Goal: Feedback & Contribution: Contribute content

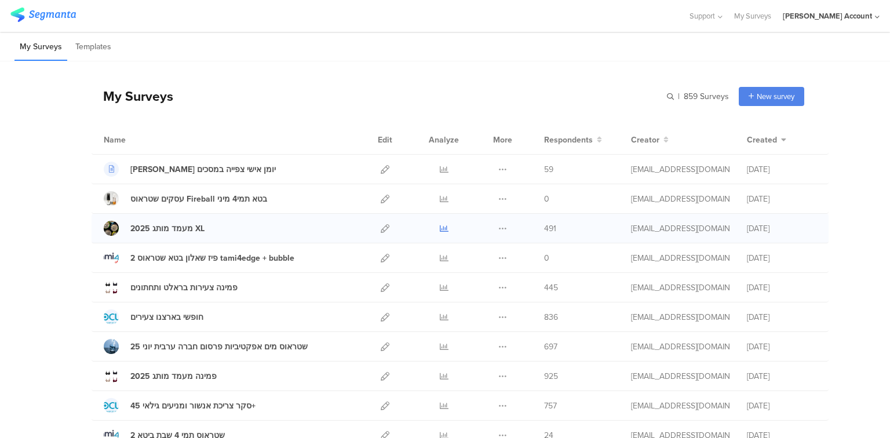
click at [440, 227] on icon at bounding box center [444, 228] width 9 height 9
click at [381, 257] on icon at bounding box center [385, 258] width 9 height 9
click at [215, 257] on div "2 פיז שאלון בטא שטראוס tami4edge + bubble" at bounding box center [212, 258] width 164 height 12
click at [179, 253] on div "2 פיז שאלון בטא שטראוס tami4edge + bubble" at bounding box center [212, 258] width 164 height 12
click at [697, 95] on input "text" at bounding box center [648, 96] width 162 height 19
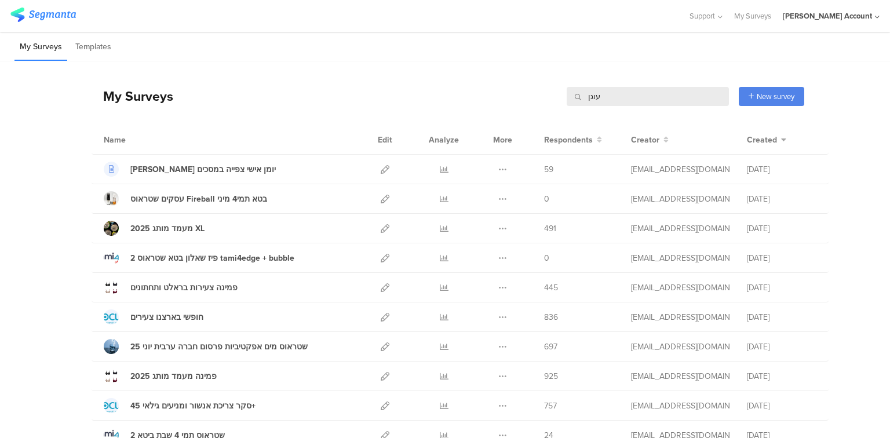
type input "עוגן"
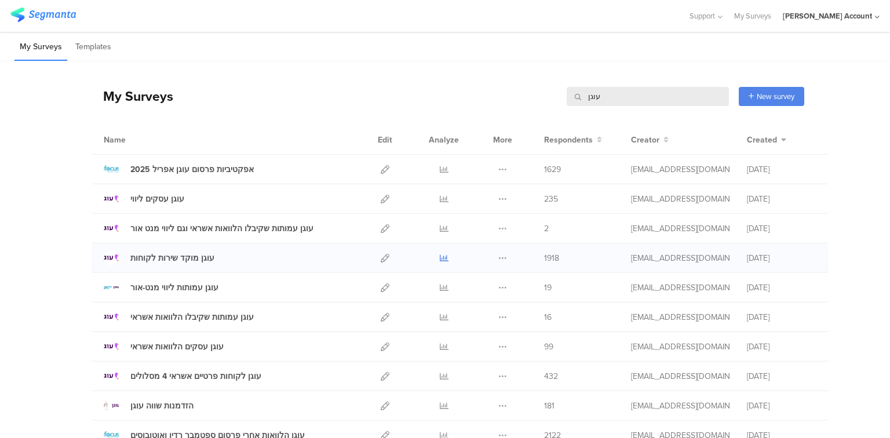
click at [444, 256] on icon at bounding box center [444, 258] width 9 height 9
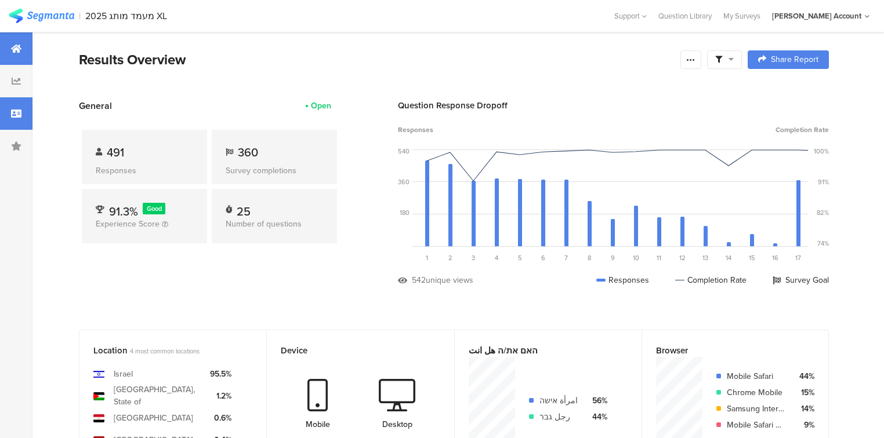
click at [11, 110] on icon at bounding box center [16, 113] width 10 height 9
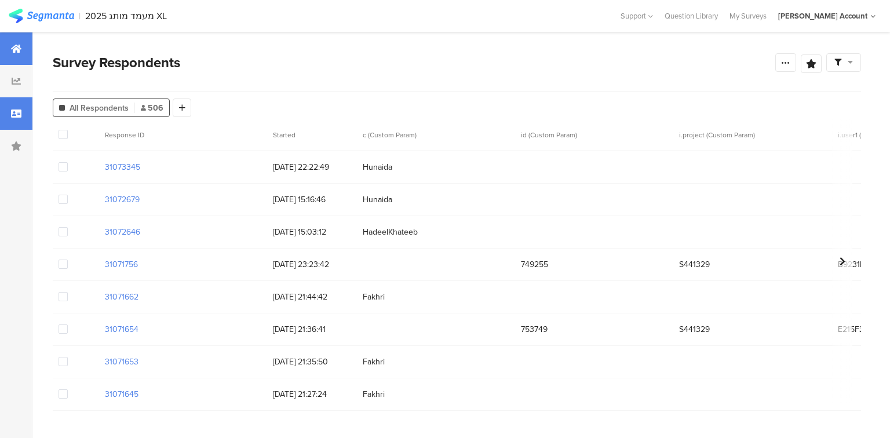
click at [8, 56] on div at bounding box center [16, 48] width 32 height 32
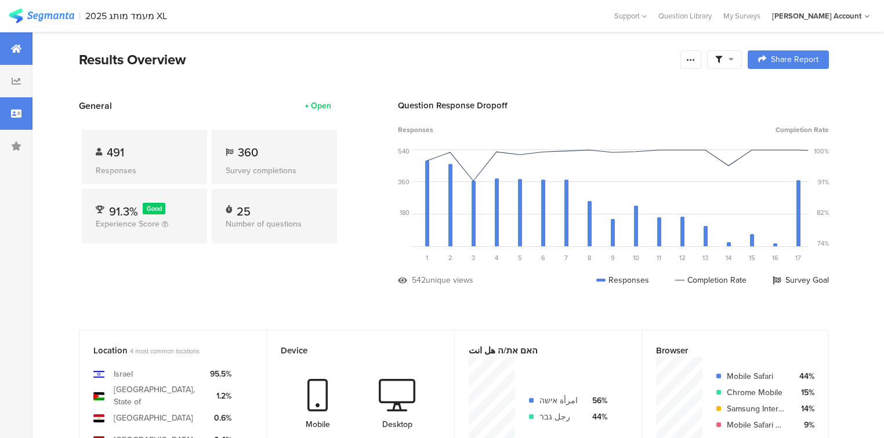
click at [12, 116] on icon at bounding box center [16, 113] width 10 height 9
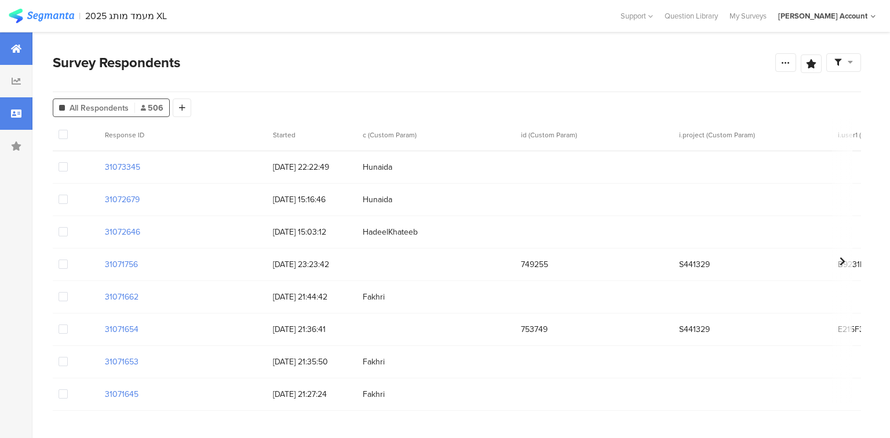
click at [12, 48] on icon at bounding box center [16, 48] width 10 height 9
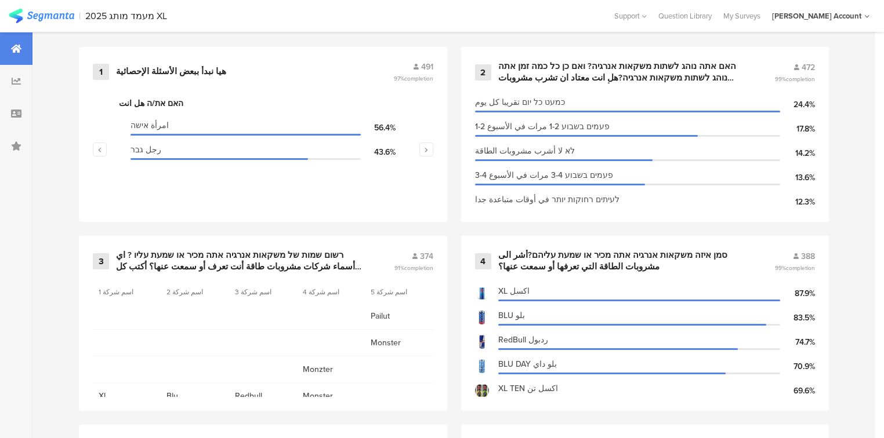
scroll to position [557, 0]
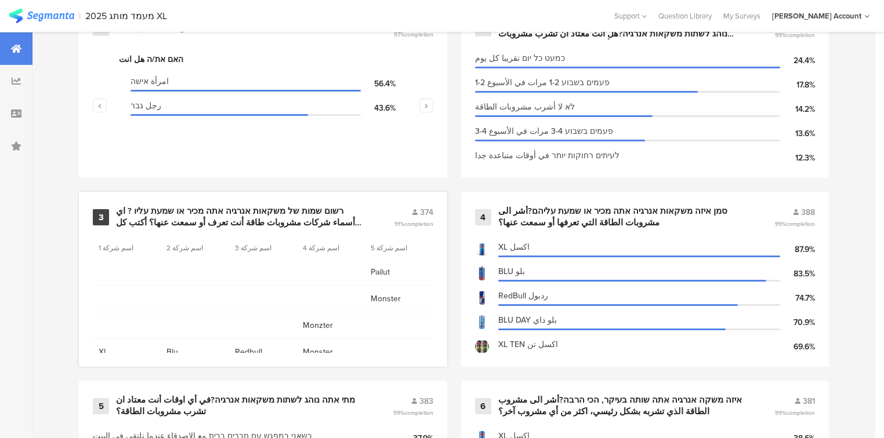
click at [223, 213] on div "רשום שמות של משקאות אנרגיה אתה מכיר או שמעת עליו ? اي أسماء شركات مشروبات طاقة …" at bounding box center [241, 217] width 250 height 23
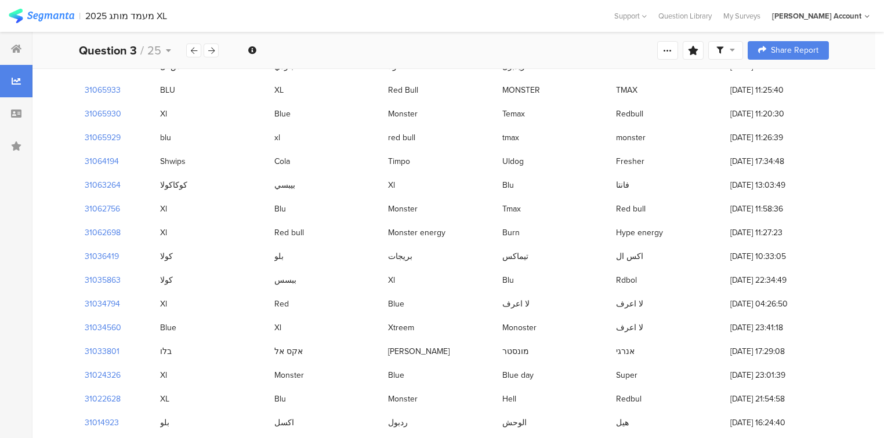
scroll to position [4148, 0]
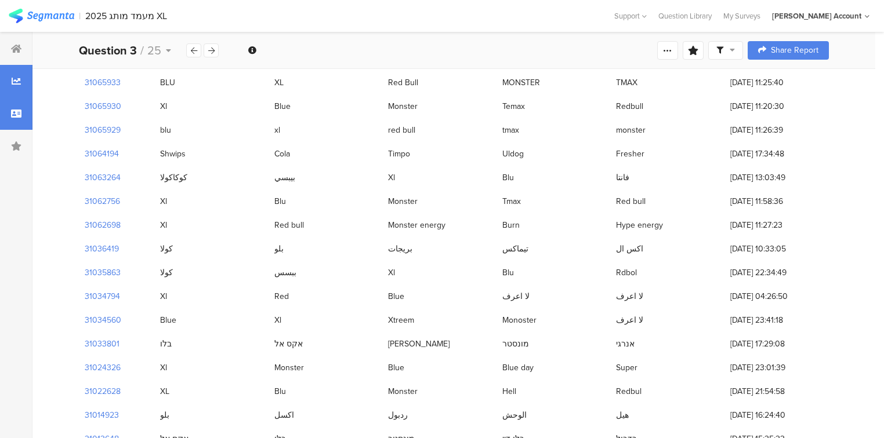
click at [3, 125] on div at bounding box center [16, 113] width 32 height 32
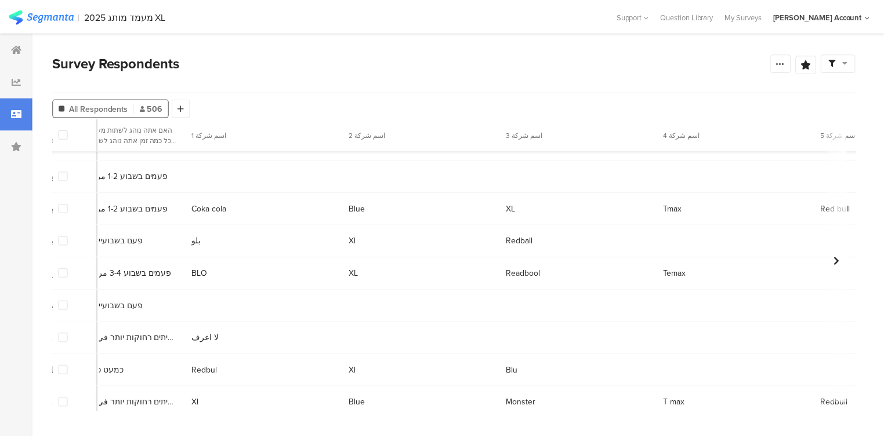
scroll to position [2504, 1437]
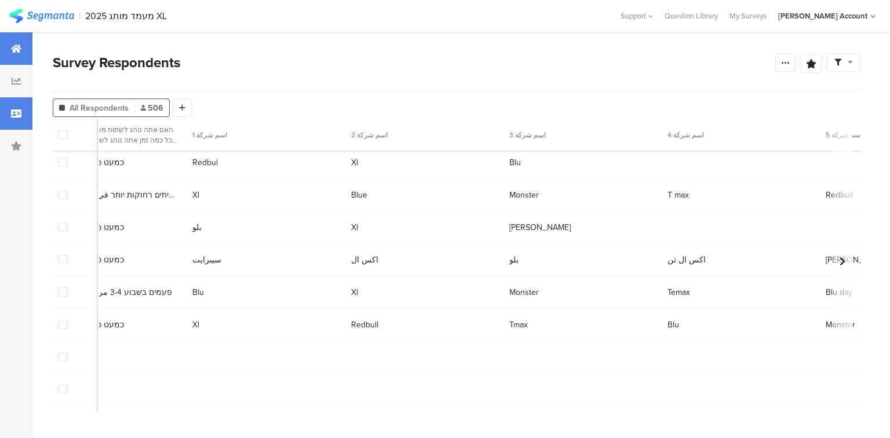
click at [14, 44] on icon at bounding box center [16, 48] width 10 height 9
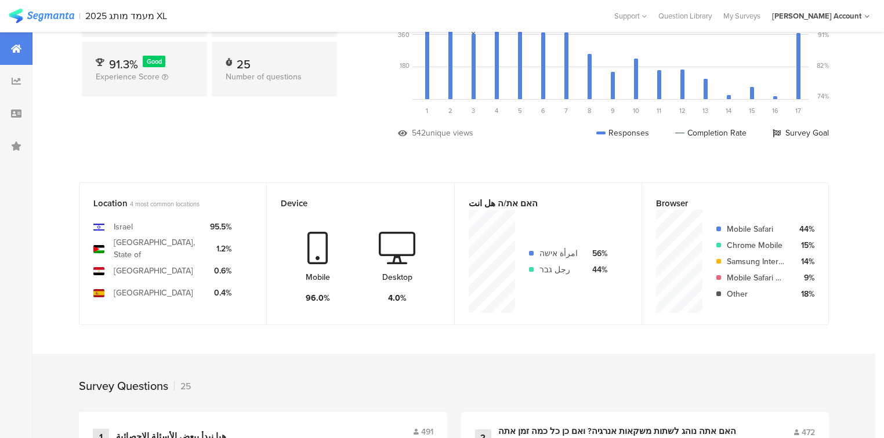
scroll to position [325, 0]
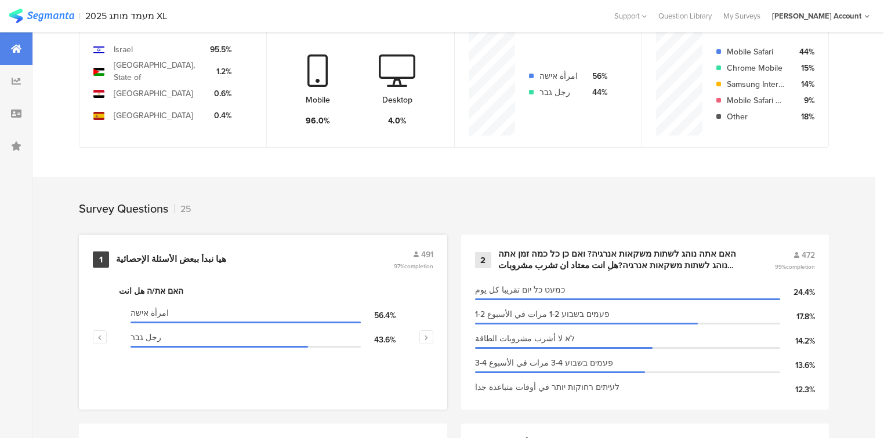
click at [154, 254] on div "هيا نبدأ ببعض الأسئلة الإحصائية" at bounding box center [171, 260] width 110 height 12
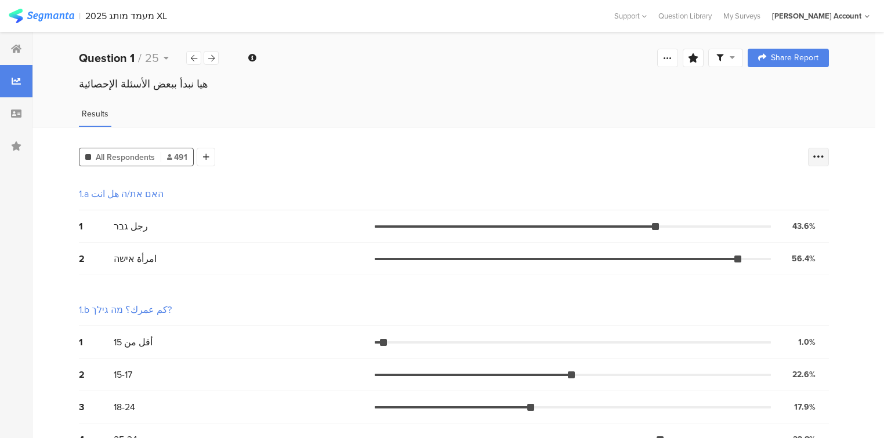
click at [824, 152] on icon at bounding box center [818, 157] width 12 height 12
click at [816, 212] on span at bounding box center [816, 213] width 17 height 9
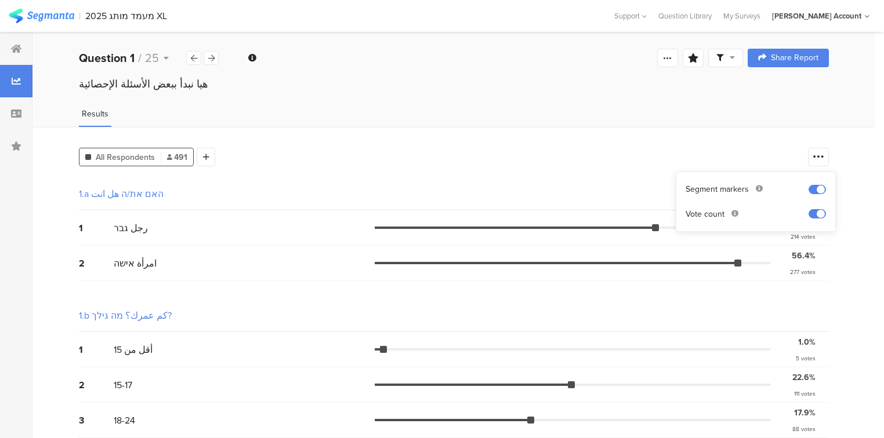
click at [723, 61] on icon at bounding box center [719, 57] width 7 height 7
click at [790, 93] on span at bounding box center [786, 90] width 17 height 9
click at [679, 389] on div at bounding box center [442, 219] width 884 height 438
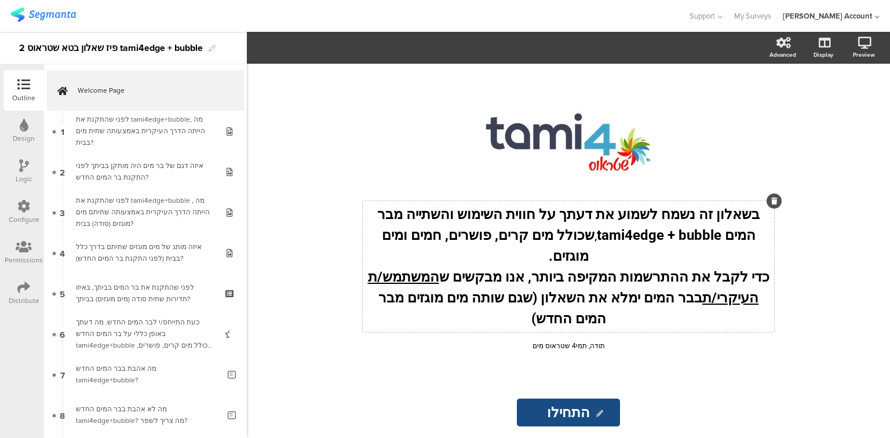
click at [642, 239] on div "בשאלון זה נשמח לשמוע את דעתך על חווית השימוש והשתייה מבר המים tami4edge + bubbl…" at bounding box center [569, 266] width 412 height 131
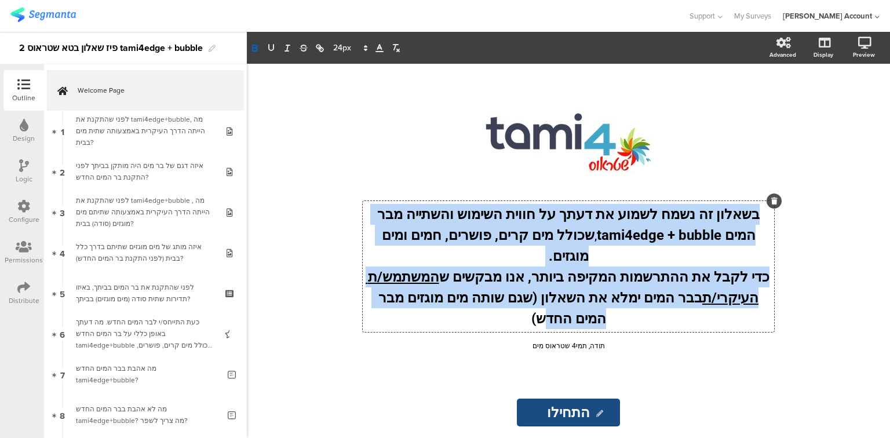
drag, startPoint x: 751, startPoint y: 234, endPoint x: 406, endPoint y: 303, distance: 352.3
click at [406, 303] on div "בשאלון זה נשמח לשמוע את דעתך על חווית השימוש והשתייה מבר המים tami4edge + bubbl…" at bounding box center [569, 266] width 406 height 125
click at [659, 278] on strong "כדי לקבל את ההתרשמות המקיפה ביותר, אנו מבקשים ש המשתמש/ת העיקרי/ת בבר המים ימלא…" at bounding box center [567, 298] width 405 height 58
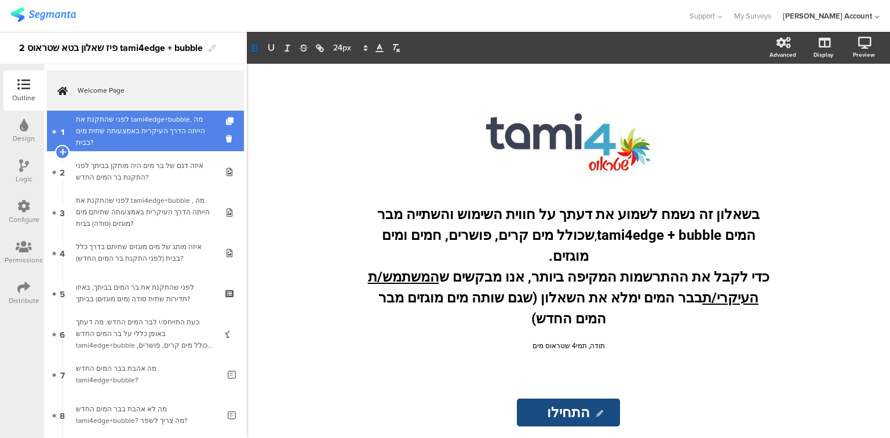
click at [111, 132] on div "לפני שהתקנת את tami4edge+bubble, מה הייתה הדרך העיקרית באמצעותה שתית מים בבית?" at bounding box center [145, 131] width 139 height 35
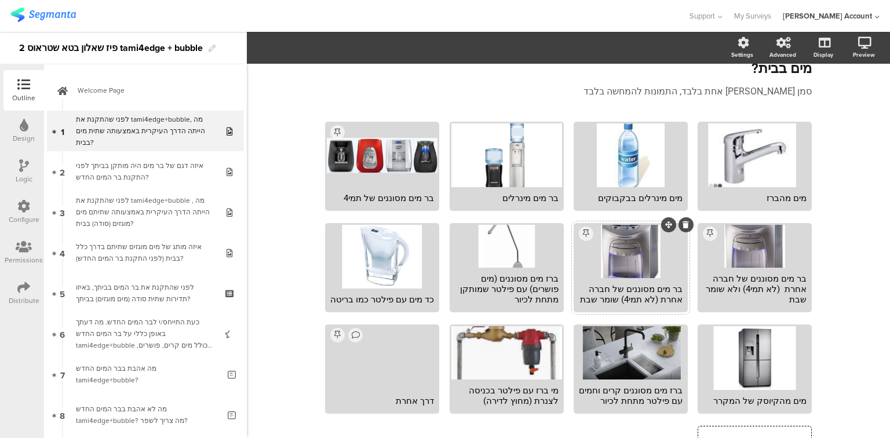
scroll to position [93, 0]
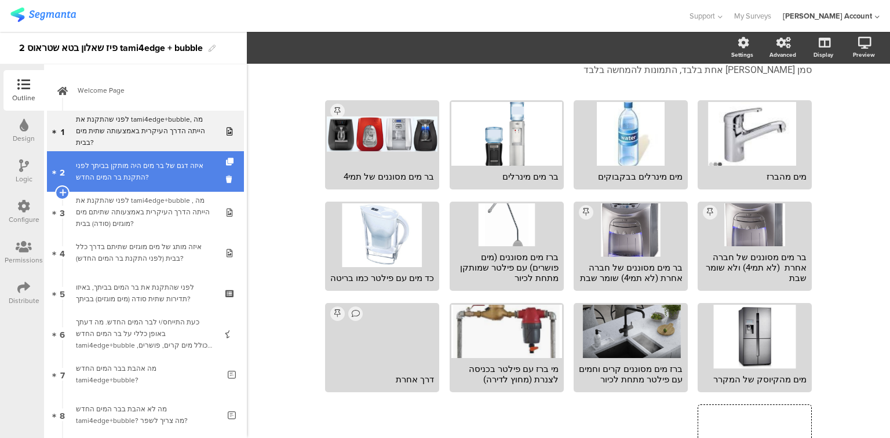
click at [111, 178] on div "איזה דגם של בר מים היה מותקן בביתך לפני התקנת בר המים החדש?" at bounding box center [145, 171] width 139 height 23
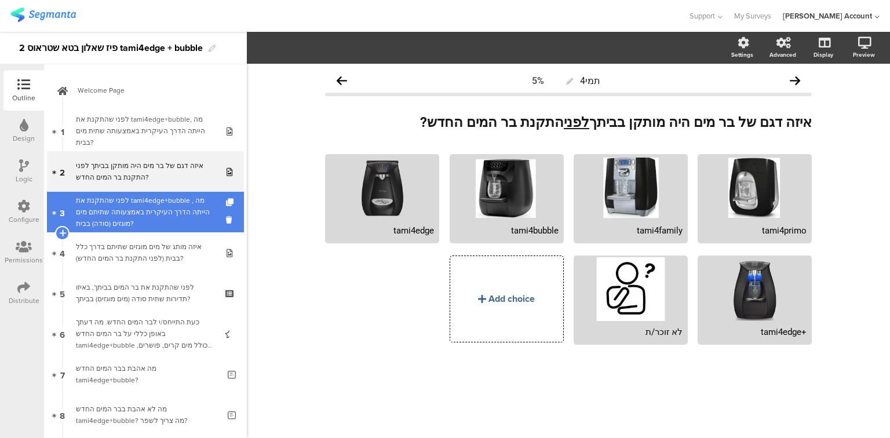
click at [116, 215] on div "לפני שהתקנת את tami4edge+bubble , מה הייתה הדרך העיקרית באמצעותה שתיתם מים מוגז…" at bounding box center [145, 212] width 139 height 35
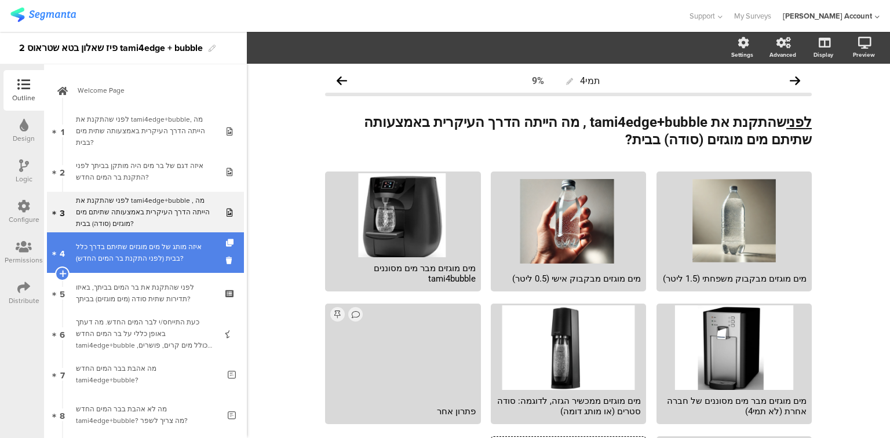
click at [118, 264] on div "איזה מותג של מים מוגזים שתיתם בדרך כלל בבית (לפני התקנת בר המים החדש)?" at bounding box center [145, 252] width 139 height 23
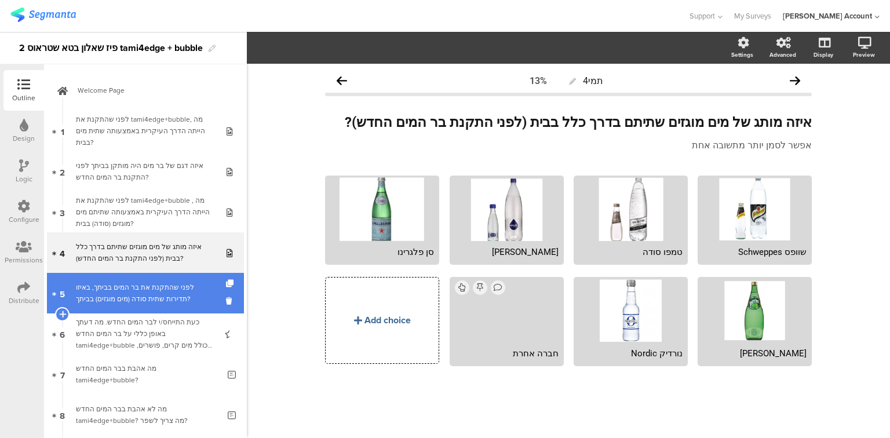
click at [159, 303] on div "לפני שהתקנת את בר המים בביתך, באיזו תדירות שתית סודה (מים מוגזים) בביתך?" at bounding box center [145, 293] width 139 height 23
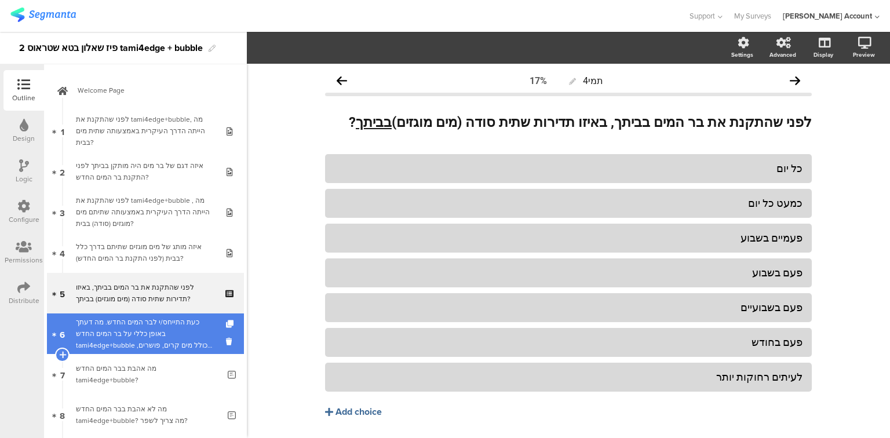
click at [123, 327] on div "כעת התייחס/י לבר המים החדש. מה דעתך באופן כללי על בר המים החדש tami4edge+bubble…" at bounding box center [145, 334] width 139 height 35
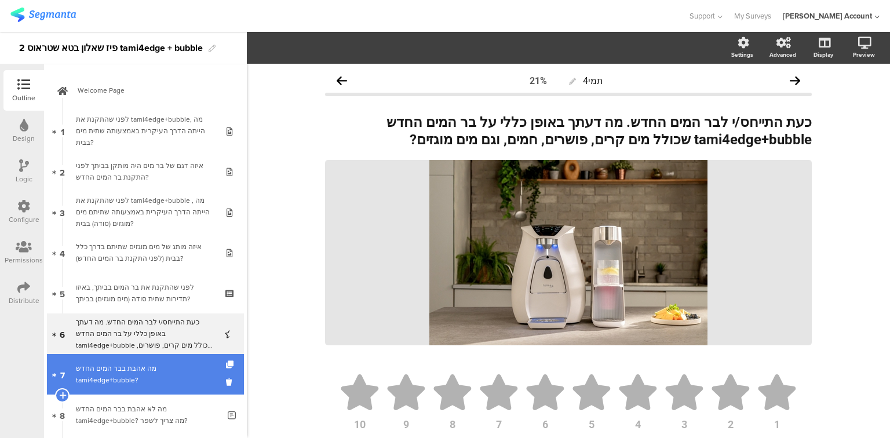
click at [108, 388] on link "7 מה אהבת בבר המים החדש tami4edge+bubble?" at bounding box center [145, 374] width 197 height 41
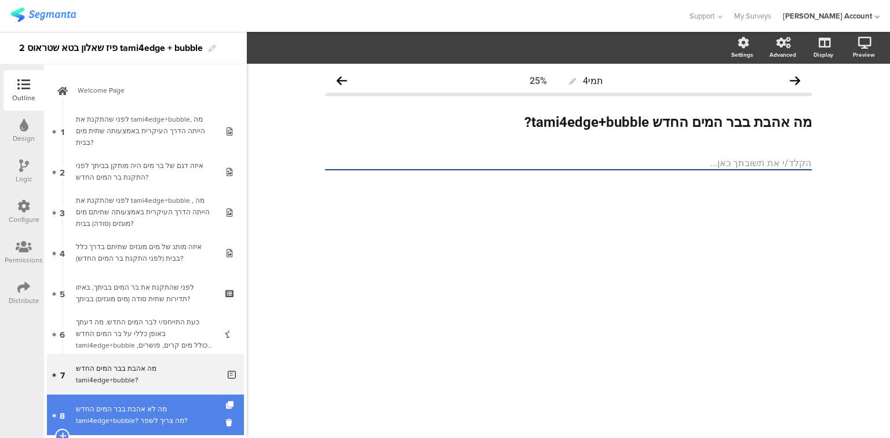
click at [107, 416] on div "מה לא אהבת בבר המים החדש tami4edge+bubble? מה צריך לשפר?" at bounding box center [147, 415] width 143 height 23
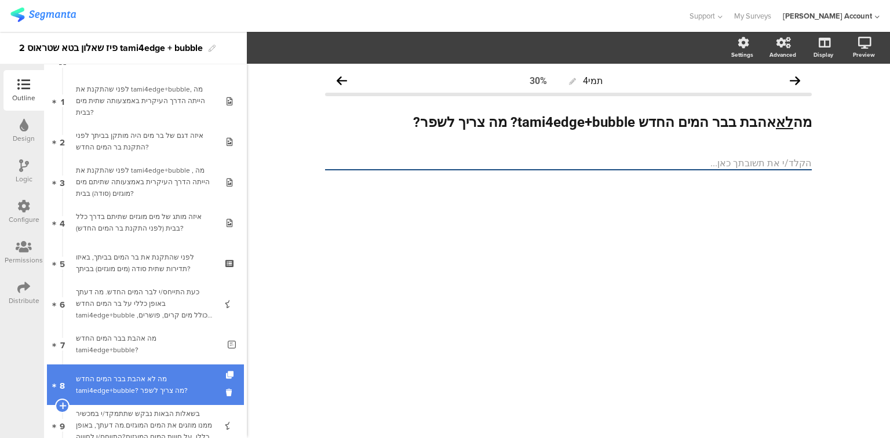
scroll to position [139, 0]
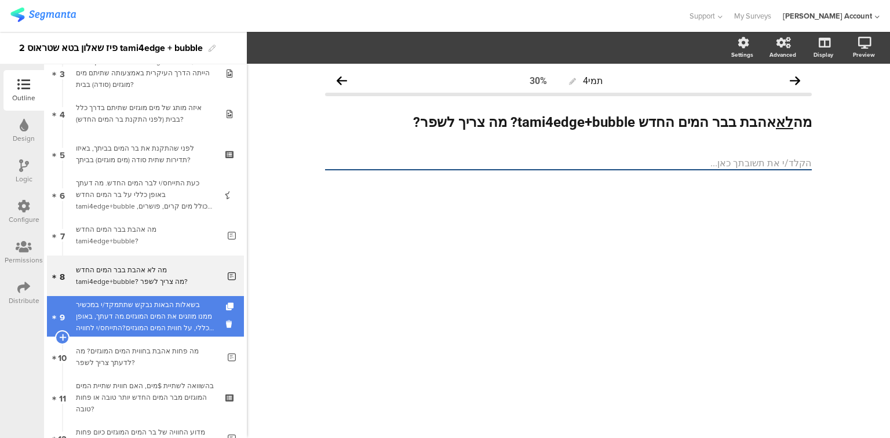
click at [158, 328] on div "בשאלות הבאות נבקש שתתמקד/י במכשיר ממנו מוזגים את המים המוגזים.מה דעתך, באופן כל…" at bounding box center [145, 316] width 139 height 35
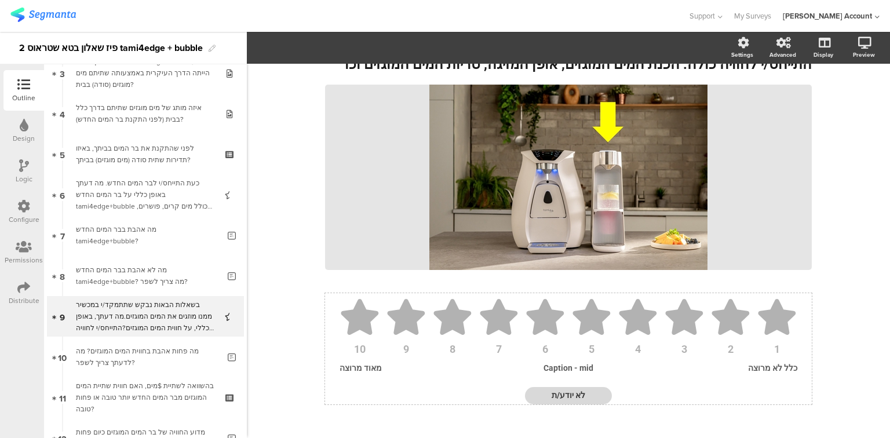
scroll to position [107, 0]
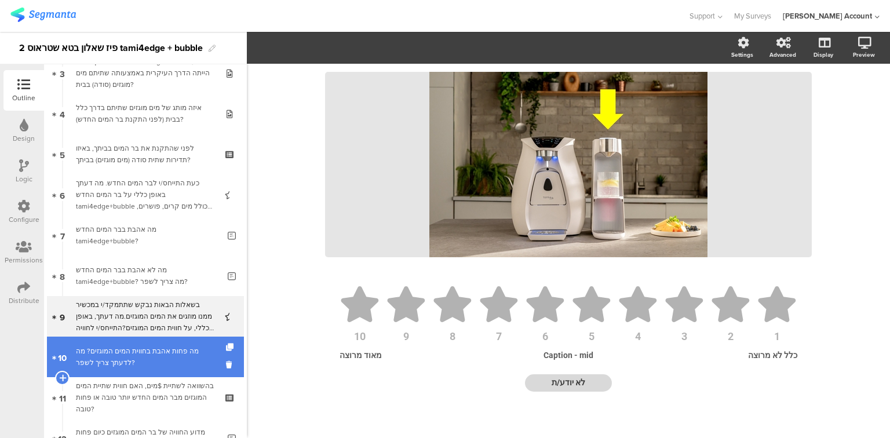
click at [176, 368] on div "מה פחות אהבת בחווית המים המוגזים? מה לדעתך צריך לשפר?" at bounding box center [147, 357] width 143 height 23
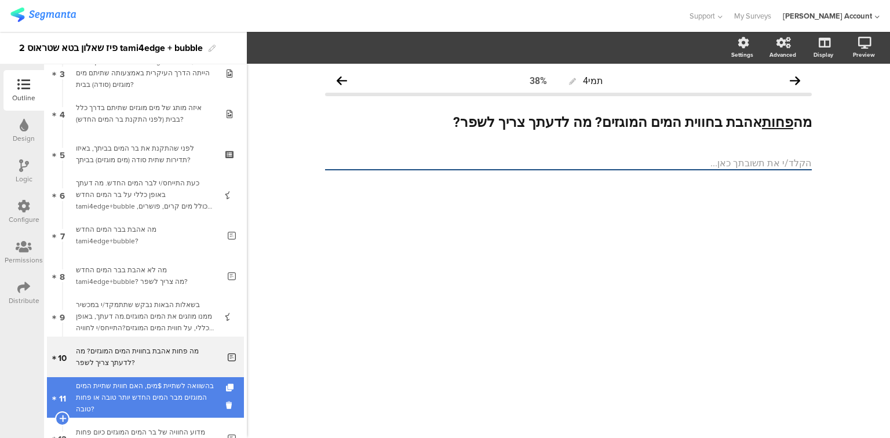
click at [176, 389] on div "בהשוואה לשתיית $מים, האם חווית שתיית המים המוגזים מבר המים החדש יותר טובה או פח…" at bounding box center [145, 397] width 139 height 35
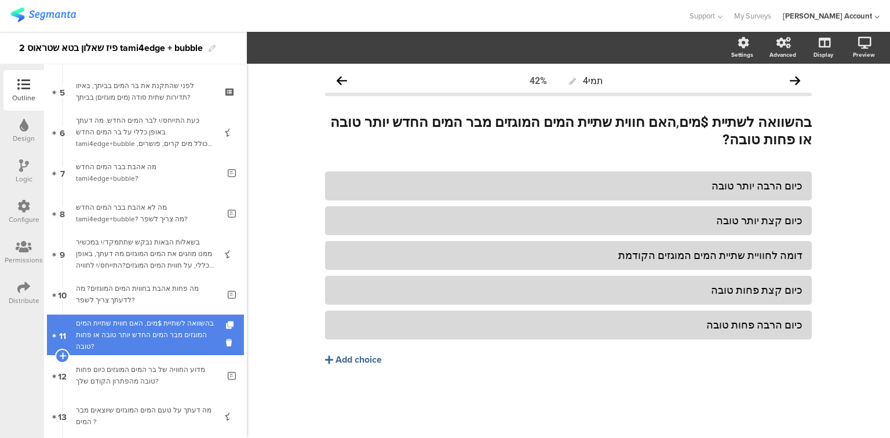
scroll to position [232, 0]
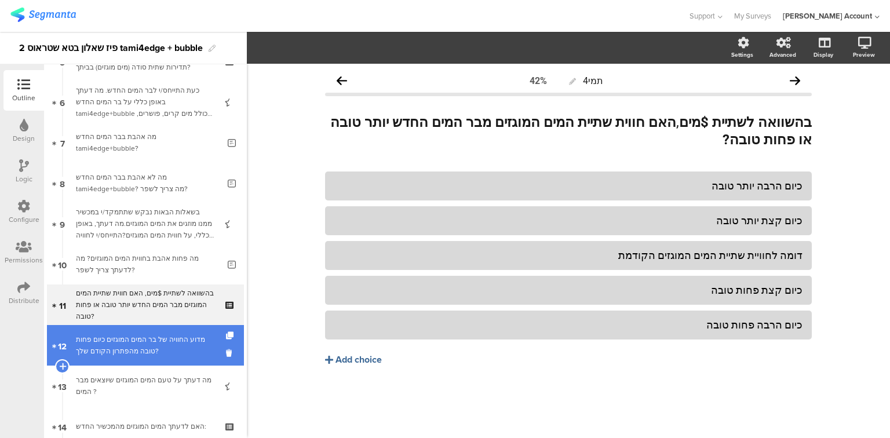
click at [172, 355] on div "מדוע החוויה של בר המים המוגזים כיום פחות טובה מהפתרון הקודם שלך?" at bounding box center [147, 345] width 143 height 23
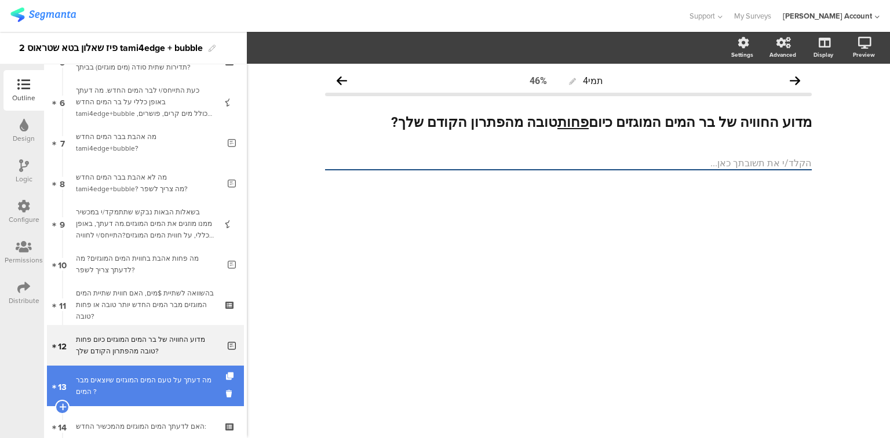
click at [171, 375] on div "מה דעתך על טעם המים המוגזים שיוצאים מבר המים ?" at bounding box center [145, 386] width 139 height 23
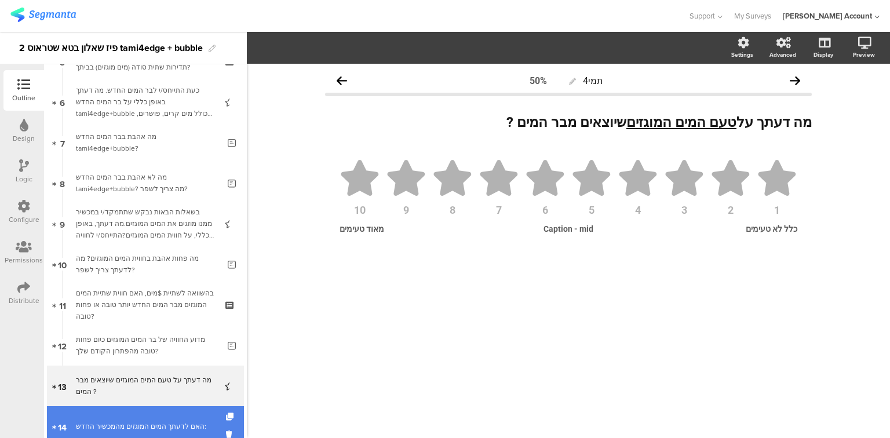
click at [172, 419] on link "14 האם לדעתך המים המוגזים מהמכשיר החדש:" at bounding box center [145, 426] width 197 height 41
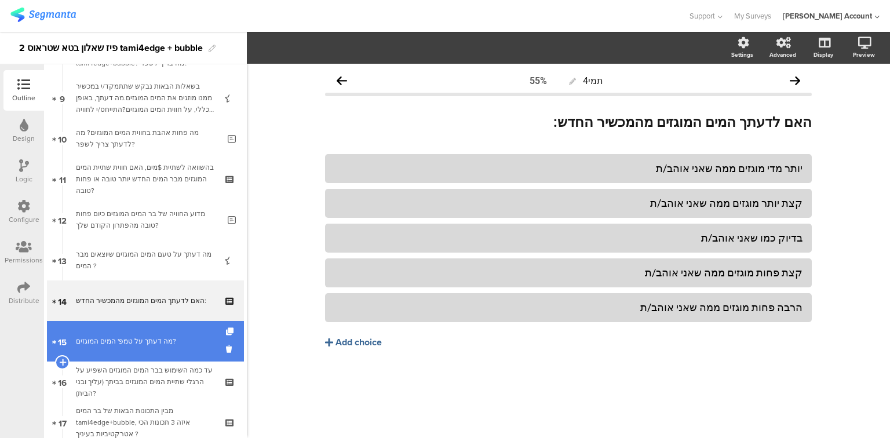
scroll to position [371, 0]
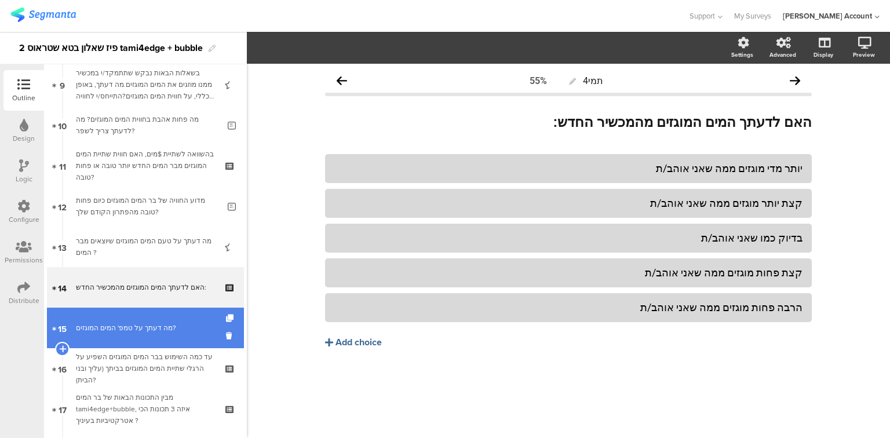
click at [132, 339] on link "15 מה דעתך על טמפ' המים המוגזים?" at bounding box center [145, 328] width 197 height 41
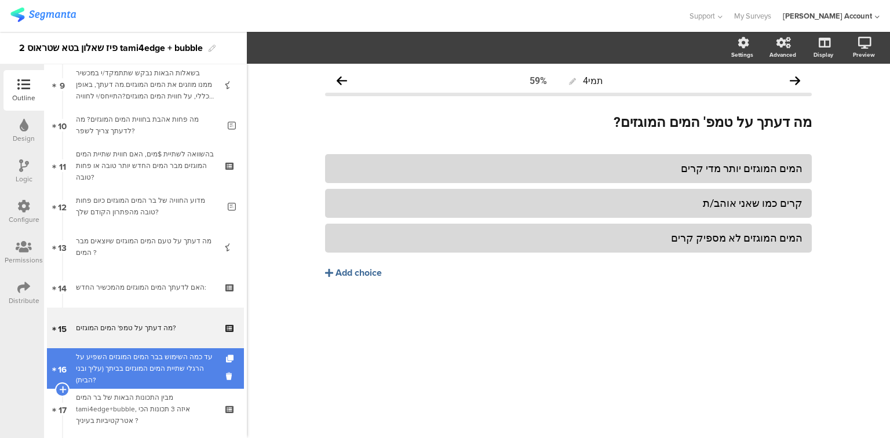
click at [92, 376] on div "עד כמה השימוש בבר המים המוגזים השפיע על הרגלי שתיית המים המוגזים בביתך (עליך וב…" at bounding box center [145, 368] width 139 height 35
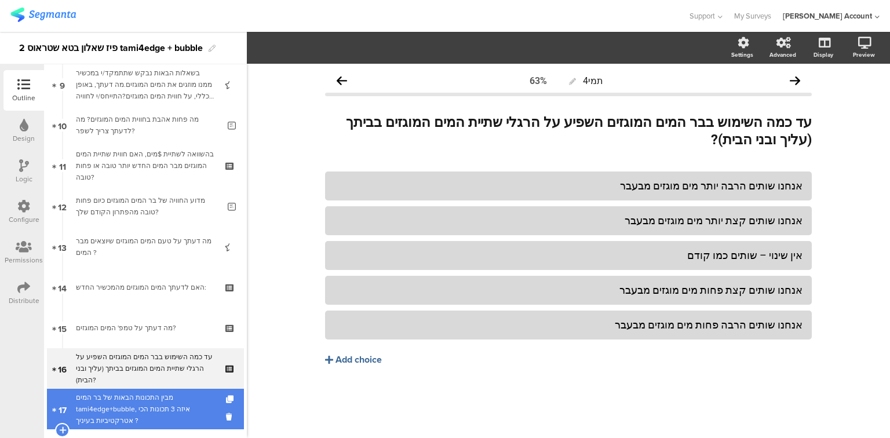
click at [102, 417] on div "מבין התכונות הבאות של בר המים tami4edge+bubble, איזה 3 תכונות הכי אטרקטיביות בע…" at bounding box center [145, 409] width 139 height 35
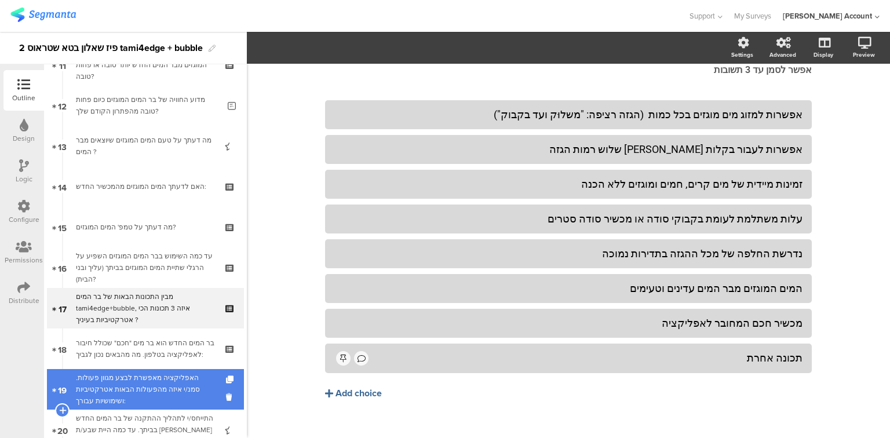
scroll to position [510, 0]
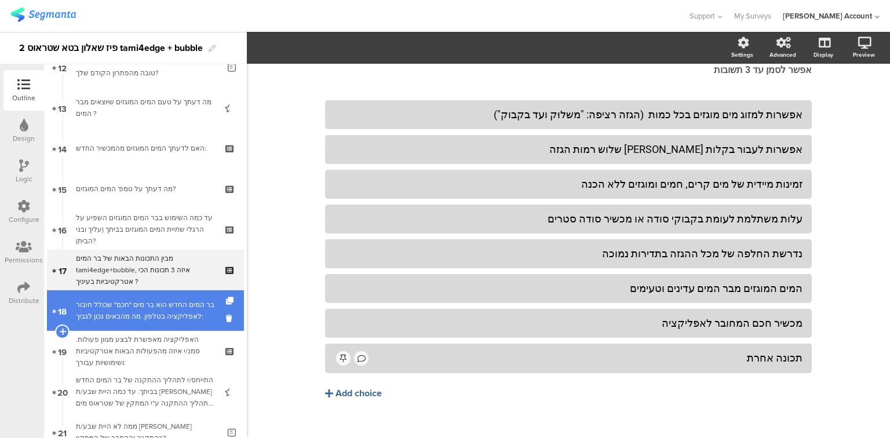
click at [120, 311] on div "בר המים החדש הוא בר מים "חכם" שכולל חיבור לאפליקציה בטלפון. מה מהבאים נכון לגבי…" at bounding box center [145, 310] width 139 height 23
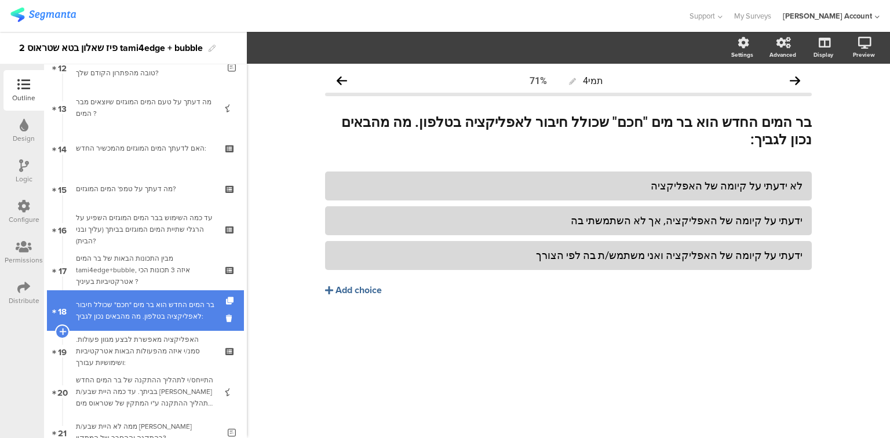
scroll to position [603, 0]
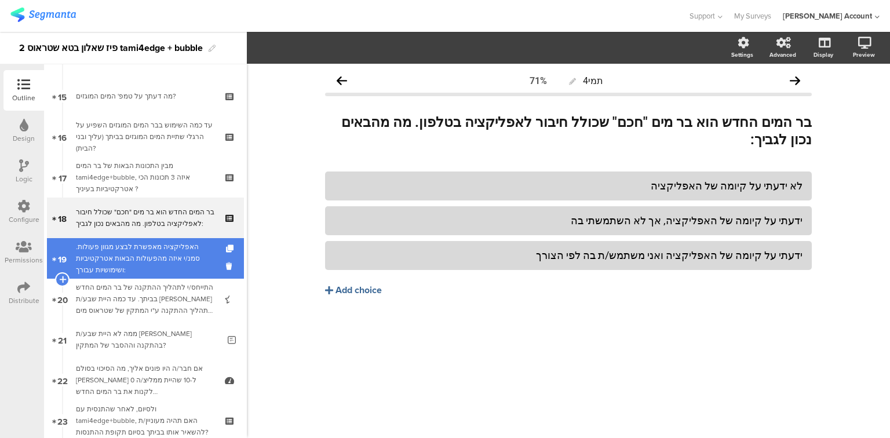
click at [127, 272] on div "האפליקציה מאפשרת לבצע מגוון פעולות. סמנ/י איזה מהפעולות הבאות אטרקטיביות ושימוש…" at bounding box center [145, 258] width 139 height 35
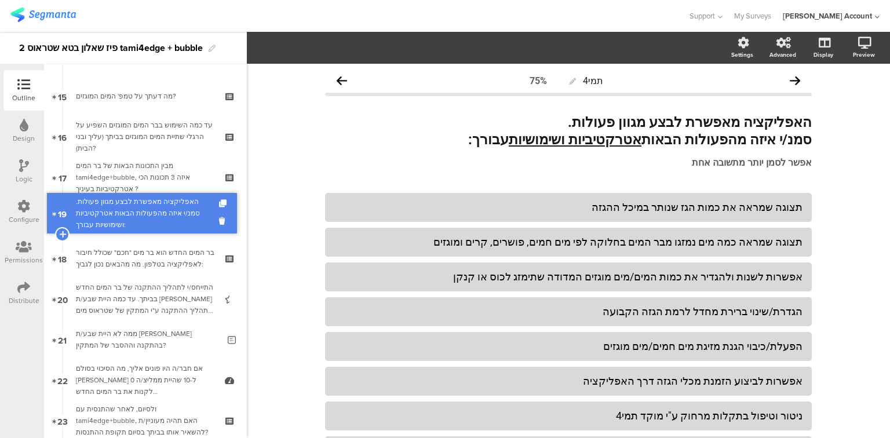
drag, startPoint x: 129, startPoint y: 271, endPoint x: 133, endPoint y: 226, distance: 45.5
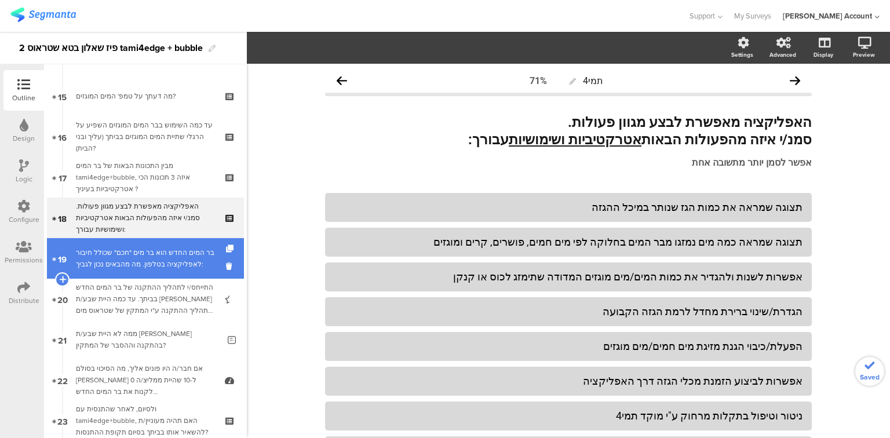
click at [132, 264] on div "בר המים החדש הוא בר מים "חכם" שכולל חיבור לאפליקציה בטלפון. מה מהבאים נכון לגבי…" at bounding box center [145, 258] width 139 height 23
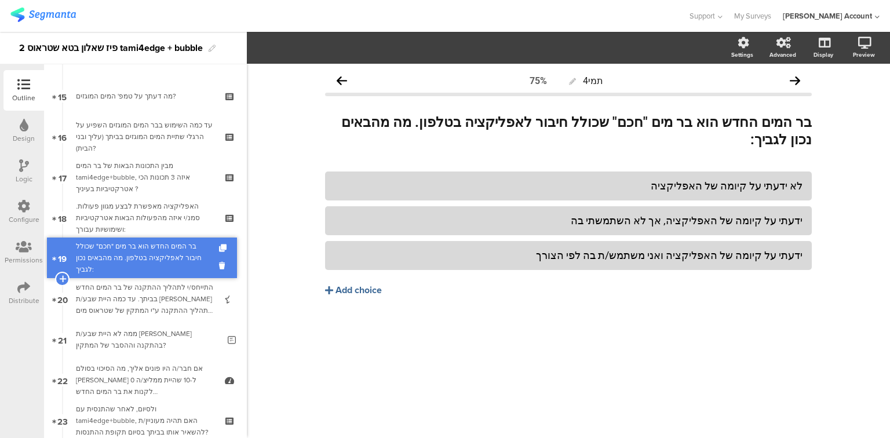
drag, startPoint x: 151, startPoint y: 263, endPoint x: 121, endPoint y: 263, distance: 30.1
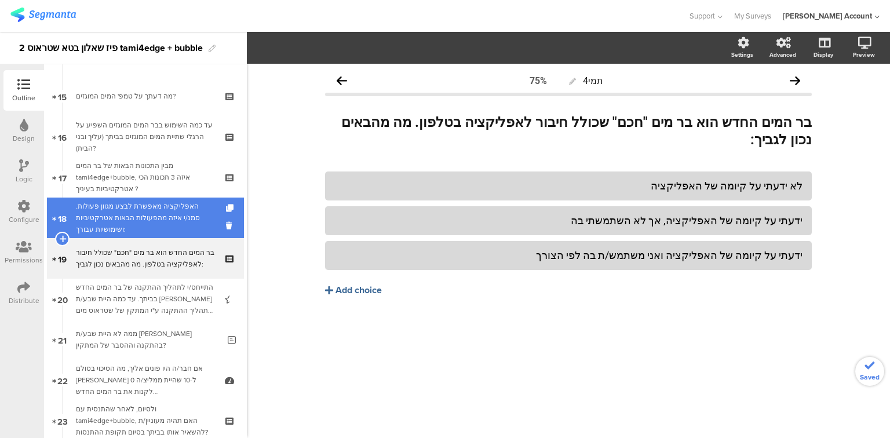
click at [144, 219] on div "האפליקציה מאפשרת לבצע מגוון פעולות. סמנ/י איזה מהפעולות הבאות אטרקטיביות ושימוש…" at bounding box center [145, 218] width 139 height 35
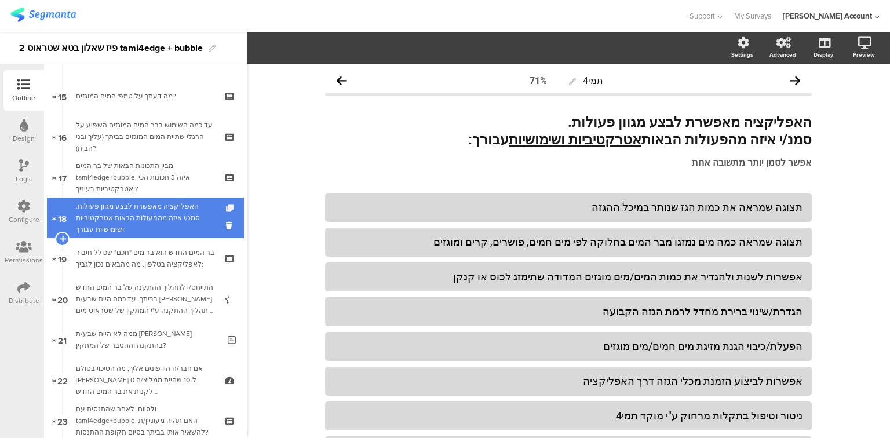
click at [226, 206] on icon at bounding box center [231, 209] width 10 height 8
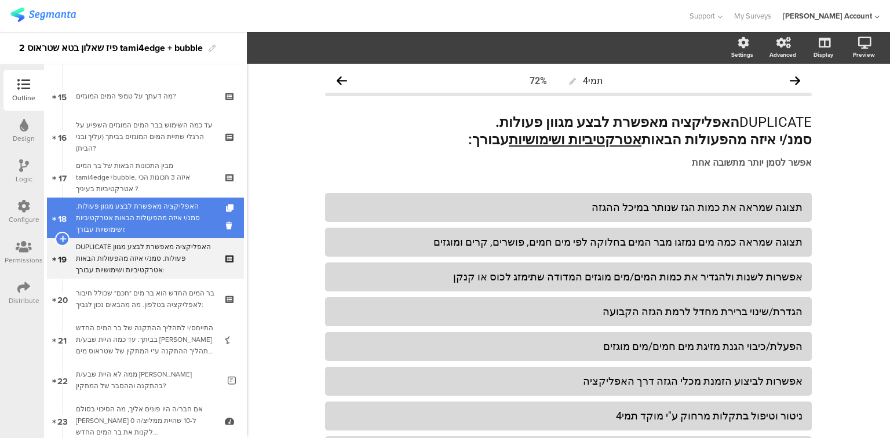
click at [188, 223] on div "האפליקציה מאפשרת לבצע מגוון פעולות. סמנ/י איזה מהפעולות הבאות אטרקטיביות ושימוש…" at bounding box center [145, 218] width 139 height 35
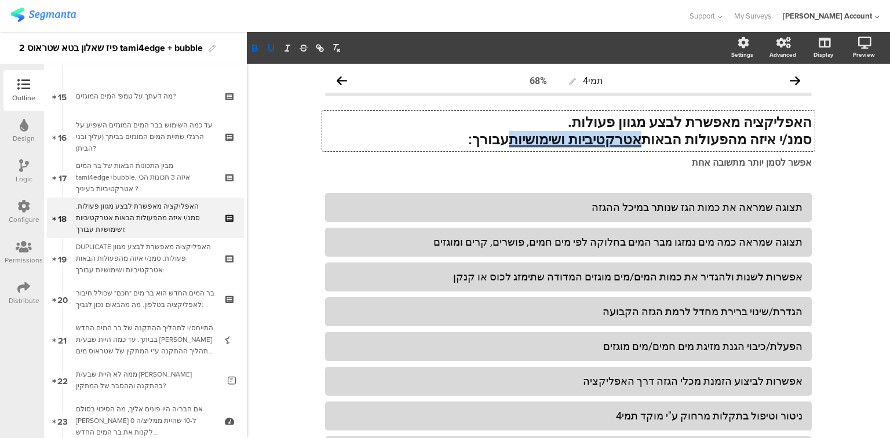
drag, startPoint x: 662, startPoint y: 142, endPoint x: 543, endPoint y: 148, distance: 119.0
click at [543, 148] on div "האפליקציה מאפשרת לבצע מגוון פעולות. סמנ/י איזה מהפעולות הבאות אטרקטיביות ושימוש…" at bounding box center [568, 131] width 493 height 41
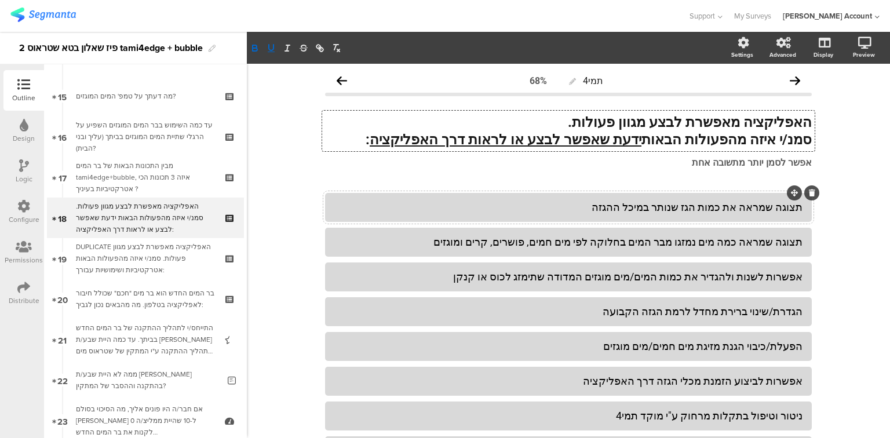
click at [776, 206] on div "תצוגה שמראה את כמות הגז שנותר במיכל ההגזה" at bounding box center [569, 207] width 468 height 13
click at [776, 244] on div "תצוגה שמראה כמה מים נמזגו מבר המים בחלוקה לפי מים חמים, פושרים, קרים ומוגזים" at bounding box center [569, 241] width 468 height 13
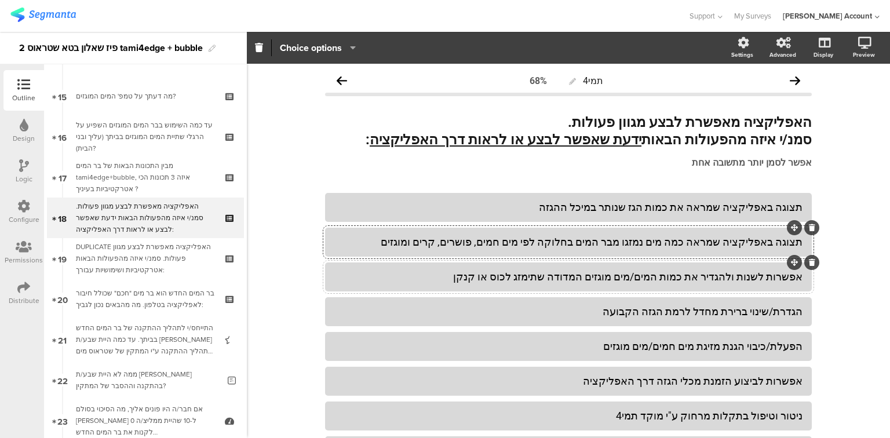
click at [790, 278] on div "אפשרות לשנות ולהגדיר את כמות המים/מים מוגזים המדודה שתימזג לכוס או קנקן" at bounding box center [569, 276] width 468 height 13
drag, startPoint x: 798, startPoint y: 276, endPoint x: 730, endPoint y: 277, distance: 67.8
click at [730, 277] on div "לשנות ולהגדיר את כמות המים/מים מוגזים המדודה שתימזג לכוס או קנקן" at bounding box center [569, 276] width 468 height 13
click at [772, 348] on div "הפעלת/כיבוי הגנת מזיגת מים חמים/מים מוגזים" at bounding box center [569, 346] width 468 height 13
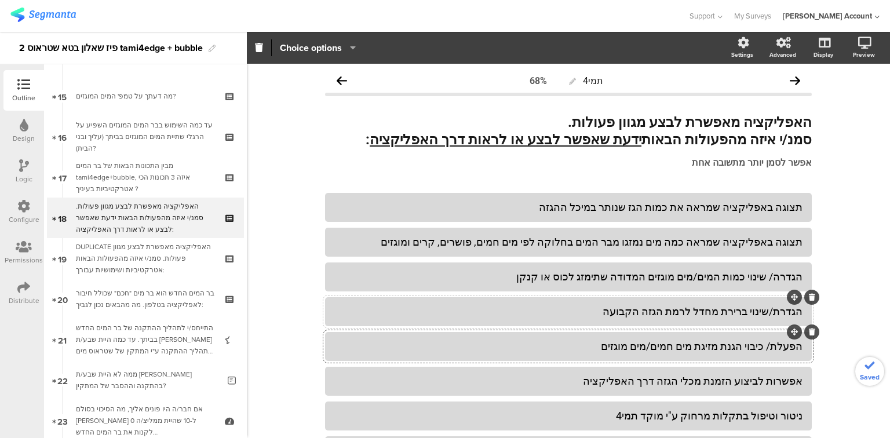
click at [770, 311] on div "הגדרת/שינוי ברירת מחדל לרמת הגזה הקבועה" at bounding box center [569, 311] width 468 height 13
click at [776, 382] on div "אפשרות לביצוע הזמנת מכלי הגזה דרך האפליקציה" at bounding box center [569, 381] width 468 height 13
click at [777, 382] on div "אפשרות לביצוע הזמנת מכלי הגזה דרך האפליקציה" at bounding box center [569, 381] width 468 height 13
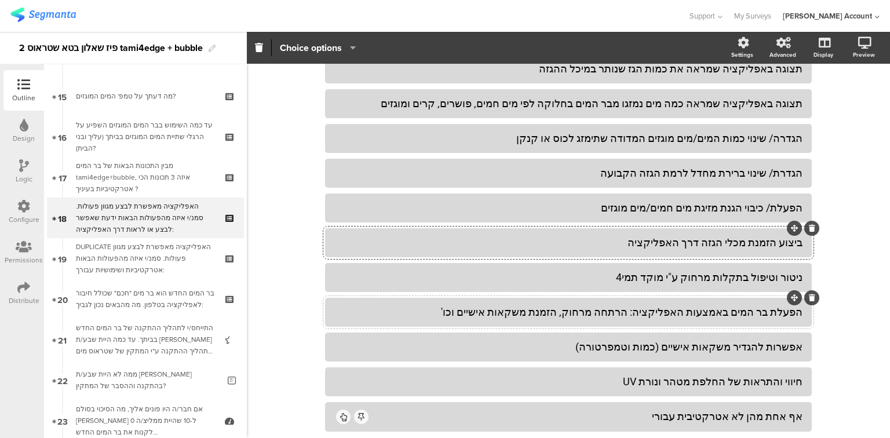
scroll to position [139, 0]
drag, startPoint x: 798, startPoint y: 348, endPoint x: 751, endPoint y: 339, distance: 47.9
click at [746, 343] on div "אפשרות להגדיר משקאות אישיים (כמות וטמפרטורה)" at bounding box center [569, 346] width 468 height 13
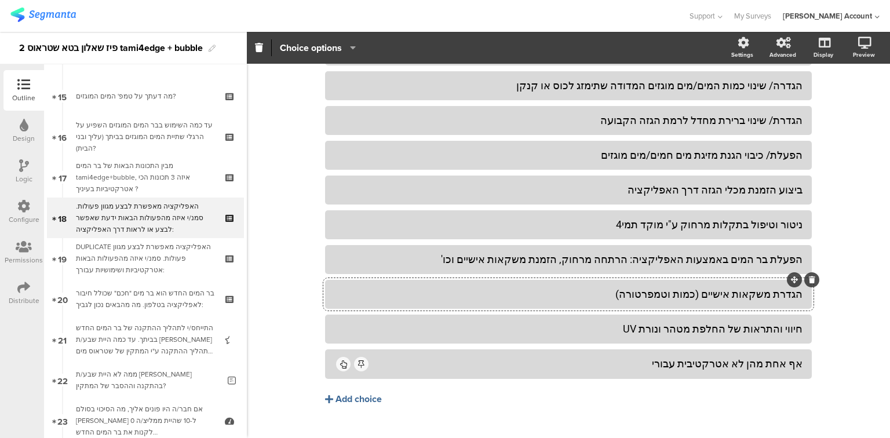
scroll to position [213, 0]
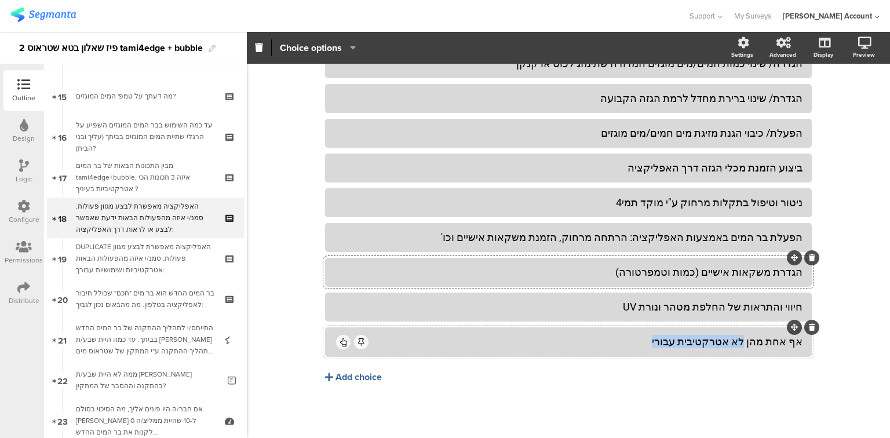
drag, startPoint x: 753, startPoint y: 341, endPoint x: 668, endPoint y: 337, distance: 85.3
click at [668, 337] on div "אף אחת מהן לא אטרקטיבית עבורי" at bounding box center [586, 341] width 432 height 13
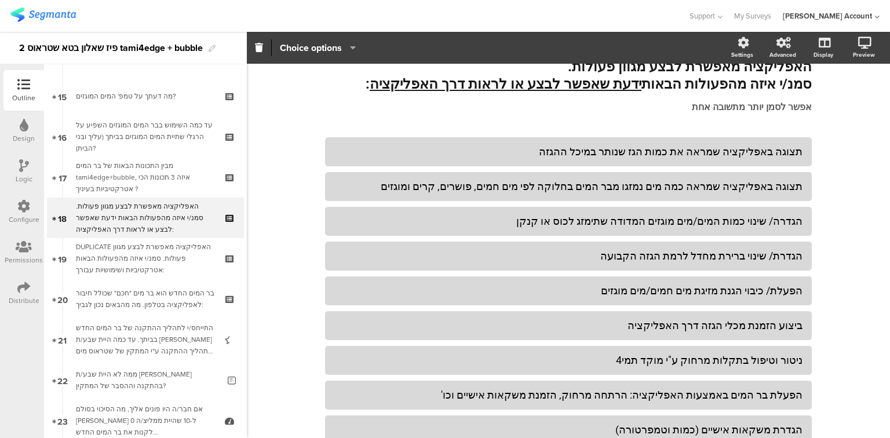
scroll to position [0, 0]
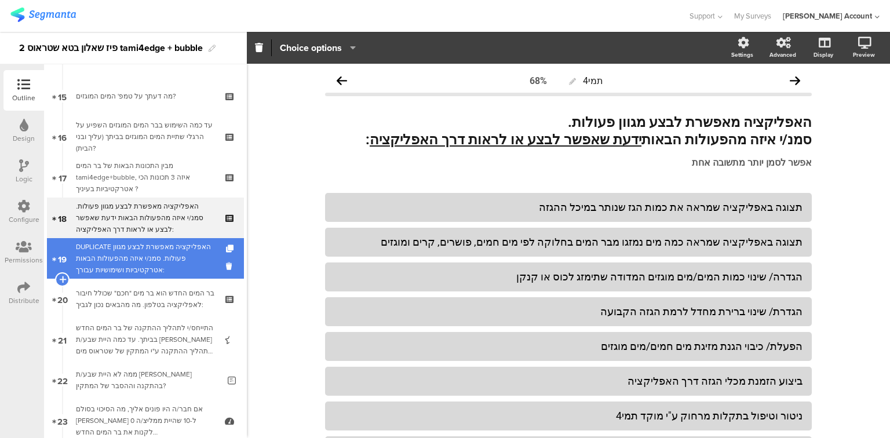
click at [126, 255] on div "DUPLICATE האפליקציה מאפשרת לבצע מגוון פעולות. סמנ/י איזה מהפעולות הבאות אטרקטיב…" at bounding box center [145, 258] width 139 height 35
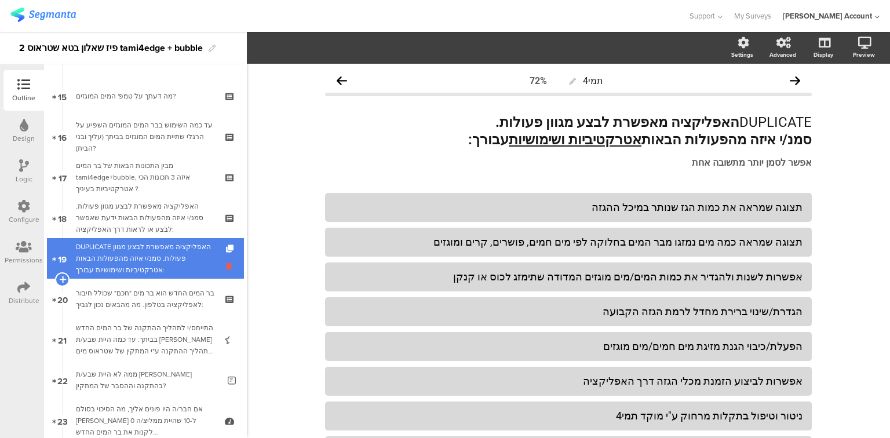
click at [226, 263] on icon at bounding box center [231, 266] width 10 height 11
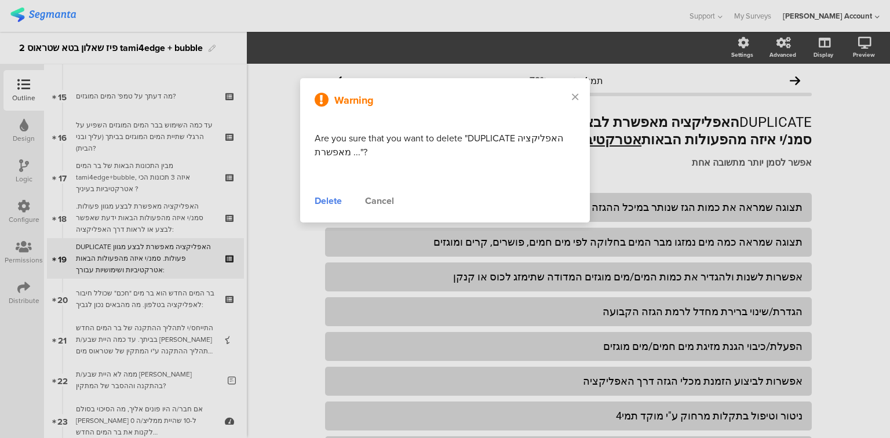
click at [317, 197] on div "Delete" at bounding box center [328, 201] width 27 height 14
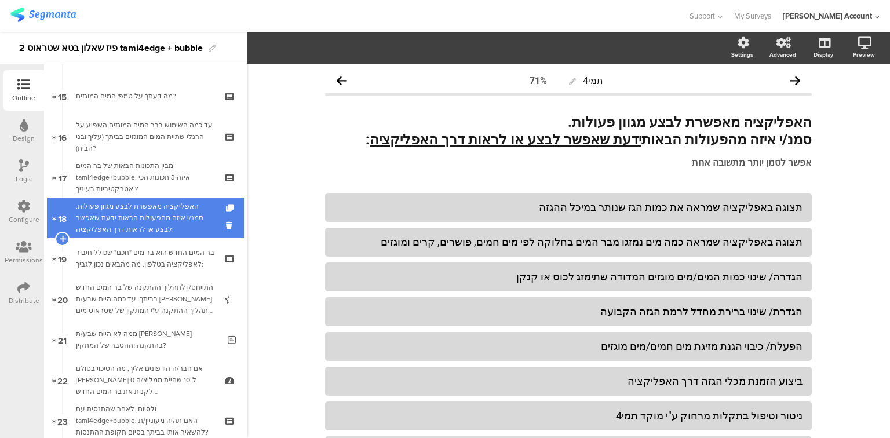
click at [163, 207] on div "האפליקציה מאפשרת לבצע מגוון פעולות. סמנ/י איזה מהפעולות הבאות ידעת שאפשר לבצע א…" at bounding box center [145, 218] width 139 height 35
click at [226, 207] on icon at bounding box center [231, 209] width 10 height 8
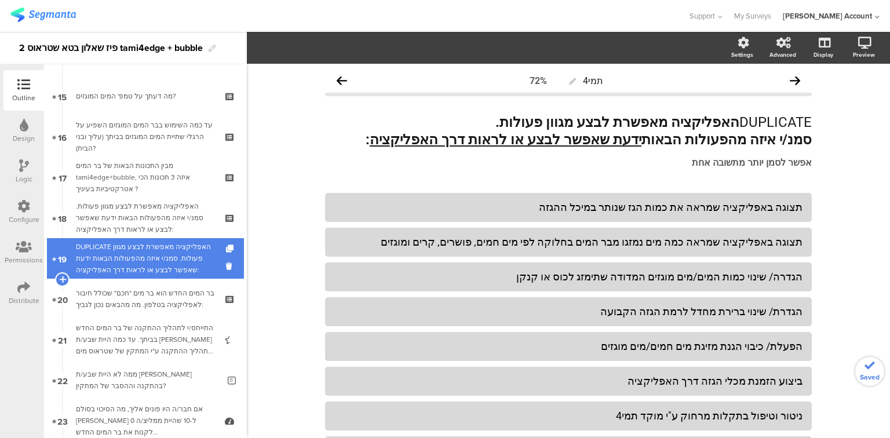
click at [157, 255] on div "DUPLICATE האפליקציה מאפשרת לבצע מגוון פעולות. סמנ/י איזה מהפעולות הבאות ידעת שא…" at bounding box center [145, 258] width 139 height 35
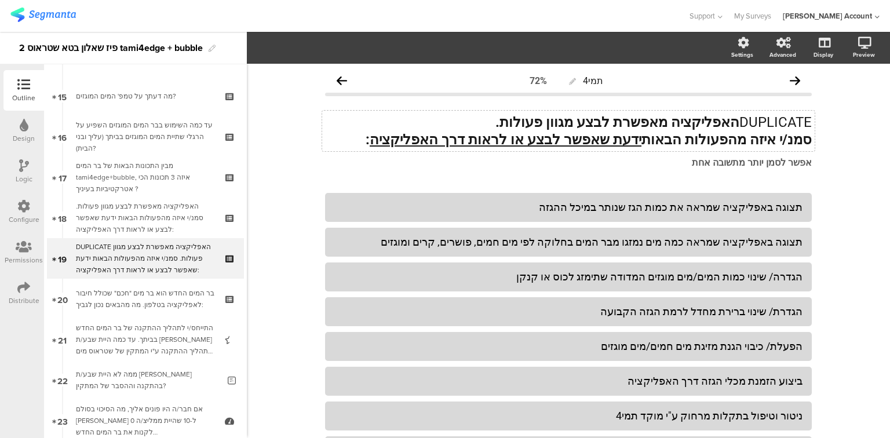
click at [688, 123] on strong "האפליקציה מאפשרת לבצע מגוון פעולות." at bounding box center [618, 122] width 244 height 16
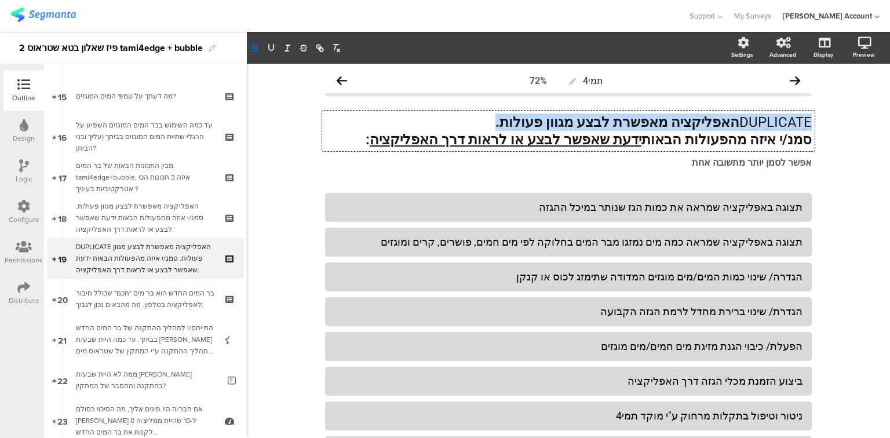
click at [688, 123] on strong "האפליקציה מאפשרת לבצע מגוון פעולות." at bounding box center [618, 122] width 244 height 16
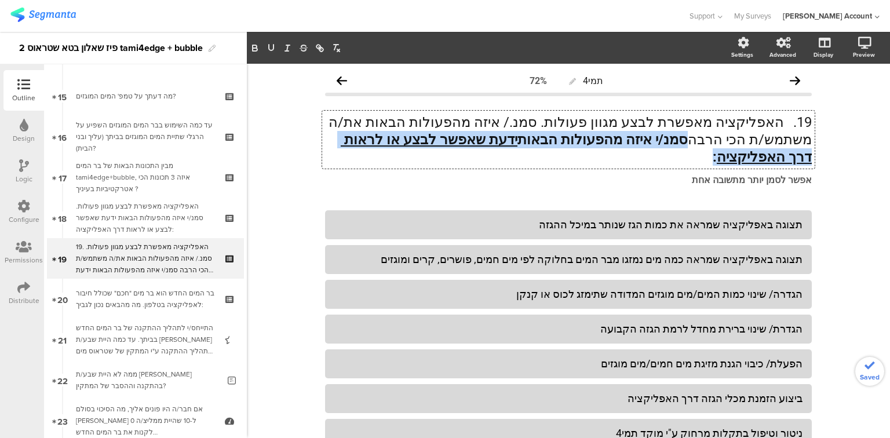
drag, startPoint x: 779, startPoint y: 141, endPoint x: 397, endPoint y: 140, distance: 382.1
click at [397, 140] on p "19. האפליקציה מאפשרת לבצע מגוון פעולות. סמנ./ איזה מהפעולות הבאות את/ה משתמש/ת …" at bounding box center [568, 140] width 487 height 52
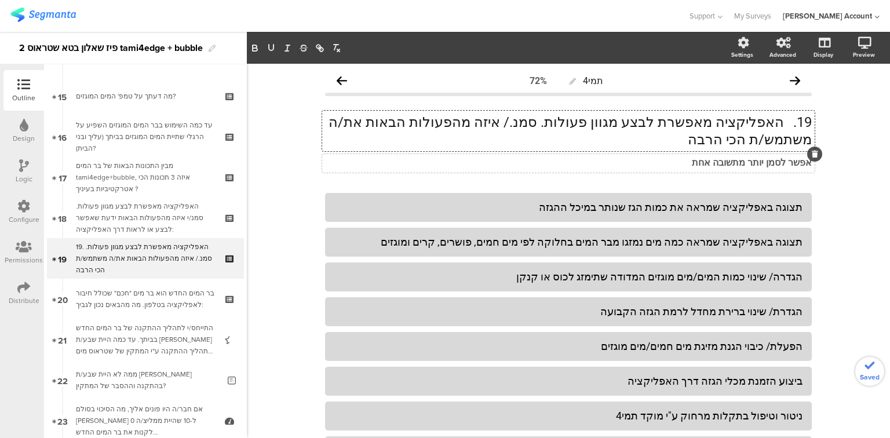
click at [784, 162] on div "אפשר לסמן יותר מתשובה אחת אפשר לסמן יותר מתשובה אחת" at bounding box center [568, 163] width 493 height 19
click at [784, 162] on div "19. האפליקציה מאפשרת לבצע מגוון פעולות. סמנ./ איזה מהפעולות הבאות את/ה משתמש/ת …" at bounding box center [568, 141] width 487 height 79
click at [731, 157] on strong "אפשר לסמן יותר מתשובה אחת" at bounding box center [752, 162] width 120 height 11
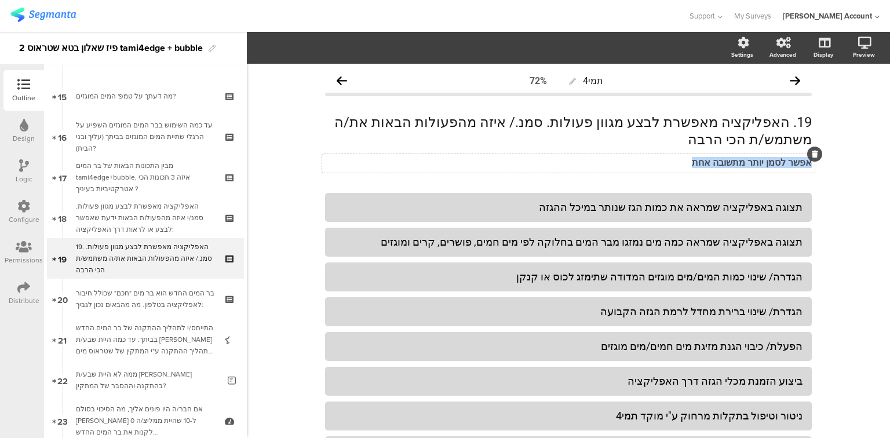
click at [735, 157] on strong "אפשר לסמן יותר מתשובה אחת" at bounding box center [752, 162] width 120 height 11
click at [728, 157] on strong "אפשר לסמן יותר מתשובה אחת" at bounding box center [752, 162] width 120 height 11
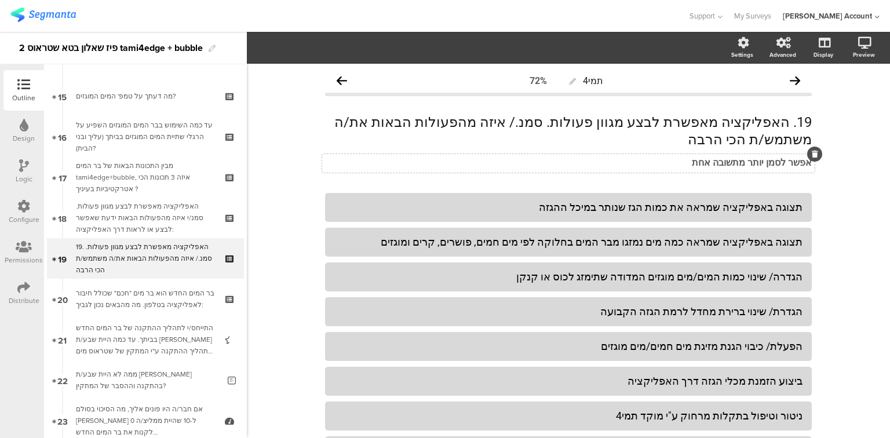
drag, startPoint x: 296, startPoint y: 168, endPoint x: 697, endPoint y: 138, distance: 401.7
click at [299, 168] on div "תמי4 72% 19. האפליקציה מאפשרת לבצע מגוון פעולות. סמנ./ איזה מהפעולות הבאות את/ה…" at bounding box center [569, 358] width 644 height 588
click at [784, 122] on div "19. האפליקציה מאפשרת לבצע מגוון פעולות. סמנ./ איזה מהפעולות הבאות את/ה משתמש/ת …" at bounding box center [568, 131] width 493 height 41
click at [744, 157] on strong "אפשר לסמן יותר מתשובה אחת" at bounding box center [752, 162] width 120 height 11
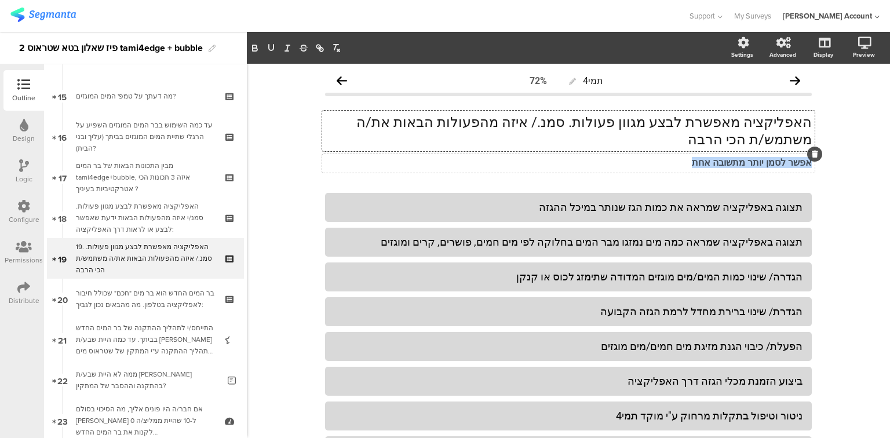
click at [744, 157] on strong "אפשר לסמן יותר מתשובה אחת" at bounding box center [752, 162] width 120 height 11
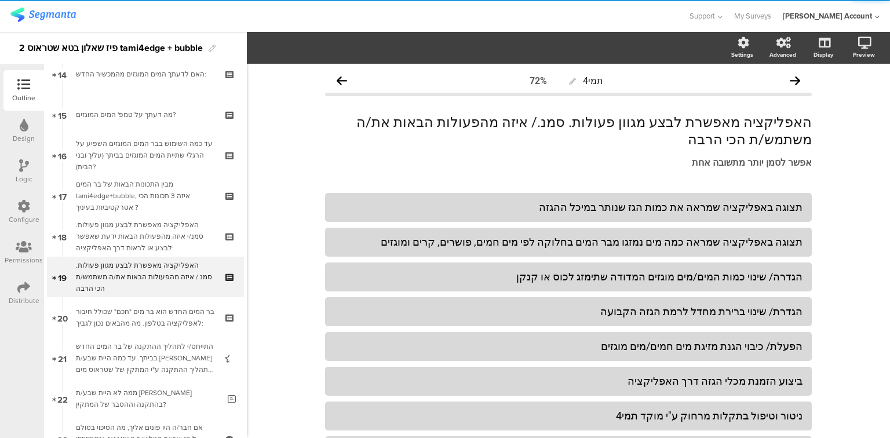
scroll to position [610, 0]
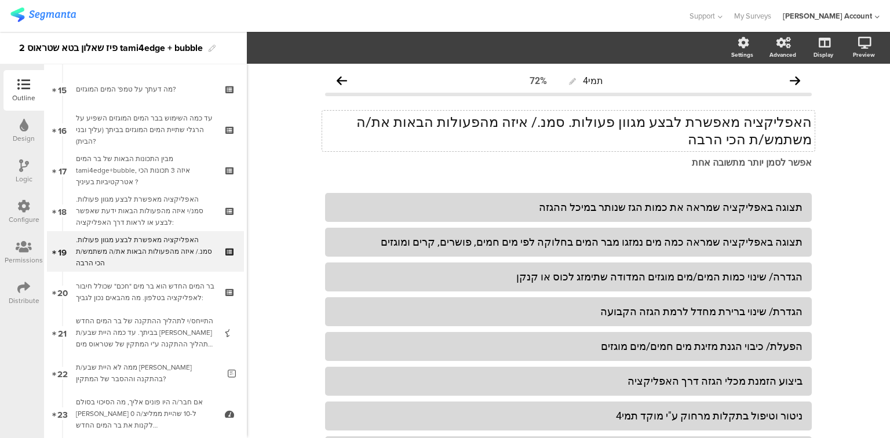
click at [548, 126] on div "האפליקציה מאפשרת לבצע מגוון פעולות. סמנ./ איזה מהפעולות הבאות את/ה משתמש/ת הכי …" at bounding box center [568, 131] width 493 height 41
click at [548, 126] on p "האפליקציה מאפשרת לבצע מגוון פעולות. סמנ./ איזה מהפעולות הבאות את/ה משתמש/ת הכי …" at bounding box center [568, 131] width 487 height 35
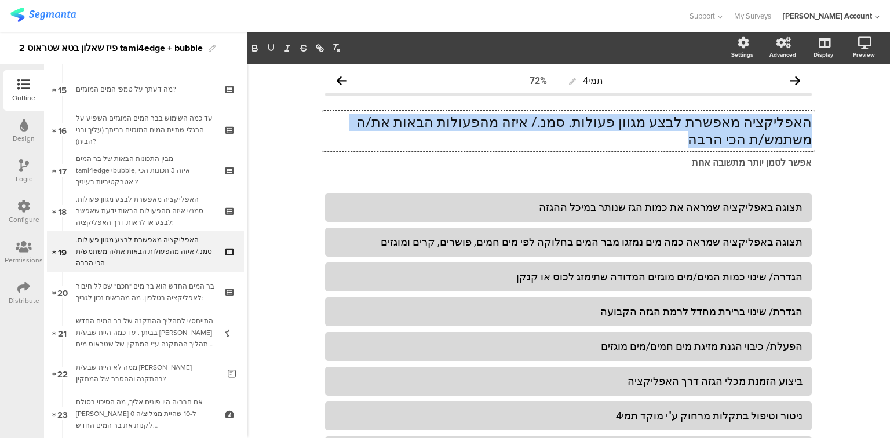
click at [548, 126] on p "האפליקציה מאפשרת לבצע מגוון פעולות. סמנ./ איזה מהפעולות הבאות את/ה משתמש/ת הכי …" at bounding box center [568, 131] width 487 height 35
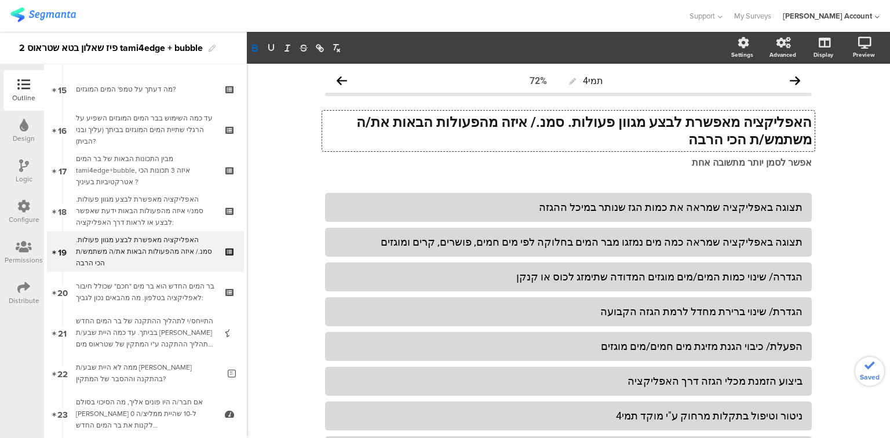
click at [576, 122] on strong "האפליקציה מאפשרת לבצע מגוון פעולות. סמנ./ איזה מהפעולות הבאות את/ה משתמש/ת הכי …" at bounding box center [582, 131] width 459 height 34
drag, startPoint x: 573, startPoint y: 126, endPoint x: 587, endPoint y: 148, distance: 26.1
click at [573, 127] on strong "האפליקציה מאפשרת לבצע מגוון פעולות. סמן/ איזה מהפעולות הבאות את/ה משתמש/ת הכי ה…" at bounding box center [585, 131] width 453 height 34
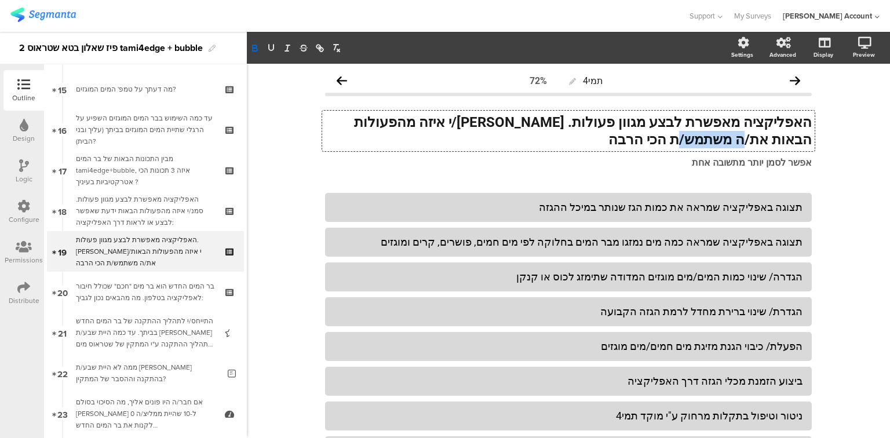
drag, startPoint x: 364, startPoint y: 123, endPoint x: 358, endPoint y: 132, distance: 11.3
click at [358, 132] on p "האפליקציה מאפשרת לבצע מגוון פעולות. סמן/י איזה מהפעולות הבאות את/ה משתמש/ת הכי …" at bounding box center [568, 131] width 487 height 35
click at [751, 165] on div "אפשר לסמן יותר מתשובה אחת אפשר לסמן יותר מתשובה אחת" at bounding box center [568, 163] width 493 height 19
click at [751, 165] on strong "אפשר לסמן יותר מתשובה אחת" at bounding box center [752, 162] width 120 height 11
drag, startPoint x: 746, startPoint y: 166, endPoint x: 842, endPoint y: 171, distance: 97.0
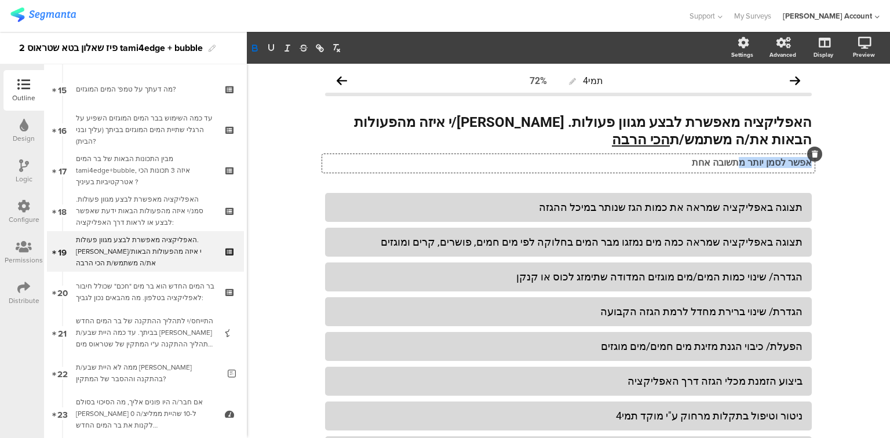
click at [842, 171] on div "תמי4 72% האפליקציה מאפשרת לבצע מגוון פעולות. סמן/י איזה מהפעולות הבאות את/ה משת…" at bounding box center [569, 358] width 644 height 588
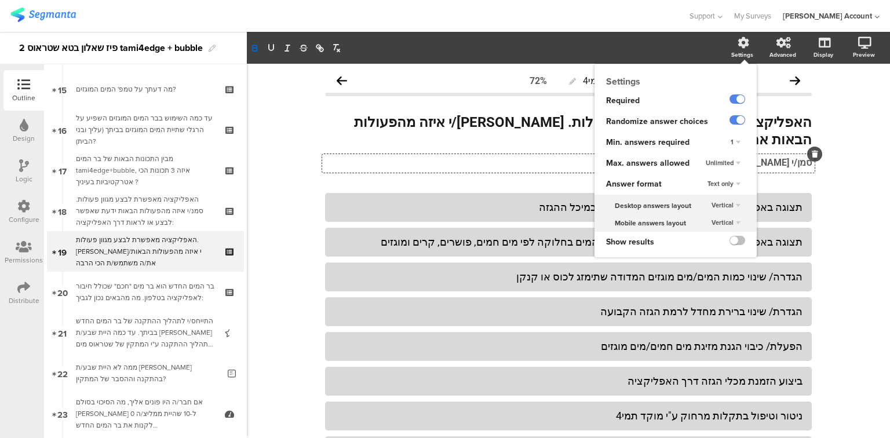
click at [711, 161] on span "Unlimited" at bounding box center [720, 162] width 28 height 9
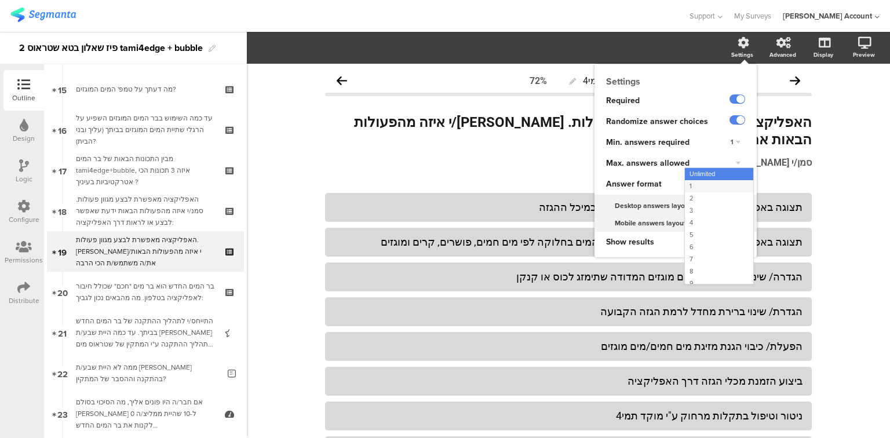
click at [705, 183] on div "1" at bounding box center [719, 186] width 68 height 12
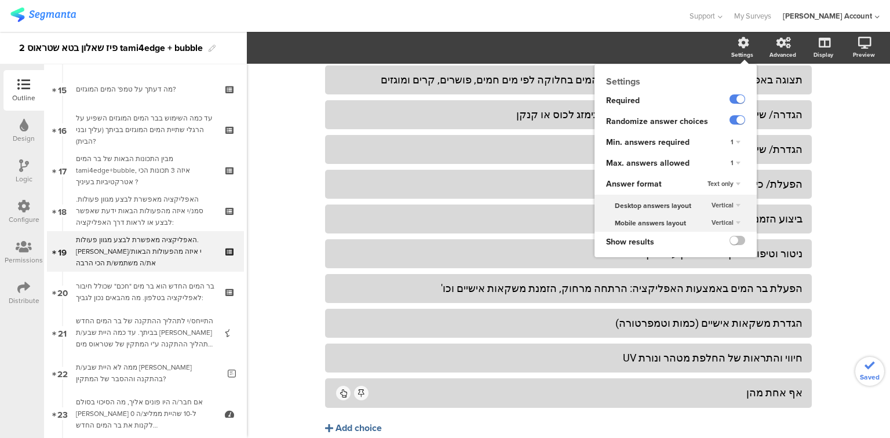
scroll to position [213, 0]
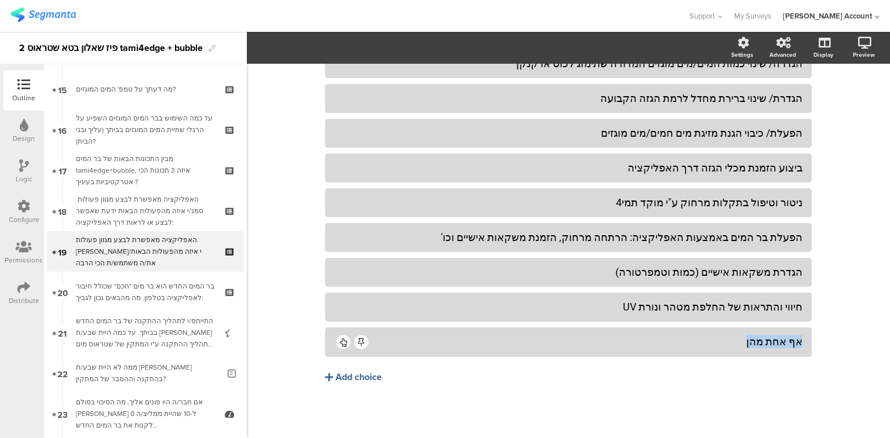
drag, startPoint x: 742, startPoint y: 343, endPoint x: 882, endPoint y: 347, distance: 139.8
click at [882, 347] on div "תמי4 72% האפליקציה מאפשרת לבצע מגוון פעולות. סמן/י איזה מהפעולות הבאות את/ה משת…" at bounding box center [569, 144] width 644 height 588
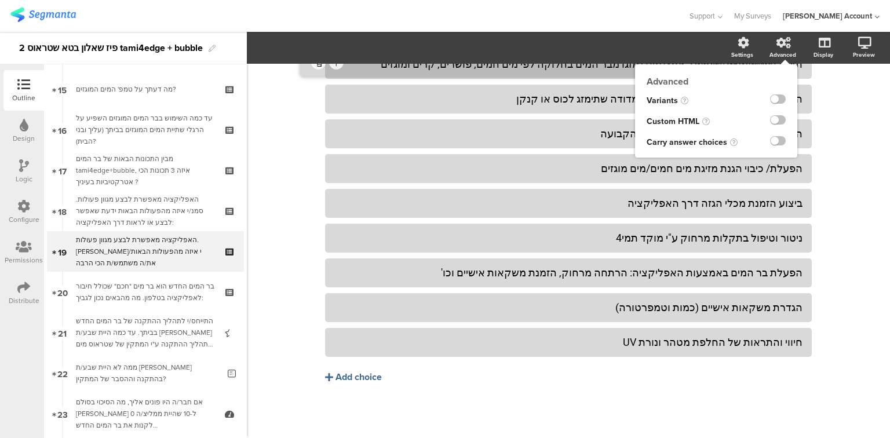
drag, startPoint x: 790, startPoint y: 326, endPoint x: 765, endPoint y: 46, distance: 281.1
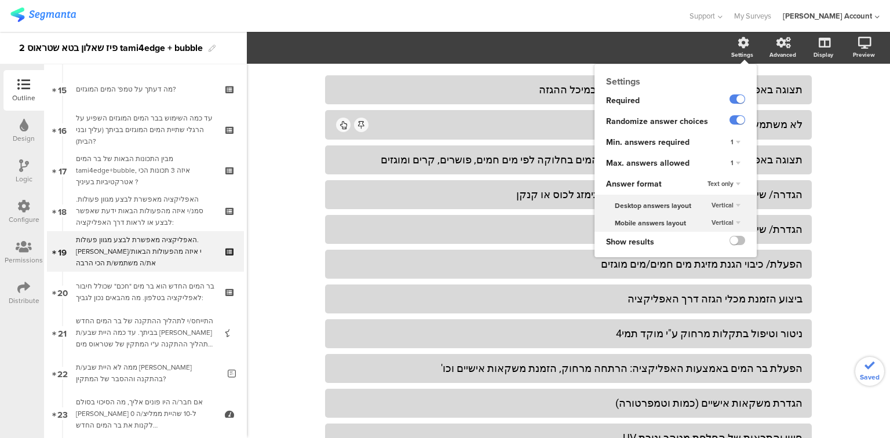
scroll to position [0, 0]
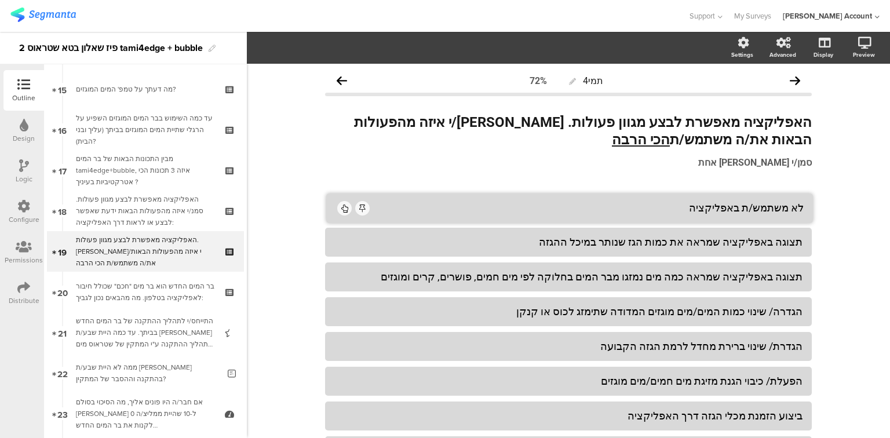
drag, startPoint x: 790, startPoint y: 226, endPoint x: 791, endPoint y: 191, distance: 34.2
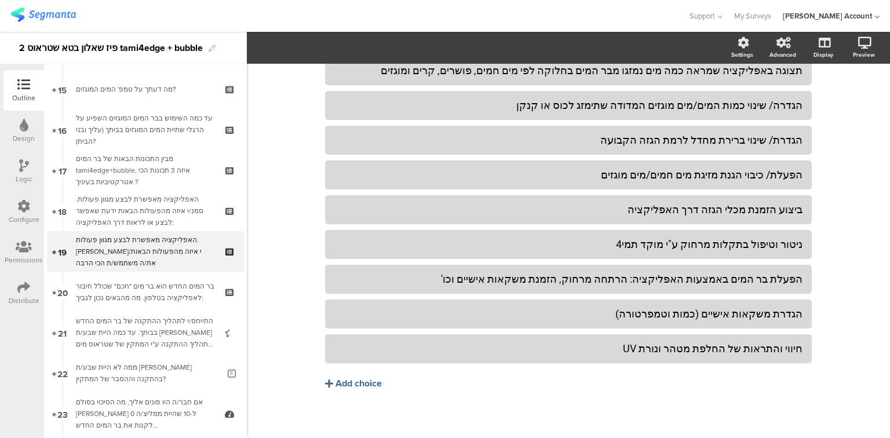
scroll to position [213, 0]
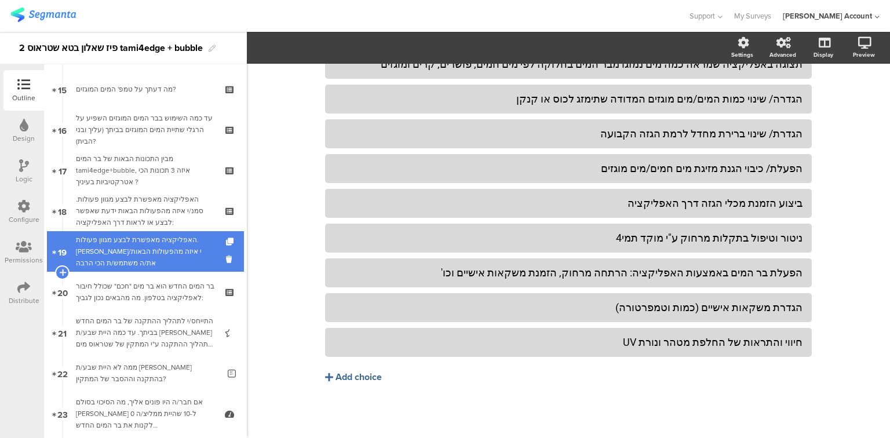
click at [125, 247] on div "האפליקציה מאפשרת לבצע מגוון פעולות. סמן/י איזה מהפעולות הבאות את/ה משתמש/ת הכי …" at bounding box center [145, 251] width 139 height 35
click at [226, 241] on icon at bounding box center [231, 242] width 10 height 8
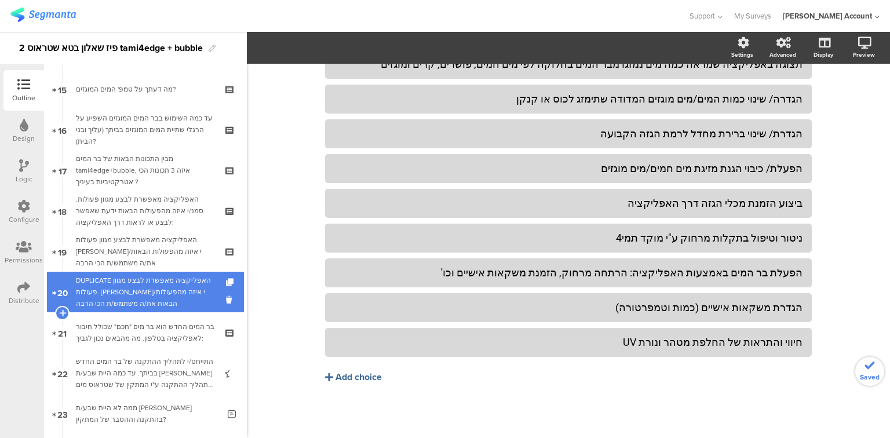
click at [122, 297] on div "DUPLICATE האפליקציה מאפשרת לבצע מגוון פעולות. סמן/י איזה מהפעולות הבאות את/ה מש…" at bounding box center [145, 292] width 139 height 35
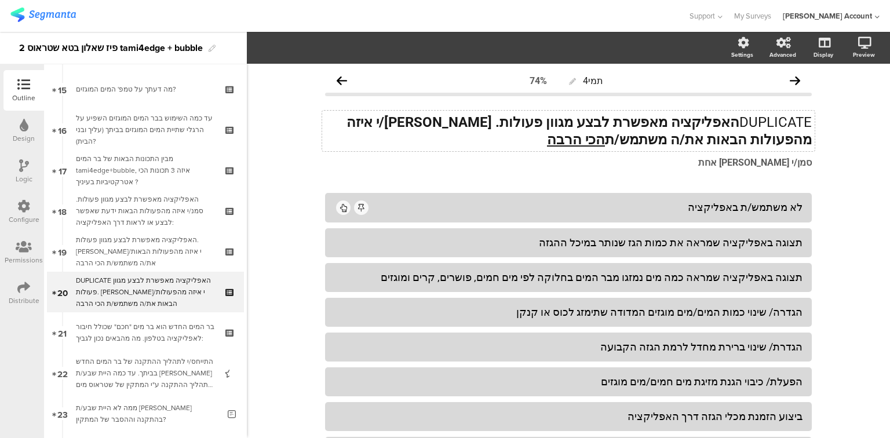
click at [623, 118] on strong "האפליקציה מאפשרת לבצע מגוון פעולות. סמן/י איזה מהפעולות הבאות את/ה משתמש/ת הכי …" at bounding box center [580, 131] width 466 height 34
click at [623, 118] on strong "האפליקציה מאפשרת לבצע מגוון פעולות. סמן/י איזה מהפעולות הבאות את/ה משתמש/ת הכי …" at bounding box center [577, 131] width 469 height 34
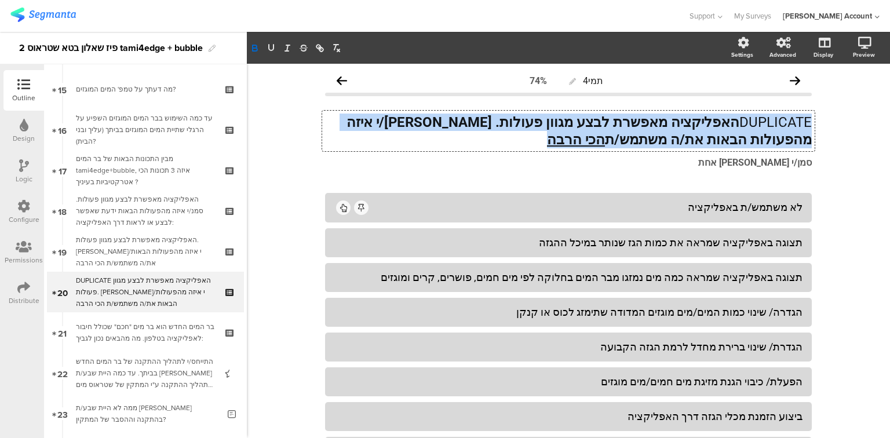
click at [623, 118] on strong "האפליקציה מאפשרת לבצע מגוון פעולות. סמן/י איזה מהפעולות הבאות את/ה משתמש/ת הכי …" at bounding box center [577, 131] width 469 height 34
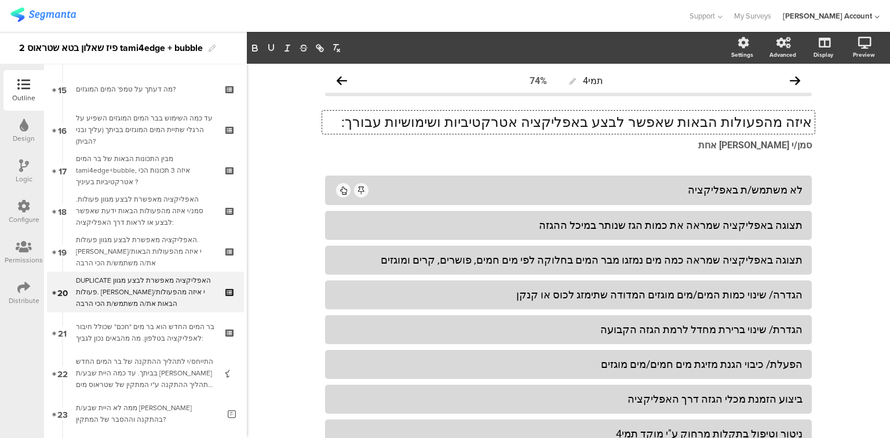
click at [735, 129] on p "איזה מהפעולות הבאות שאפשר לבצע באפליקציה אטרקטיביות ושימושיות עבורך:" at bounding box center [568, 122] width 487 height 17
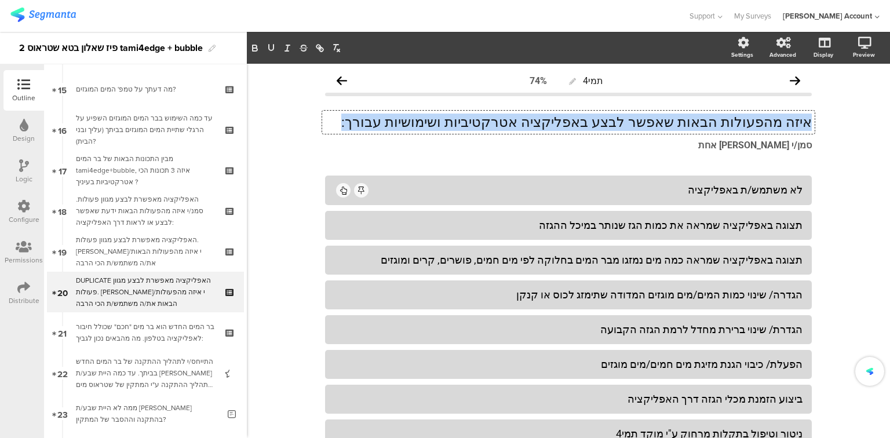
click at [735, 129] on p "איזה מהפעולות הבאות שאפשר לבצע באפליקציה אטרקטיביות ושימושיות עבורך:" at bounding box center [568, 122] width 487 height 17
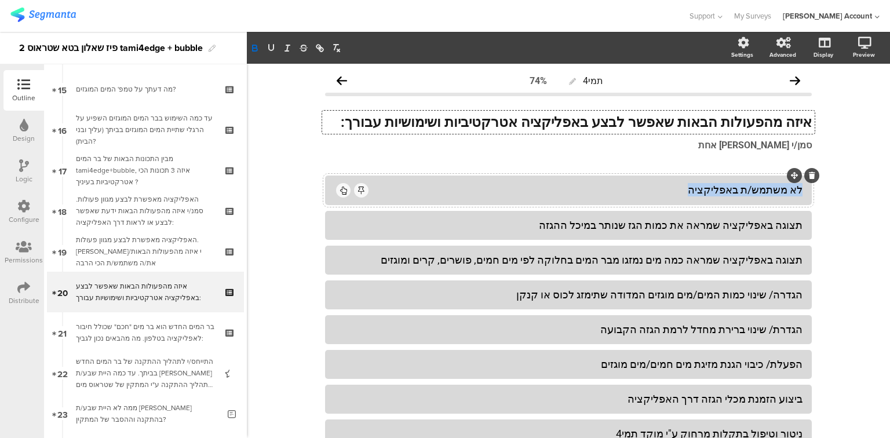
drag, startPoint x: 798, startPoint y: 188, endPoint x: 684, endPoint y: 192, distance: 114.9
click at [684, 192] on div "לא משתמש/ת באפליקציה" at bounding box center [586, 189] width 432 height 13
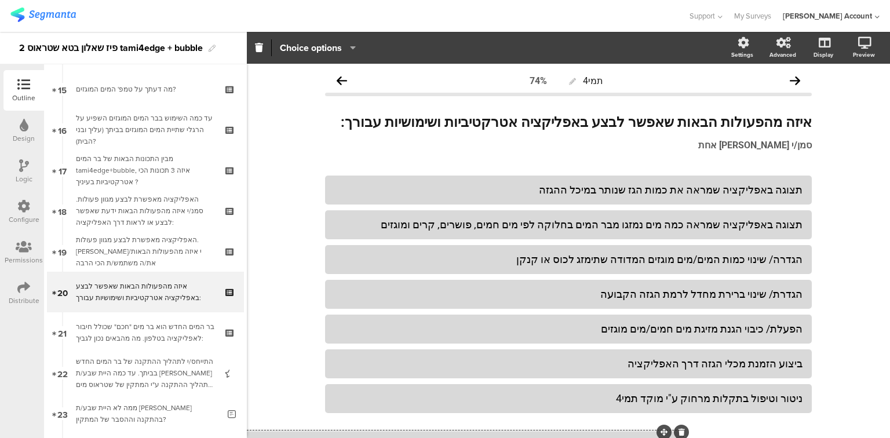
drag, startPoint x: 791, startPoint y: 177, endPoint x: 660, endPoint y: 434, distance: 288.1
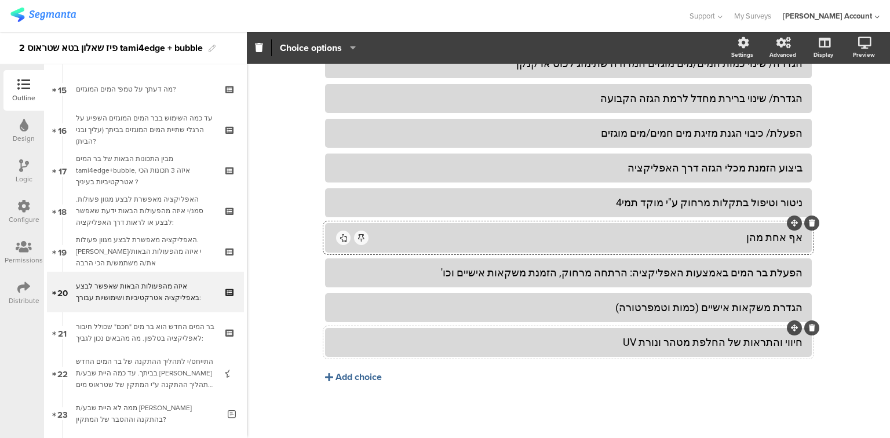
scroll to position [195, 0]
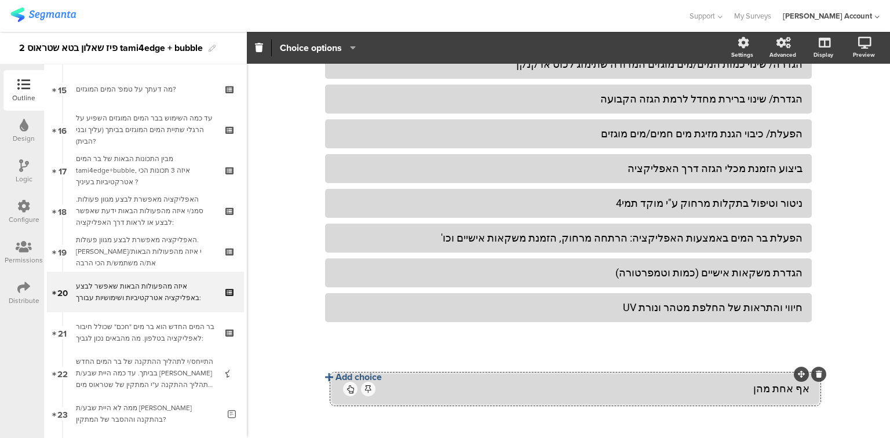
drag, startPoint x: 789, startPoint y: 222, endPoint x: 796, endPoint y: 373, distance: 151.5
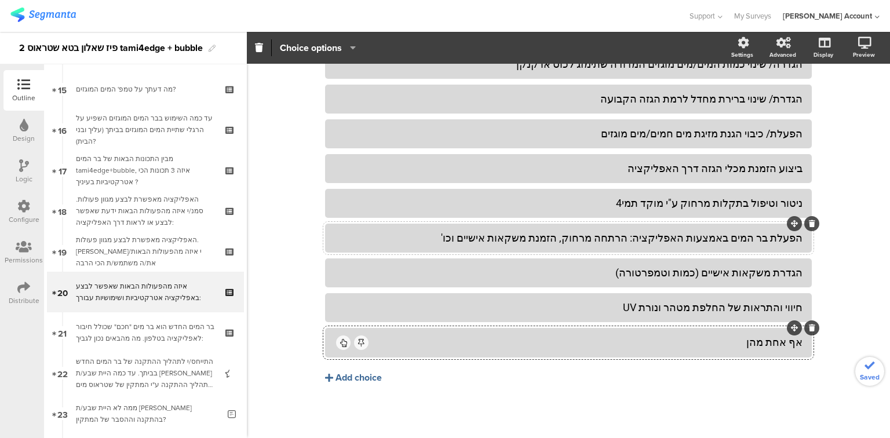
scroll to position [0, 0]
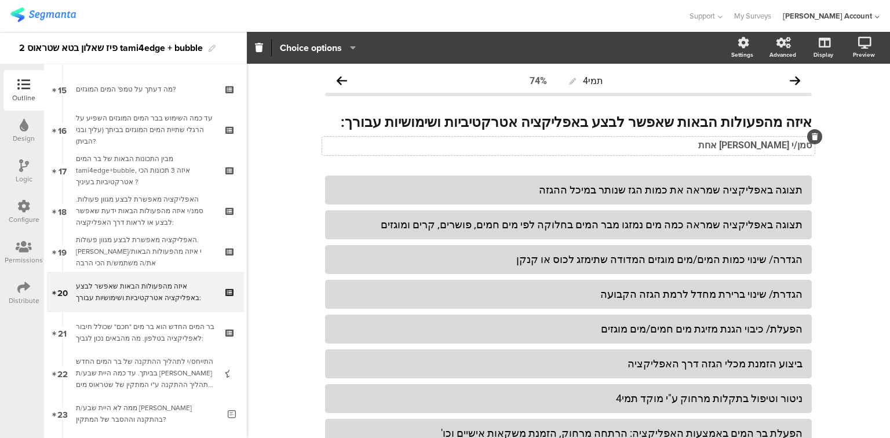
click at [763, 144] on div "סמן/י תשובה אחת סמן/י תשובה אחת" at bounding box center [568, 146] width 493 height 19
click at [763, 144] on strong "סמן/י תשובה אחת" at bounding box center [756, 145] width 114 height 11
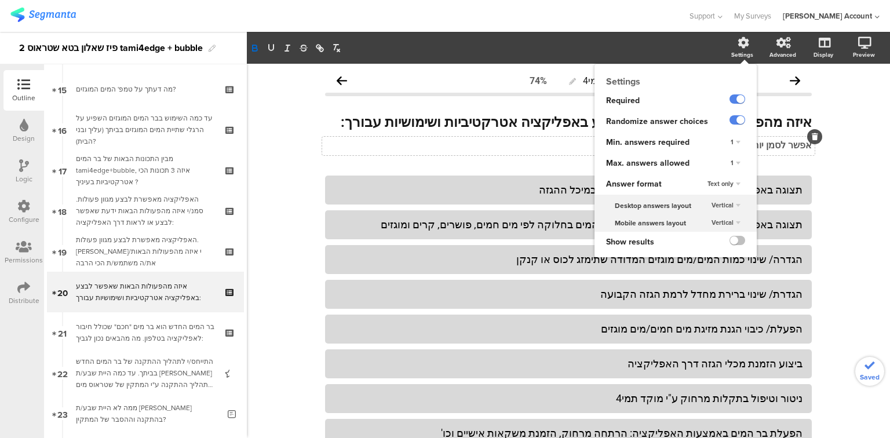
click at [730, 167] on div "1" at bounding box center [735, 164] width 19 height 14
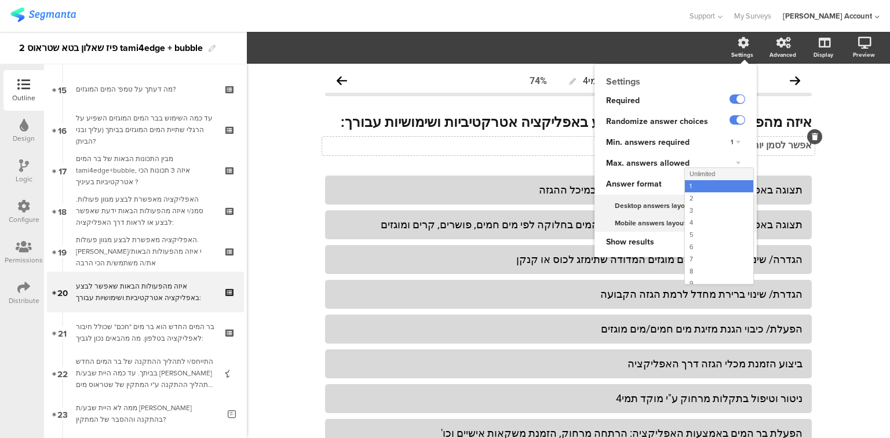
click at [707, 176] on span "Unlimited" at bounding box center [703, 173] width 26 height 9
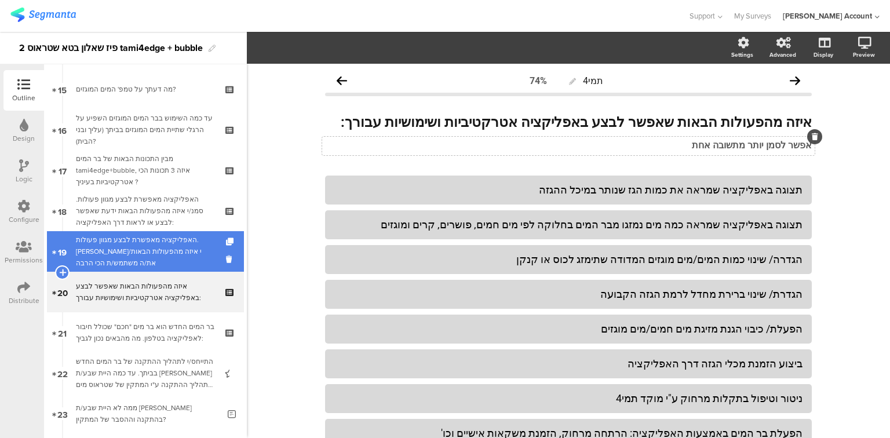
click at [178, 252] on div "האפליקציה מאפשרת לבצע מגוון פעולות. סמן/י איזה מהפעולות הבאות את/ה משתמש/ת הכי …" at bounding box center [145, 251] width 139 height 35
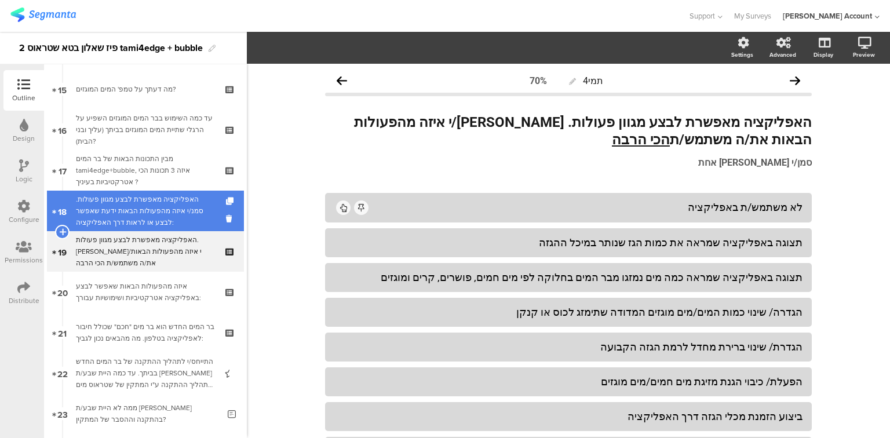
click at [159, 212] on div "האפליקציה מאפשרת לבצע מגוון פעולות. סמנ/י איזה מהפעולות הבאות ידעת שאפשר לבצע א…" at bounding box center [145, 211] width 139 height 35
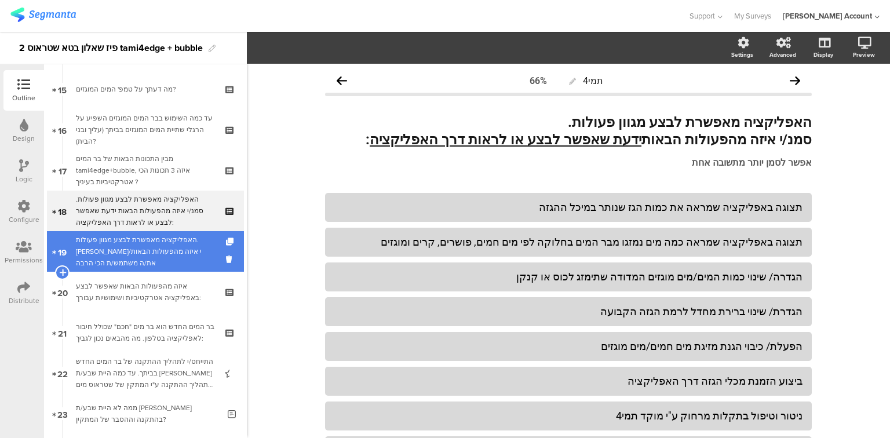
click at [132, 255] on div "האפליקציה מאפשרת לבצע מגוון פעולות. סמן/י איזה מהפעולות הבאות את/ה משתמש/ת הכי …" at bounding box center [145, 251] width 139 height 35
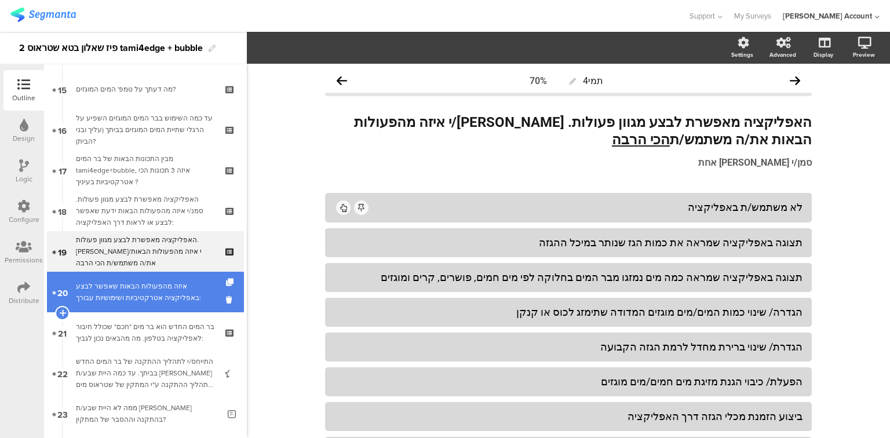
click at [130, 276] on link "20 איזה מהפעולות הבאות שאפשר לבצע באפליקציה אטרקטיביות ושימושיות עבורך:" at bounding box center [145, 292] width 197 height 41
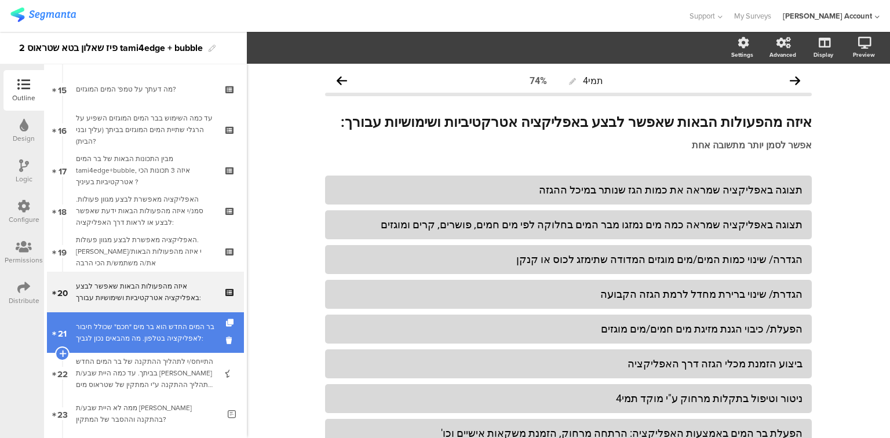
click at [141, 329] on div "בר המים החדש הוא בר מים "חכם" שכולל חיבור לאפליקציה בטלפון. מה מהבאים נכון לגבי…" at bounding box center [145, 332] width 139 height 23
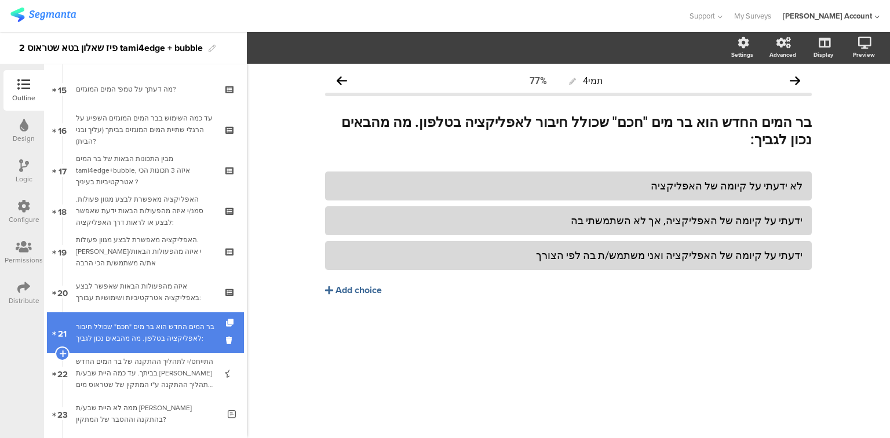
click at [141, 329] on div "בר המים החדש הוא בר מים "חכם" שכולל חיבור לאפליקציה בטלפון. מה מהבאים נכון לגבי…" at bounding box center [145, 332] width 139 height 23
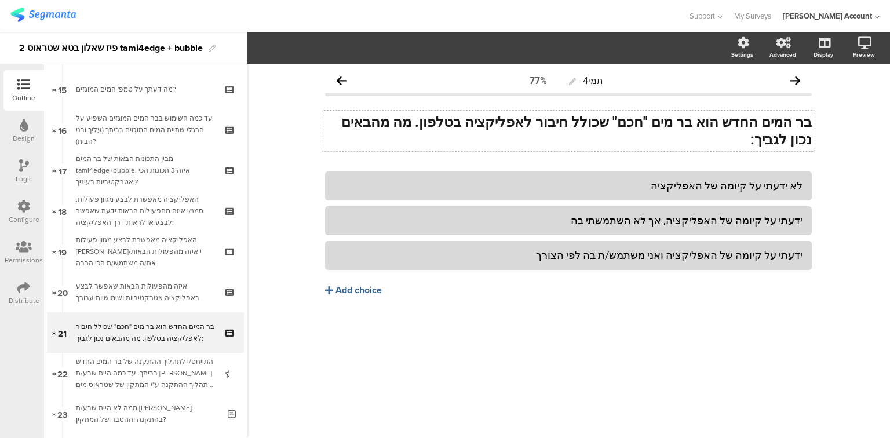
click at [798, 124] on div "בר המים החדש הוא בר מים "חכם" שכולל חיבור לאפליקציה בטלפון. מה מהבאים נכון לגבי…" at bounding box center [568, 131] width 493 height 41
click at [798, 124] on strong "בר המים החדש הוא בר מים "חכם" שכולל חיבור לאפליקציה בטלפון. מה מהבאים נכון לגבי…" at bounding box center [575, 131] width 474 height 34
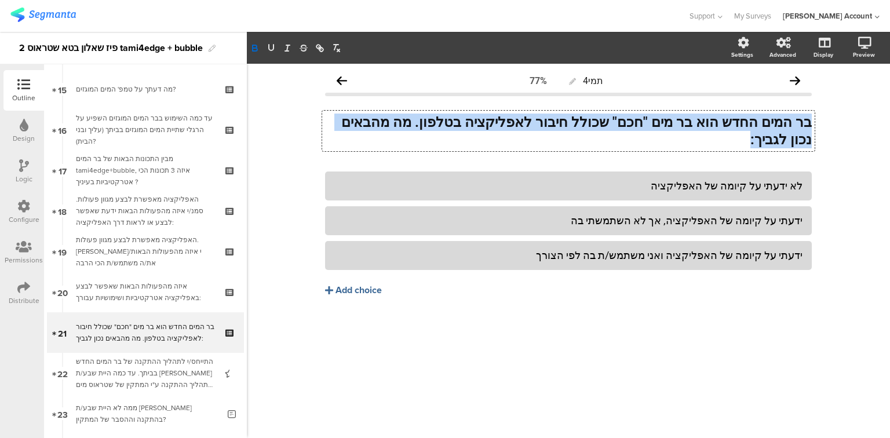
click at [798, 124] on strong "בר המים החדש הוא בר מים "חכם" שכולל חיבור לאפליקציה בטלפון. מה מהבאים נכון לגבי…" at bounding box center [575, 131] width 474 height 34
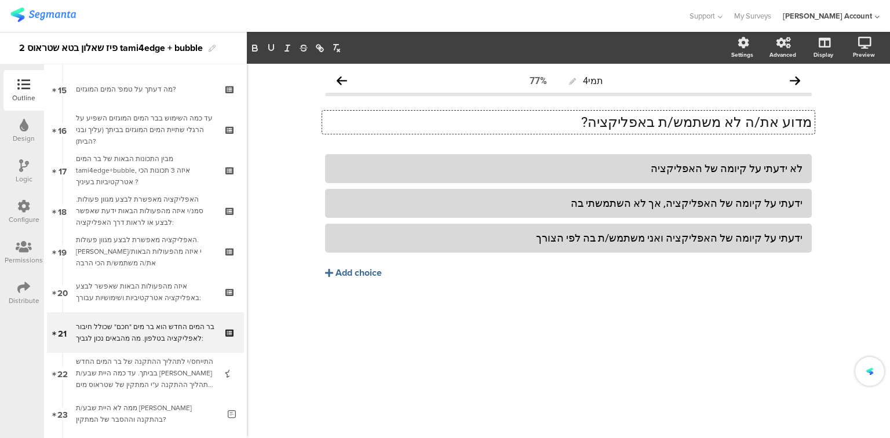
click at [800, 127] on p "מדוע את/ה לא משתמש/ת באפליקציה?" at bounding box center [568, 122] width 487 height 17
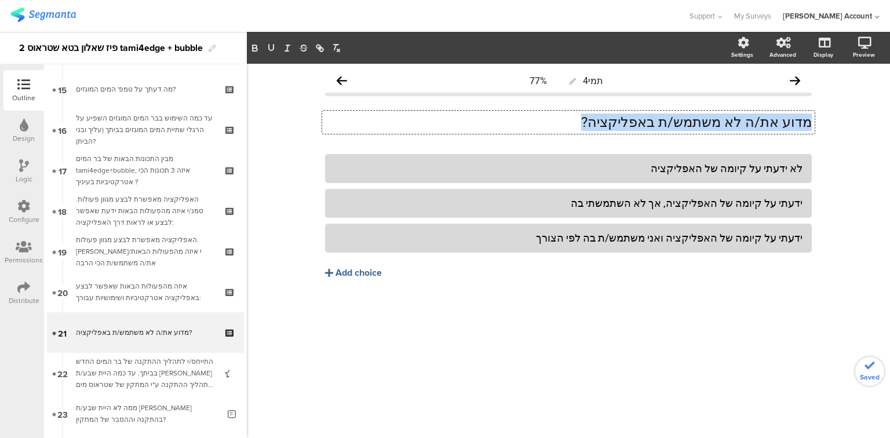
click at [800, 127] on p "מדוע את/ה לא משתמש/ת באפליקציה?" at bounding box center [568, 122] width 487 height 17
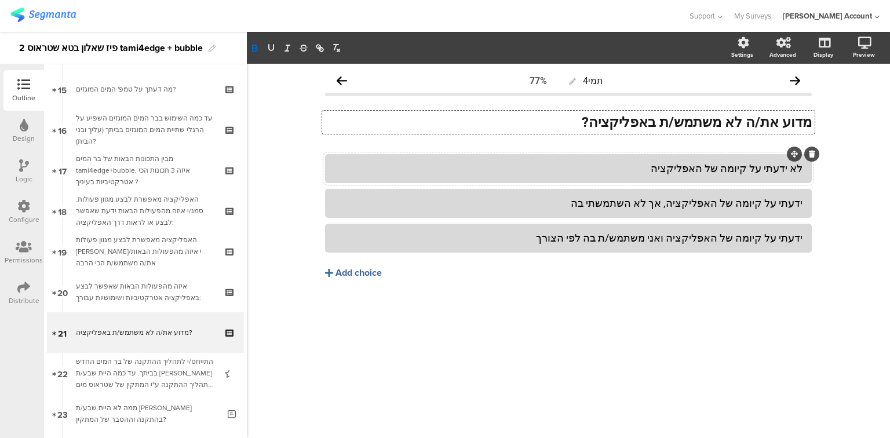
click at [750, 175] on div "לא ידעתי על קיומה של האפליקציה" at bounding box center [569, 168] width 468 height 13
paste div
click at [727, 206] on div "ידעתי על קיומה של האפליקציה, אך לא השתמשתי בה" at bounding box center [569, 203] width 468 height 13
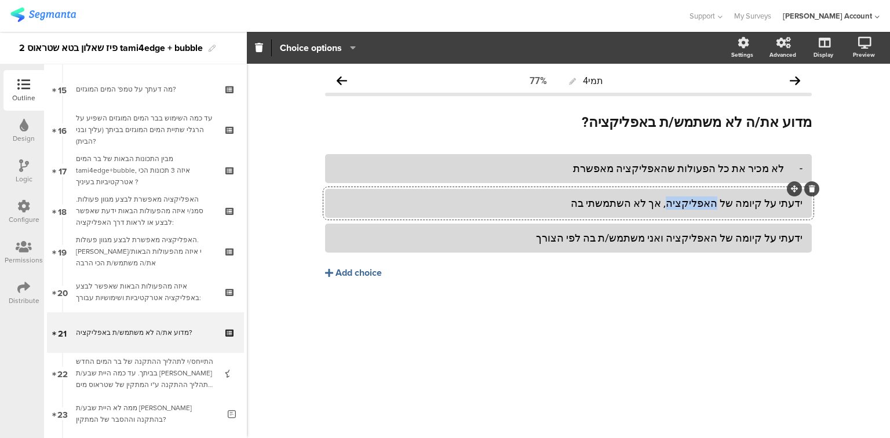
click at [727, 206] on div "ידעתי על קיומה של האפליקציה, אך לא השתמשתי בה" at bounding box center [569, 203] width 468 height 13
paste div
click at [683, 232] on div "ידעתי על קיומה של האפליקציה ואני משתמש/ת בה לפי הצורך" at bounding box center [569, 237] width 468 height 13
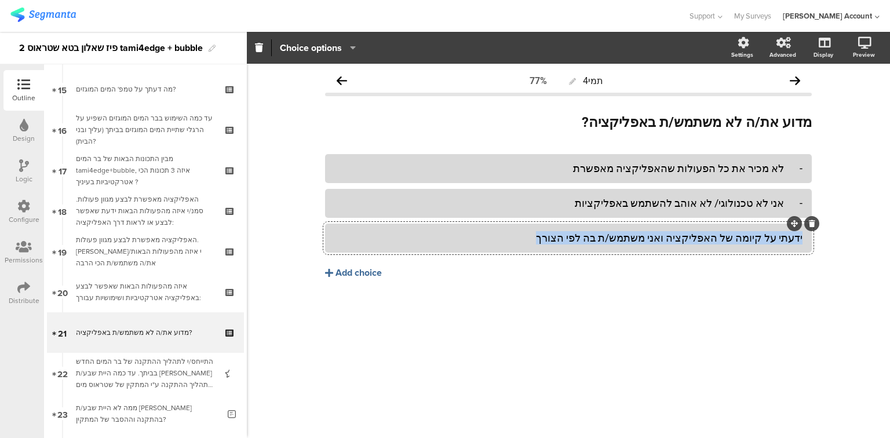
click at [683, 232] on div "ידעתי על קיומה של האפליקציה ואני משתמש/ת בה לפי הצורך" at bounding box center [569, 237] width 468 height 13
paste div
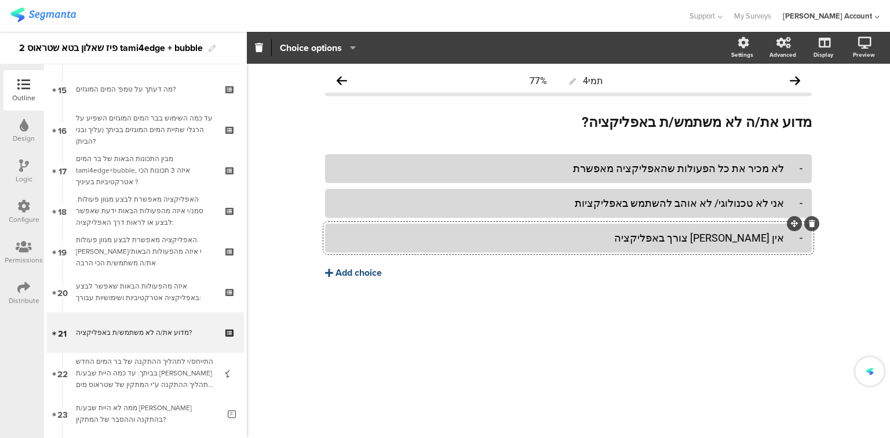
click at [370, 273] on div "Add choice" at bounding box center [359, 273] width 46 height 12
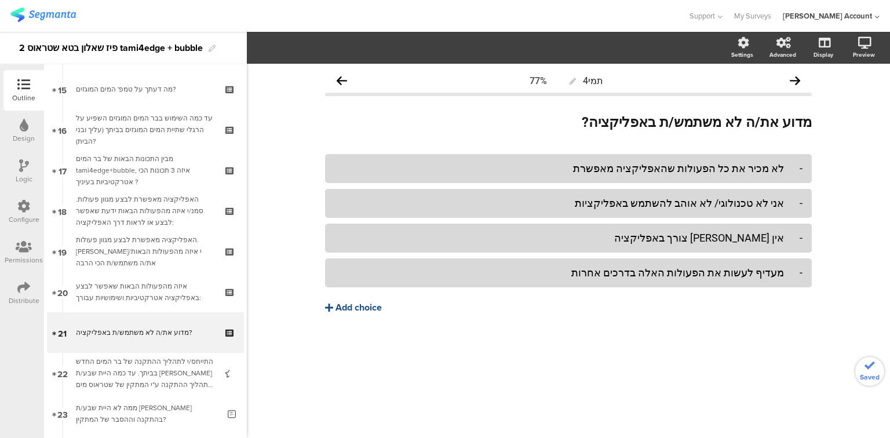
click at [354, 307] on div "Add choice" at bounding box center [359, 308] width 46 height 12
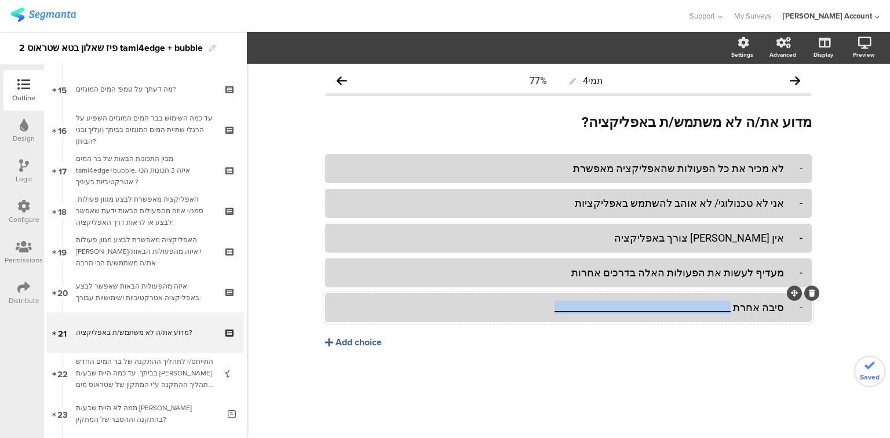
drag, startPoint x: 740, startPoint y: 308, endPoint x: 441, endPoint y: 310, distance: 299.2
click at [437, 311] on div "- סיבה אחרת ______________________________________" at bounding box center [569, 307] width 468 height 13
click at [783, 306] on div "- סיבה אחרת" at bounding box center [569, 307] width 468 height 13
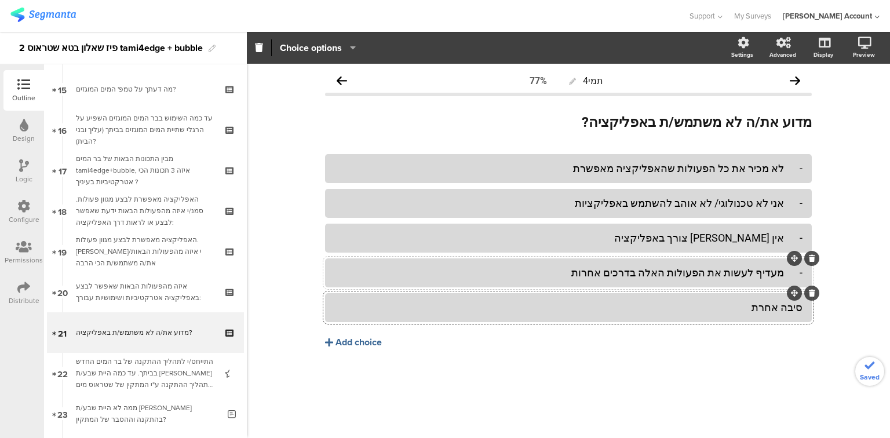
click at [783, 271] on div "- מעדיף לעשות את הפעולות האלה בדרכים אחרות" at bounding box center [569, 272] width 468 height 13
click at [787, 243] on div "- אין לי צורך באפליקציה" at bounding box center [569, 237] width 468 height 13
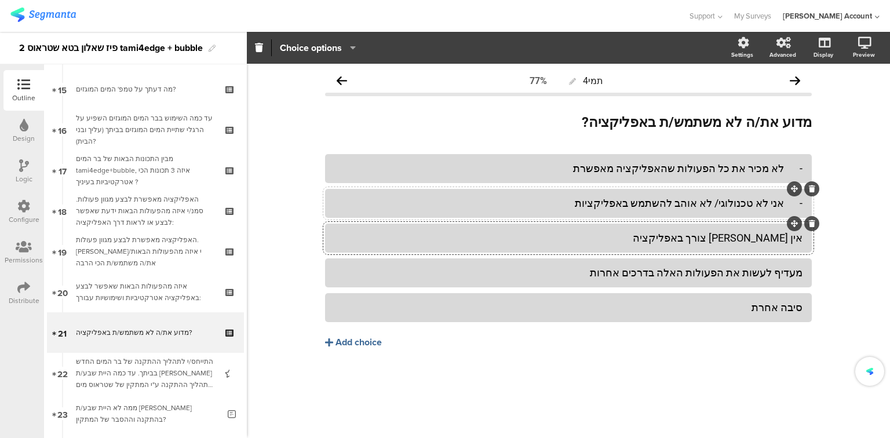
click at [783, 208] on div "- אני לא טכנולוגי/ לא אוהב להשתמש באפליקציות" at bounding box center [569, 203] width 468 height 13
click at [781, 170] on div "- לא מכיר את כל הפעולות שהאפליקציה מאפשרת" at bounding box center [569, 168] width 468 height 13
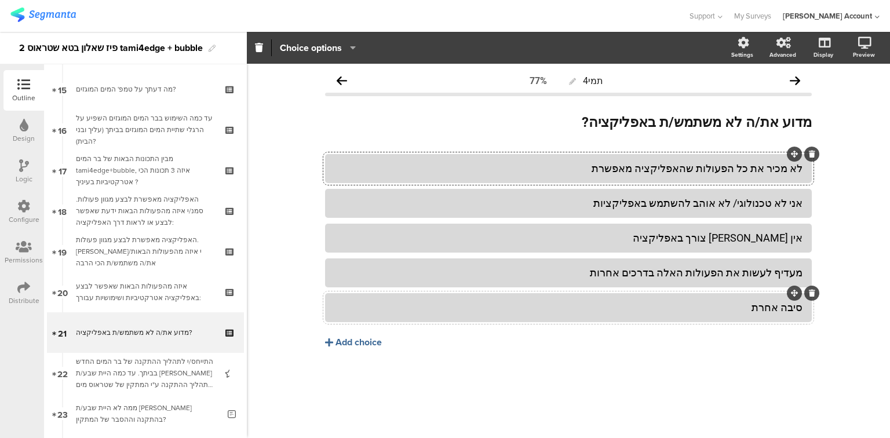
click at [575, 309] on div "סיבה אחרת" at bounding box center [569, 307] width 468 height 13
click at [334, 46] on span "Choice options" at bounding box center [311, 47] width 62 height 13
drag, startPoint x: 385, startPoint y: 77, endPoint x: 383, endPoint y: 86, distance: 9.0
click at [384, 78] on span at bounding box center [381, 77] width 17 height 9
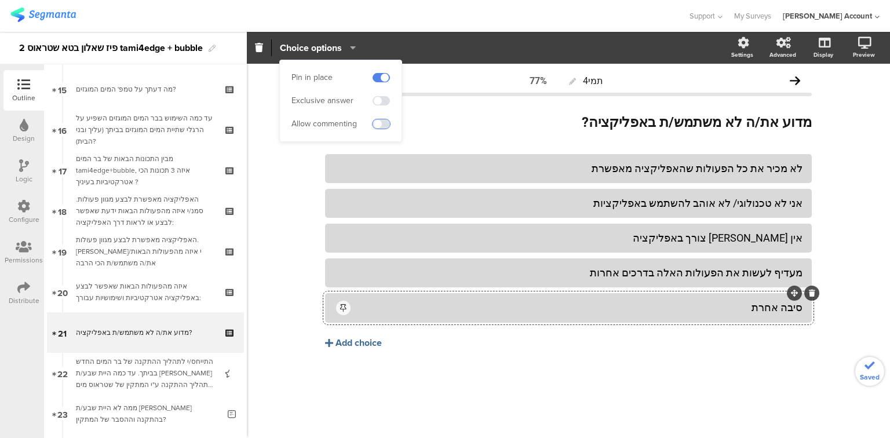
click at [384, 124] on span at bounding box center [381, 123] width 17 height 9
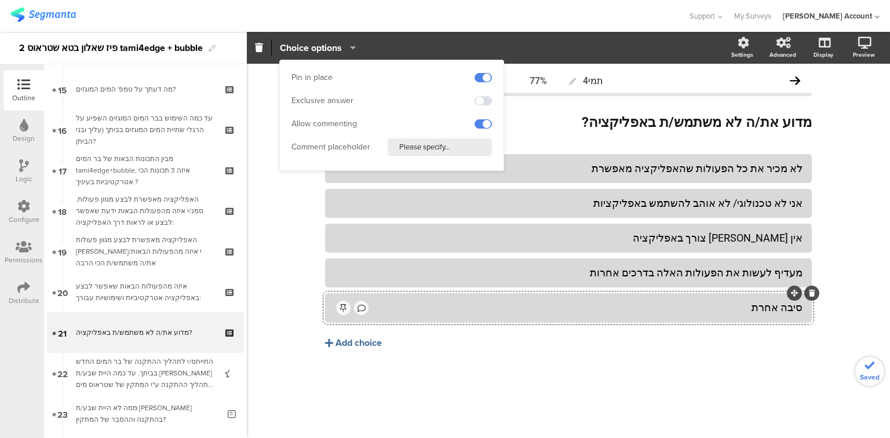
click at [426, 148] on input "Please specify..." at bounding box center [440, 147] width 104 height 17
drag, startPoint x: 460, startPoint y: 148, endPoint x: 359, endPoint y: 146, distance: 100.3
click at [359, 146] on div "Comment placeholder Please specify..." at bounding box center [392, 147] width 201 height 17
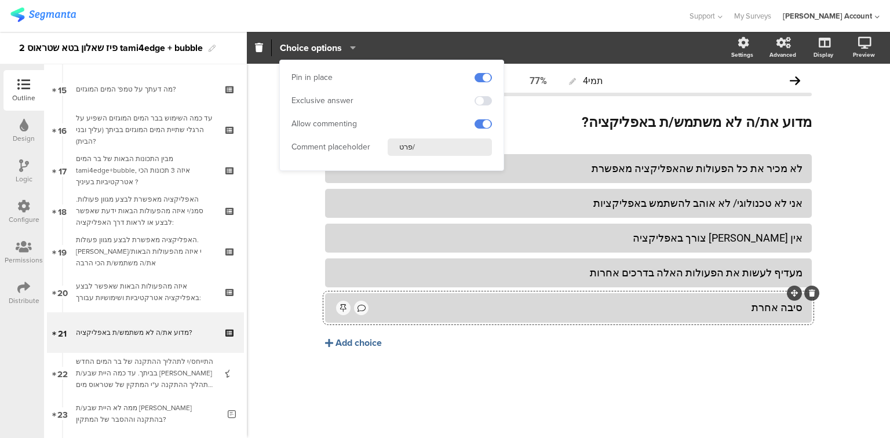
type input "פרט/י"
click at [466, 366] on div "לא מכיר את כל הפעולות שהאפליקציה מאפשרת אני לא טכנולוגי/ לא אוהב להשתמש באפליקצ…" at bounding box center [568, 276] width 487 height 244
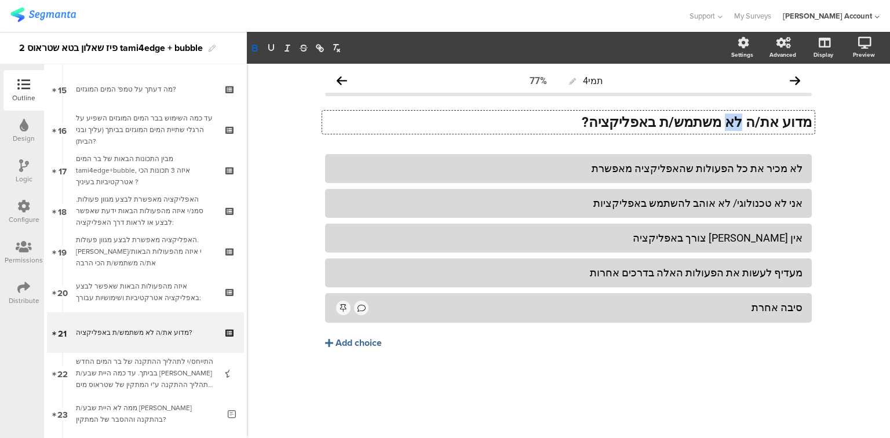
drag, startPoint x: 751, startPoint y: 122, endPoint x: 739, endPoint y: 124, distance: 12.4
click at [739, 124] on div "מדוע את/ה לא משתמש/ת באפליקציה? מדוע את/ה לא משתמש/ת באפליקציה? מדוע את/ה לא מש…" at bounding box center [568, 122] width 493 height 23
click at [517, 167] on div "לא מכיר את כל הפעולות שהאפליקציה מאפשרת" at bounding box center [569, 168] width 468 height 13
click at [305, 48] on span "Choice options" at bounding box center [311, 47] width 62 height 13
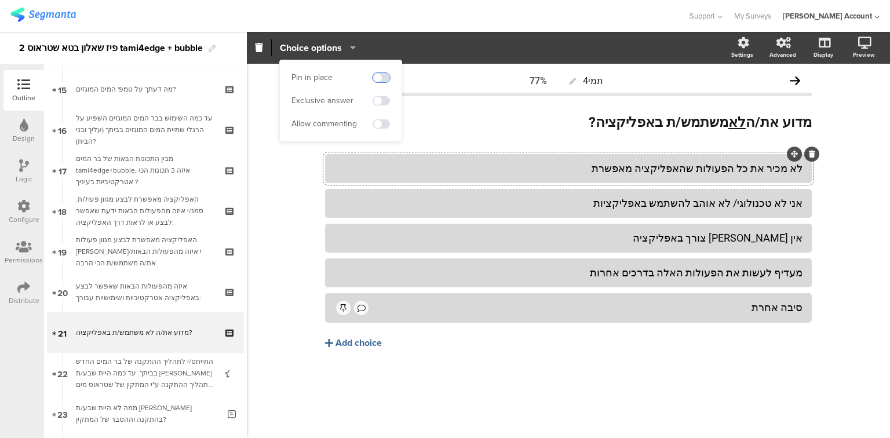
click at [378, 74] on span at bounding box center [381, 77] width 17 height 9
click at [383, 101] on span at bounding box center [381, 100] width 17 height 9
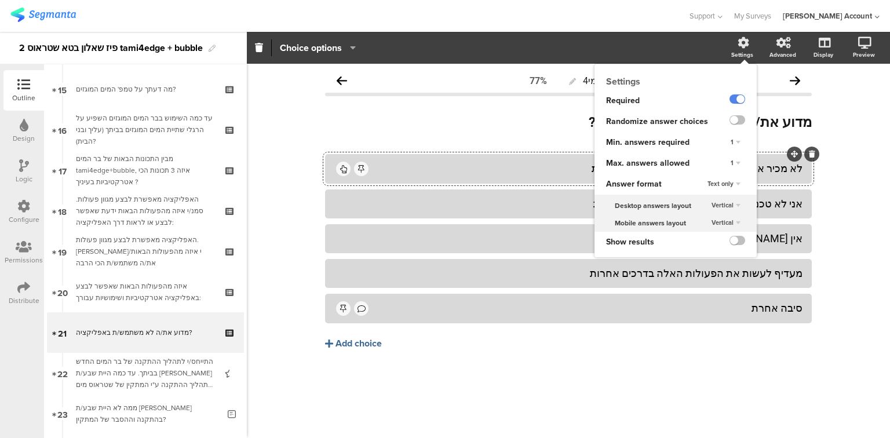
click at [732, 161] on span "1" at bounding box center [732, 162] width 3 height 9
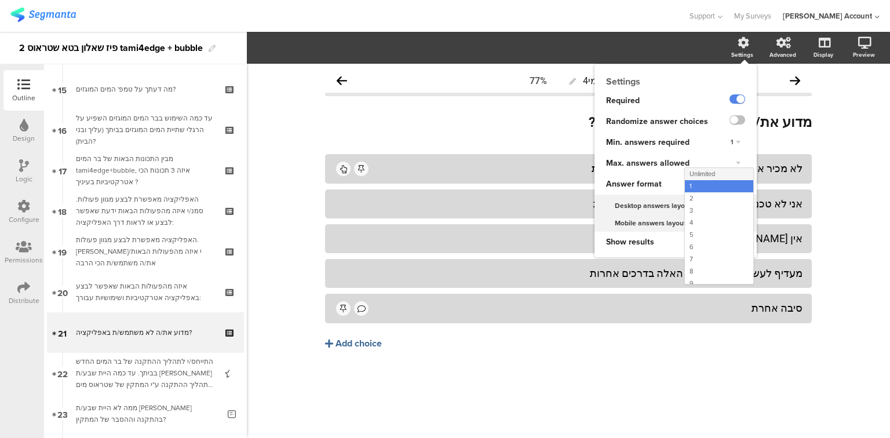
click at [729, 176] on div "Unlimited" at bounding box center [719, 174] width 68 height 12
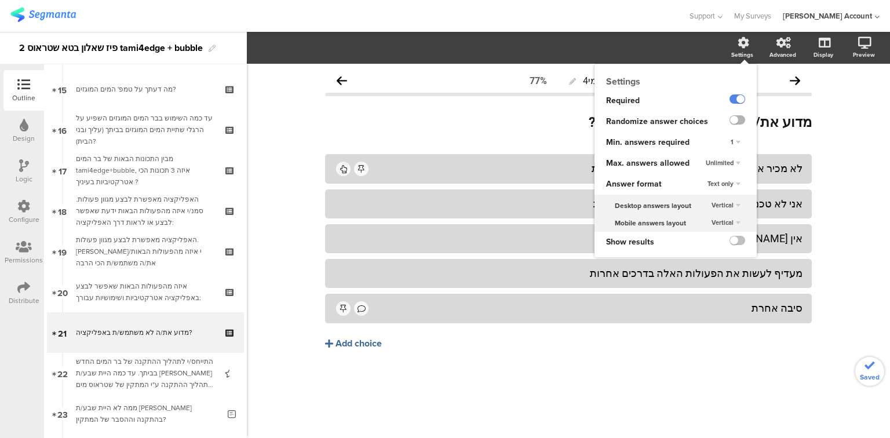
click at [737, 119] on label at bounding box center [738, 119] width 16 height 9
click at [0, 0] on input "checkbox" at bounding box center [0, 0] width 0 height 0
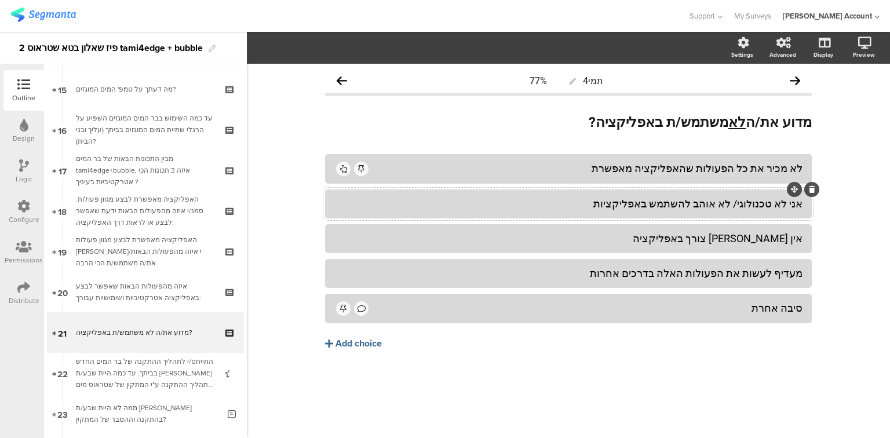
click at [744, 203] on div "אני לא טכנולוגי/ לא אוהב להשתמש באפליקציות" at bounding box center [569, 203] width 468 height 13
click at [708, 203] on div "אני לא טכנולוגי/ת לא אוהב להשתמש באפליקציות" at bounding box center [569, 203] width 468 height 13
click at [661, 239] on div "אין לי צורך באפליקציה" at bounding box center [569, 238] width 468 height 13
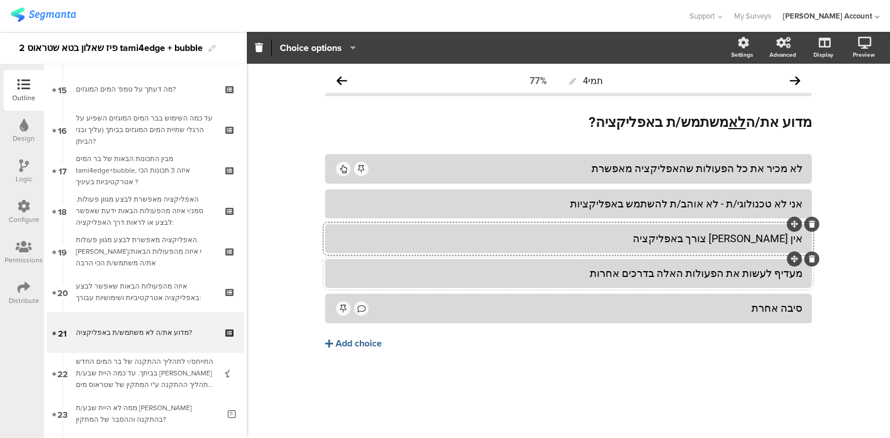
click at [780, 274] on div "מעדיף לעשות את הפעולות האלה בדרכים אחרות" at bounding box center [569, 273] width 468 height 13
click at [19, 174] on div "Logic" at bounding box center [24, 179] width 17 height 10
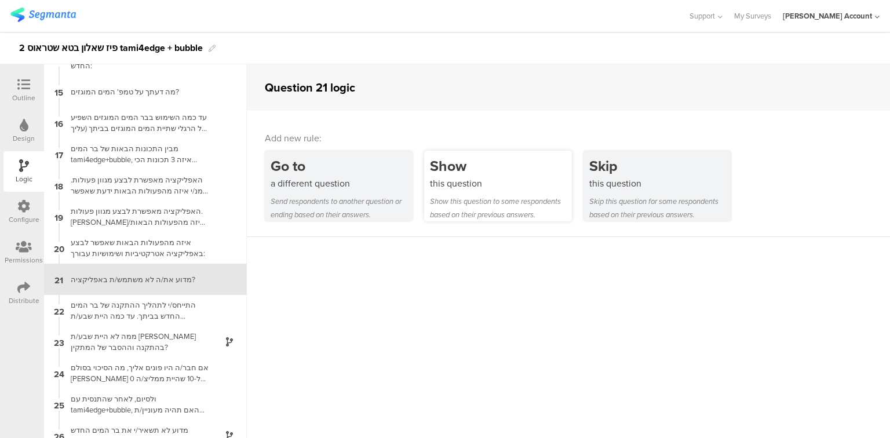
scroll to position [440, 0]
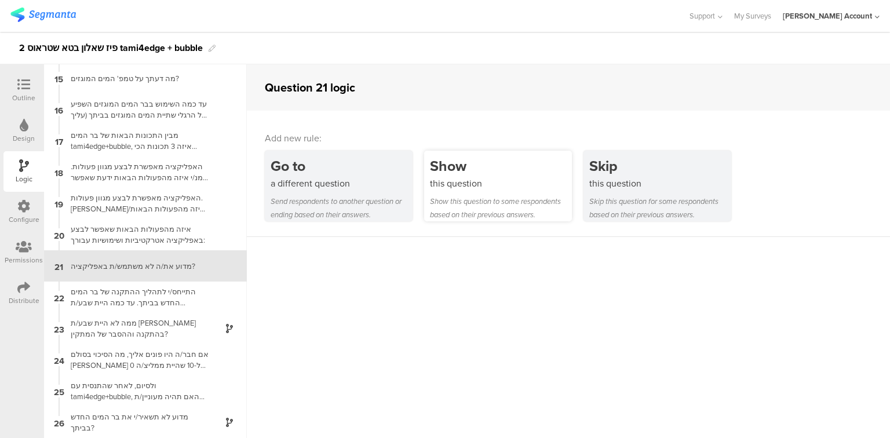
click at [485, 188] on div "this question" at bounding box center [501, 183] width 142 height 13
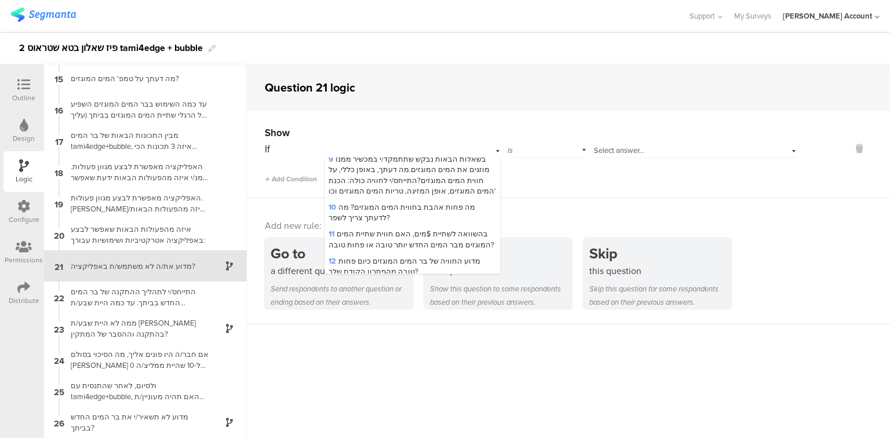
scroll to position [464, 0]
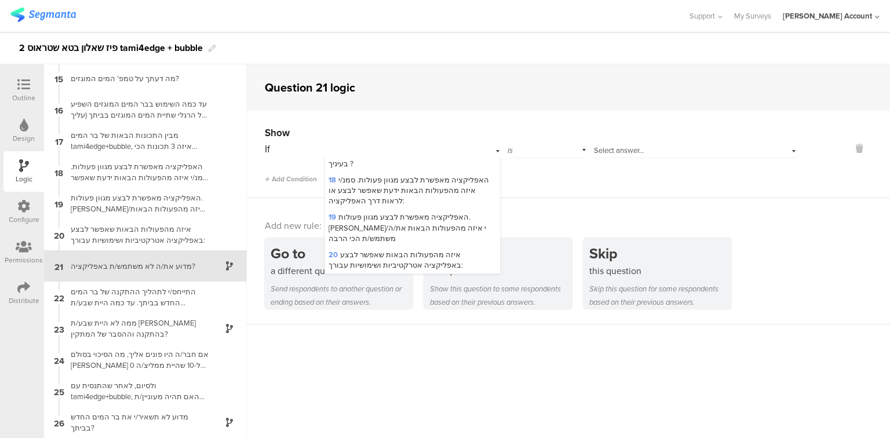
click at [443, 216] on span "19 האפליקציה מאפשרת לבצע מגוון פעולות. סמן/י איזה מהפעולות הבאות את/ה משתמש/ת ה…" at bounding box center [408, 228] width 158 height 32
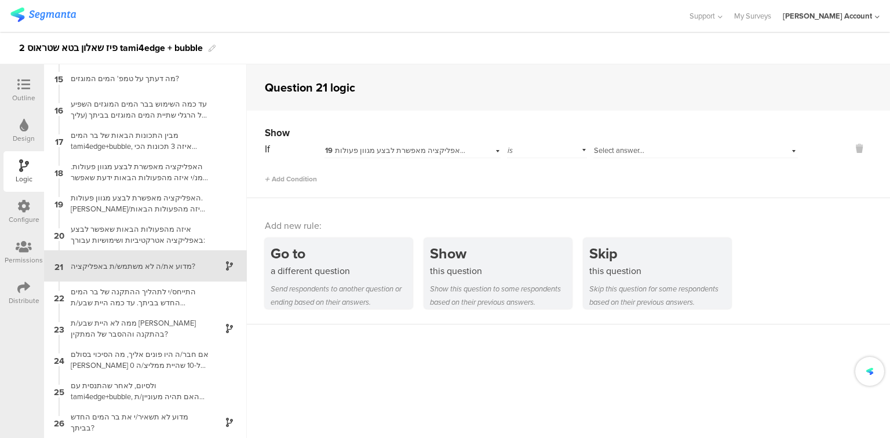
click at [617, 146] on span "Select answer..." at bounding box center [619, 150] width 50 height 11
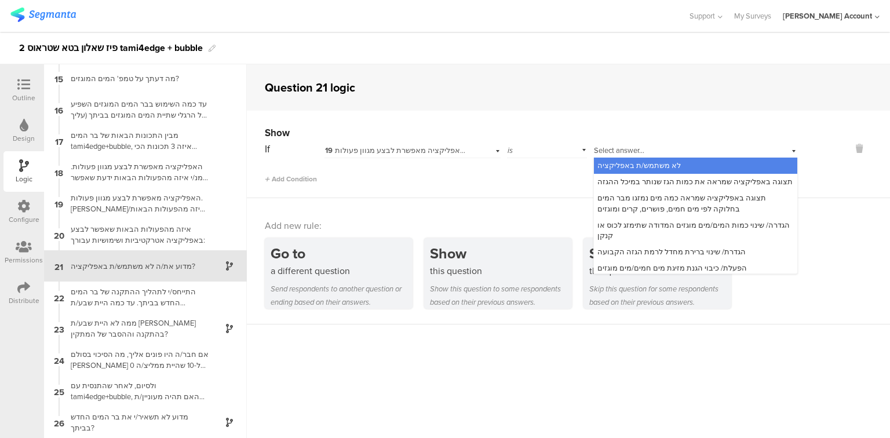
click at [639, 166] on span "לא משתמש/ת באפליקציה" at bounding box center [639, 165] width 83 height 11
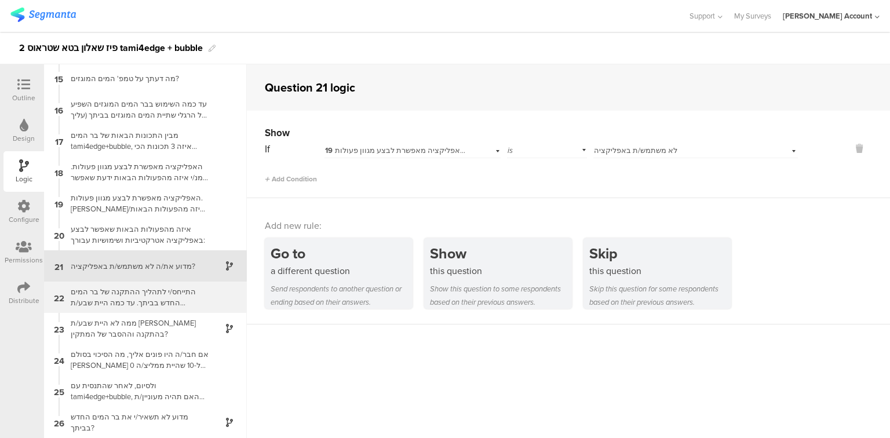
click at [116, 296] on div "התייחס/י לתהליך ההתקנה של בר המים החדש בביתך. עד כמה היית שבע/ת רצון מתהליך ההת…" at bounding box center [136, 297] width 145 height 22
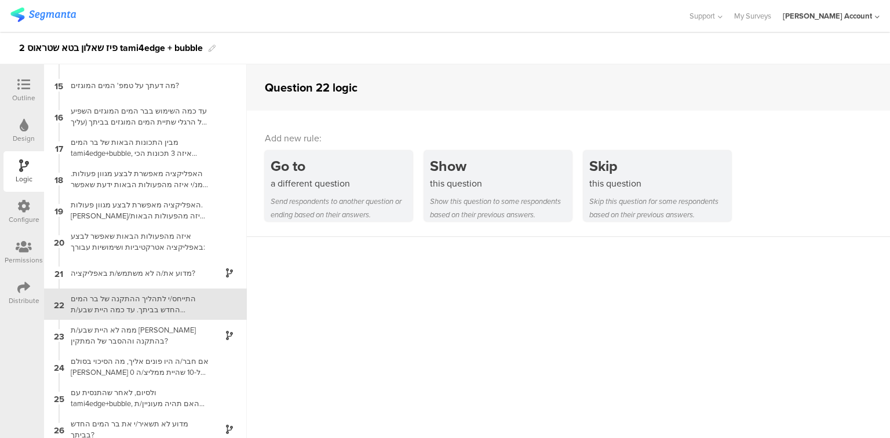
scroll to position [440, 0]
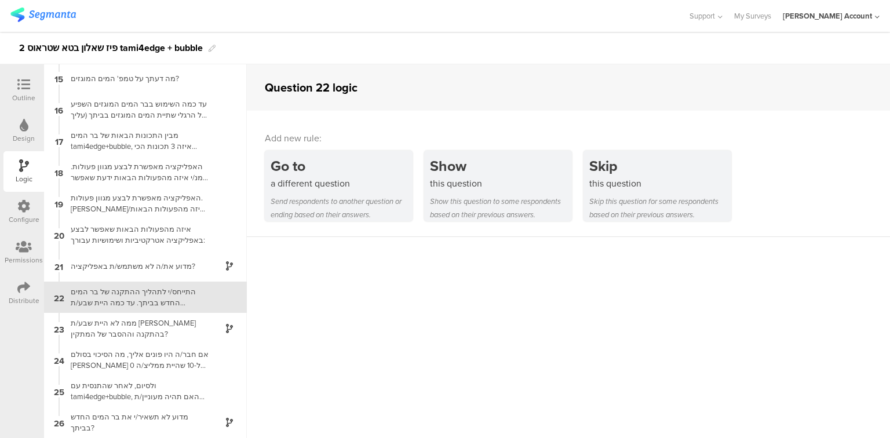
click at [24, 79] on icon at bounding box center [23, 84] width 13 height 13
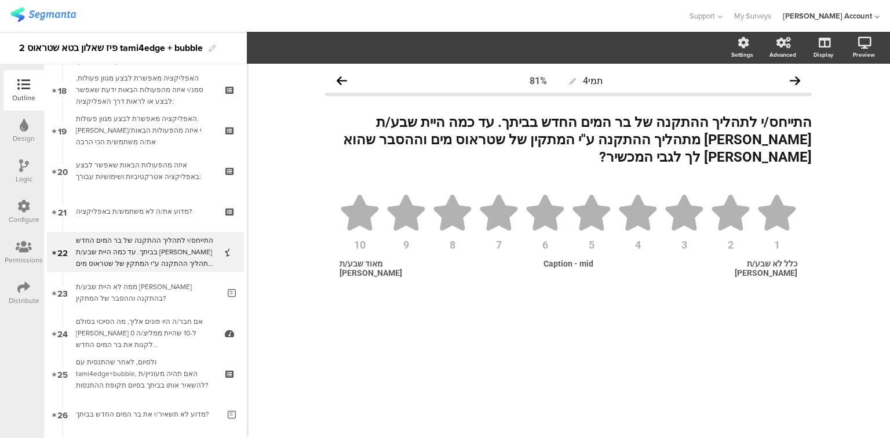
scroll to position [732, 0]
click at [741, 119] on label at bounding box center [738, 119] width 16 height 9
click at [0, 0] on input "checkbox" at bounding box center [0, 0] width 0 height 0
click at [566, 296] on textarea "Not Relevant" at bounding box center [568, 301] width 87 height 10
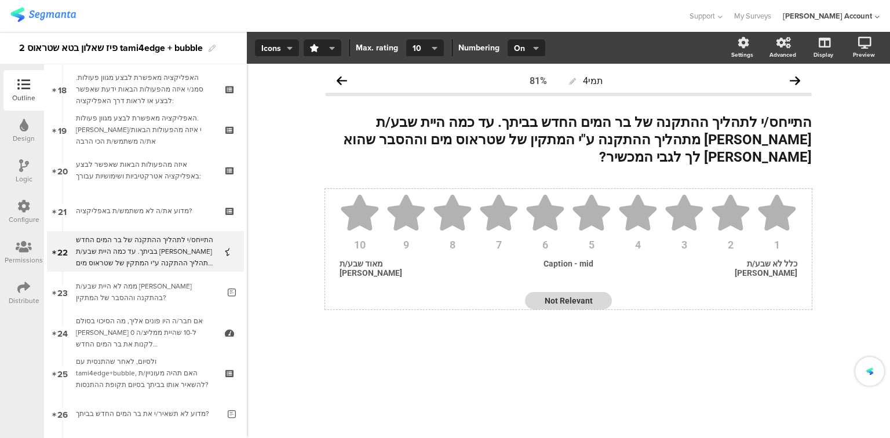
click at [566, 296] on textarea "Not Relevant" at bounding box center [568, 301] width 87 height 10
click at [565, 329] on div "תמי4 81% התייחס/י לתהליך ההתקנה של בר המים החדש בביתך. עד כמה היית שבע/ת רצון מ…" at bounding box center [569, 210] width 510 height 292
drag, startPoint x: 530, startPoint y: 271, endPoint x: 517, endPoint y: 272, distance: 13.9
click at [517, 272] on div "1 2 3 4 5 6 7 8 9 10 כלל לא שבע/ת רצון Caption - mid מאוד שבע/ת רצון לא הייתי נ…" at bounding box center [569, 249] width 464 height 121
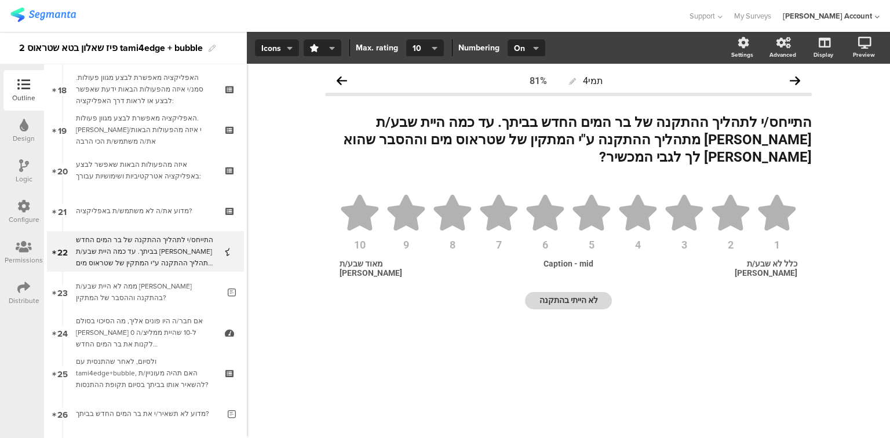
type textarea "לא הייתי בהתקנה"
click at [501, 345] on div "תמי4 81% התייחס/י לתהליך ההתקנה של בר המים החדש בביתך. עד כמה היית שבע/ת רצון מ…" at bounding box center [569, 251] width 644 height 375
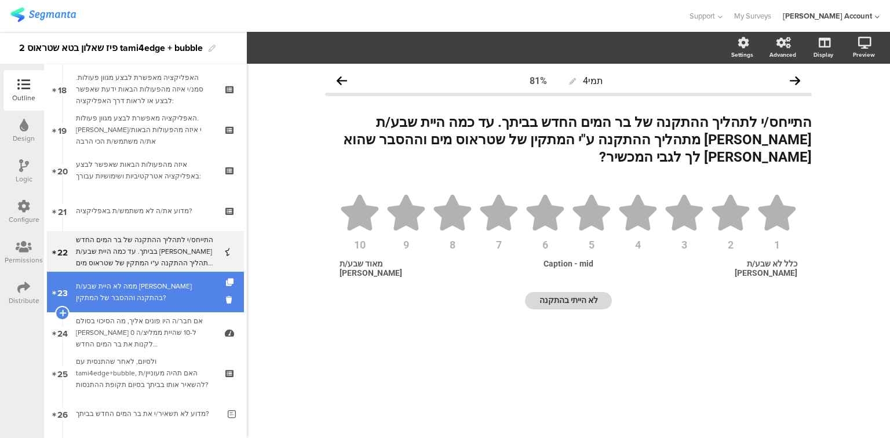
click at [103, 297] on div "ממה לא היית שבע/ת רצון בהתקנה וההסבר של המתקין?" at bounding box center [147, 292] width 143 height 23
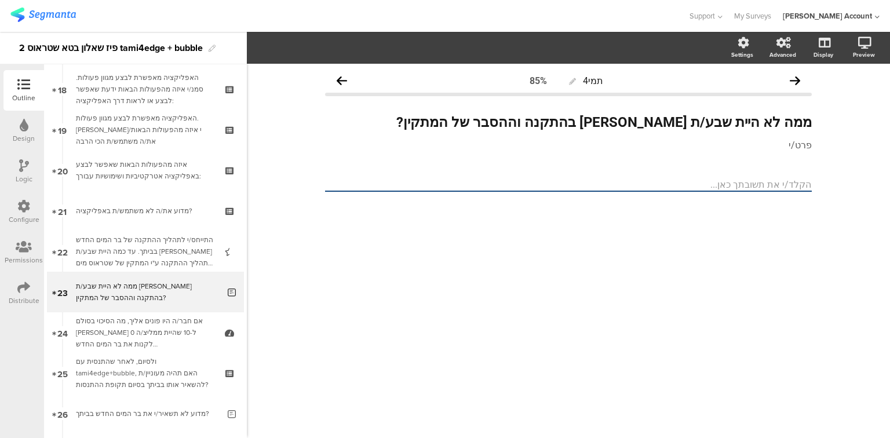
click at [19, 159] on icon at bounding box center [24, 165] width 10 height 13
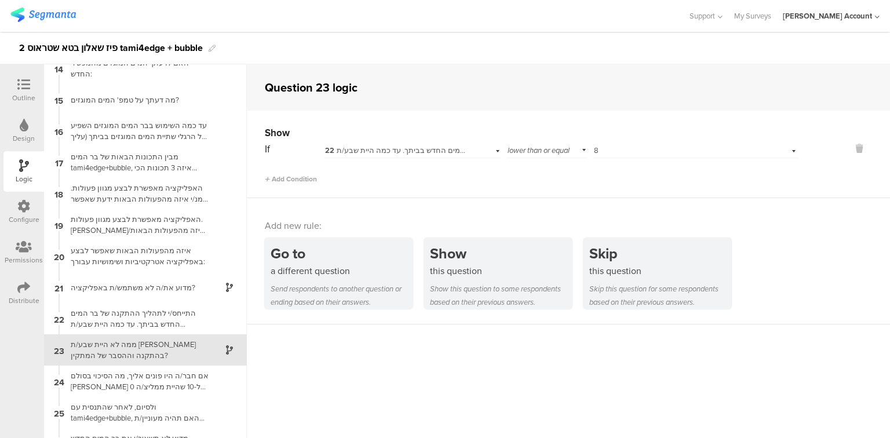
scroll to position [440, 0]
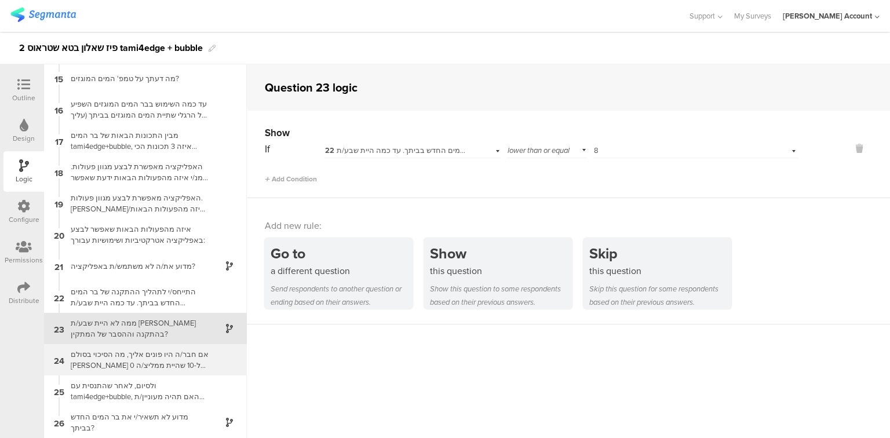
click at [139, 355] on div "אם חבר/ה היו פונים אליך, מה הסיכוי בסולם שבין 0 ל-10 שהיית ממליצ/ה לקנות את בר …" at bounding box center [136, 360] width 145 height 22
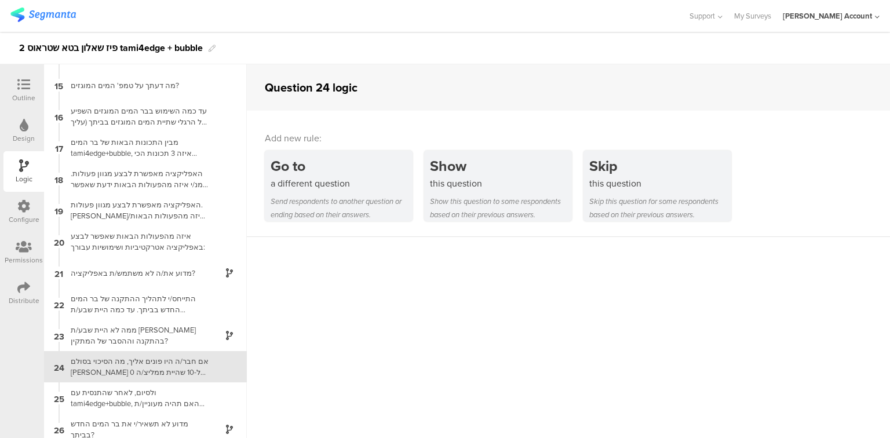
scroll to position [440, 0]
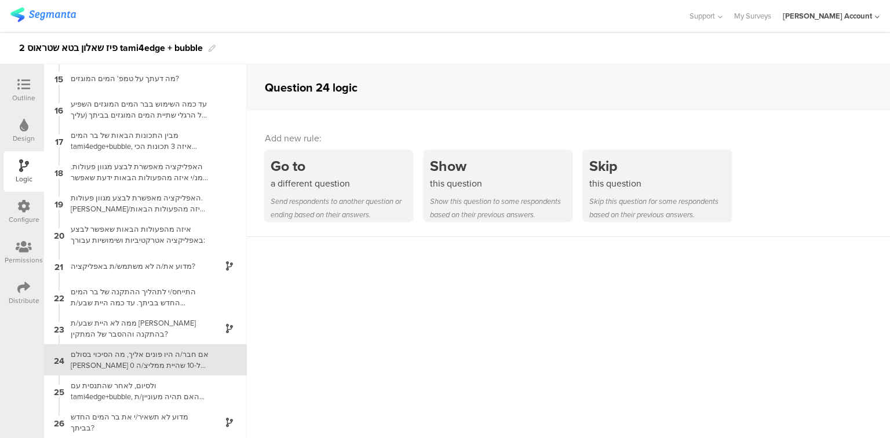
click at [24, 93] on div "Outline" at bounding box center [23, 98] width 23 height 10
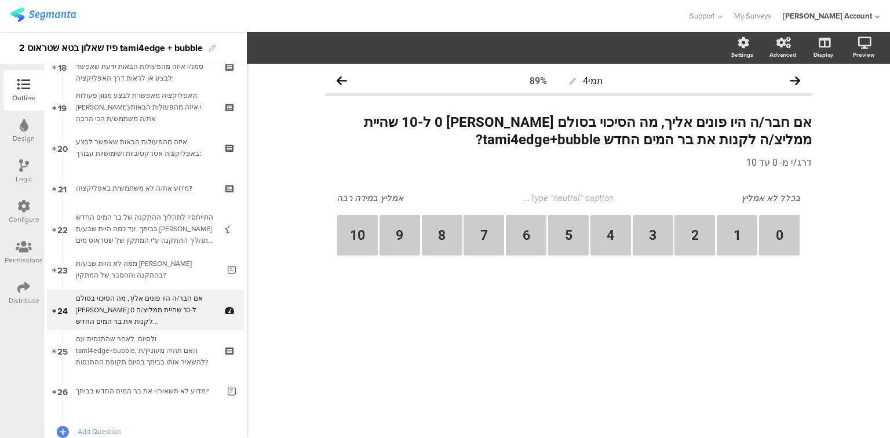
scroll to position [813, 0]
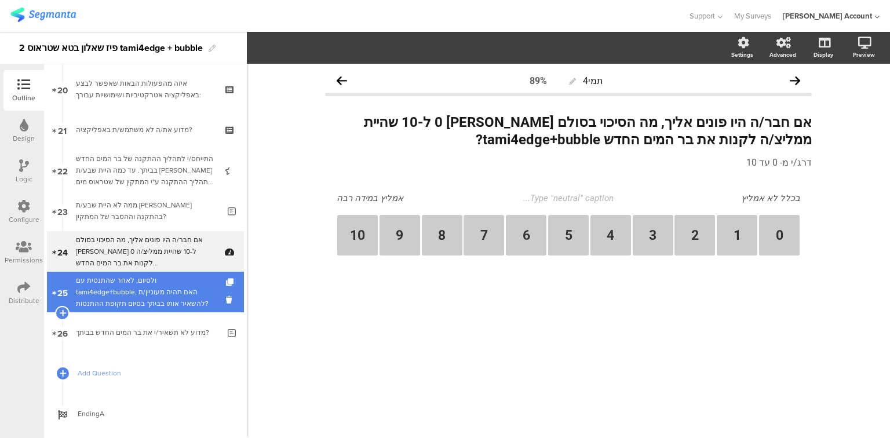
click at [128, 297] on div "ולסיום, לאחר שהתנסית עם tami4edge+bubble, האם תהיה מעוניין/ת להשאיר אותו בביתך …" at bounding box center [145, 292] width 139 height 35
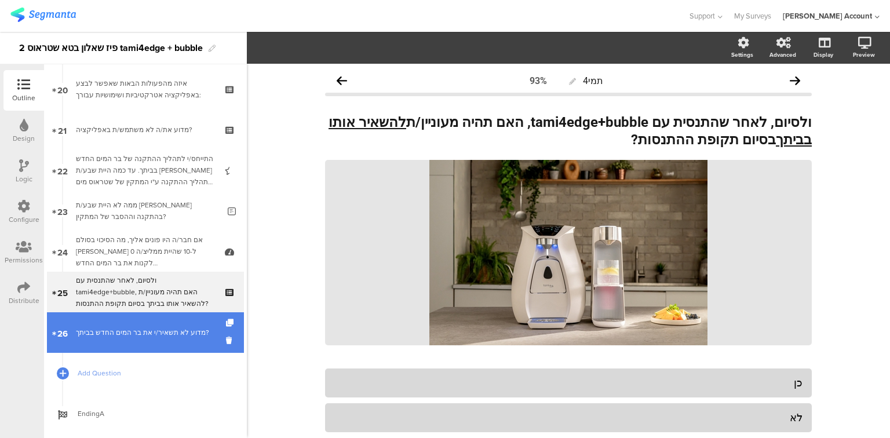
click at [130, 341] on link "26 מדוע לא תשאיר/י את בר המים החדש בביתך?" at bounding box center [145, 332] width 197 height 41
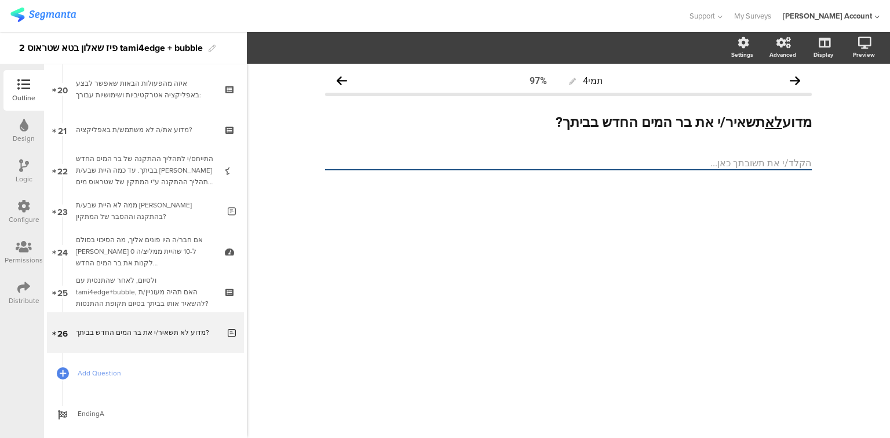
click at [21, 179] on div "Logic" at bounding box center [24, 179] width 17 height 10
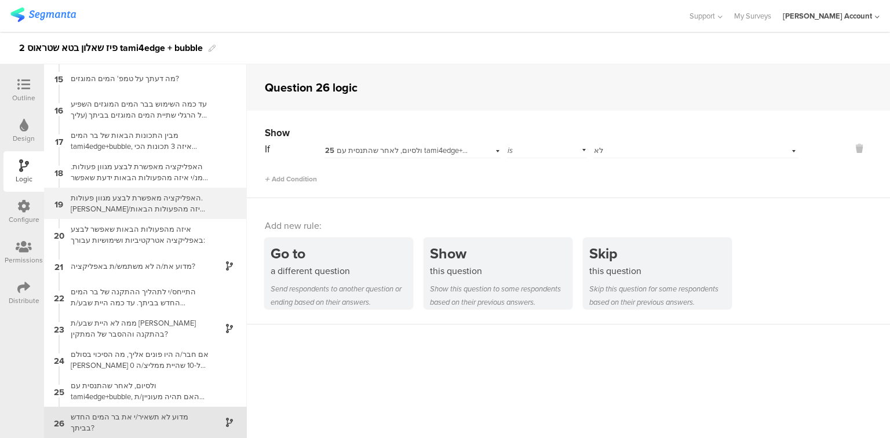
scroll to position [347, 0]
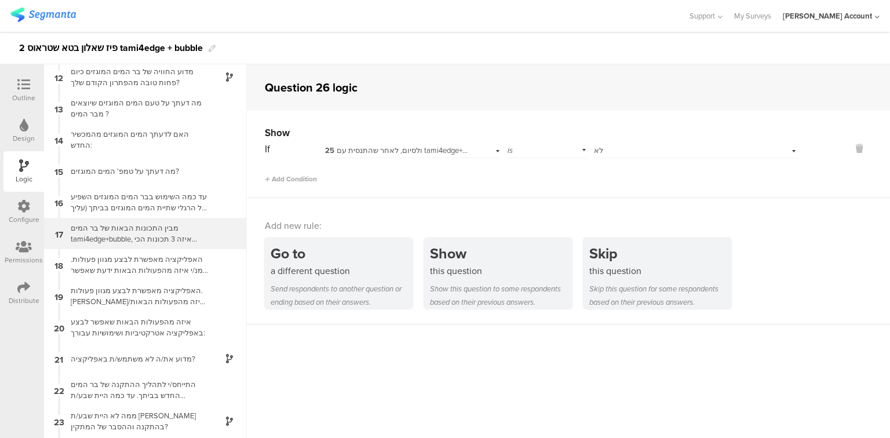
click at [110, 237] on div "מבין התכונות הבאות של בר המים tami4edge+bubble, איזה 3 תכונות הכי אטרקטיביות בע…" at bounding box center [136, 234] width 145 height 22
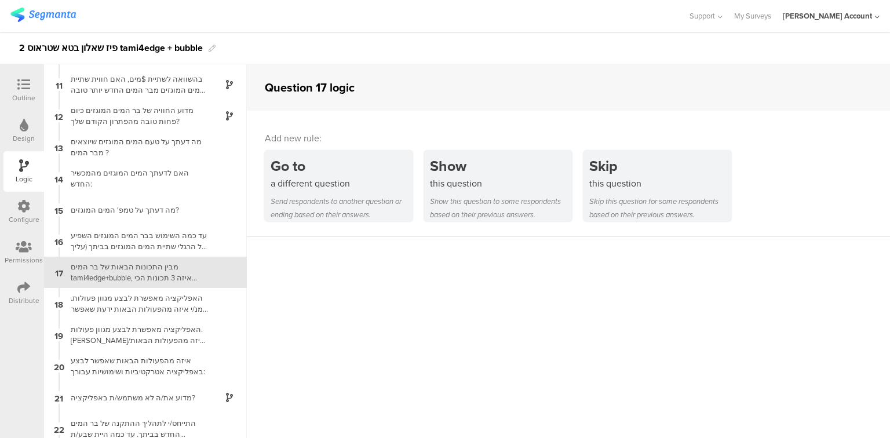
scroll to position [329, 0]
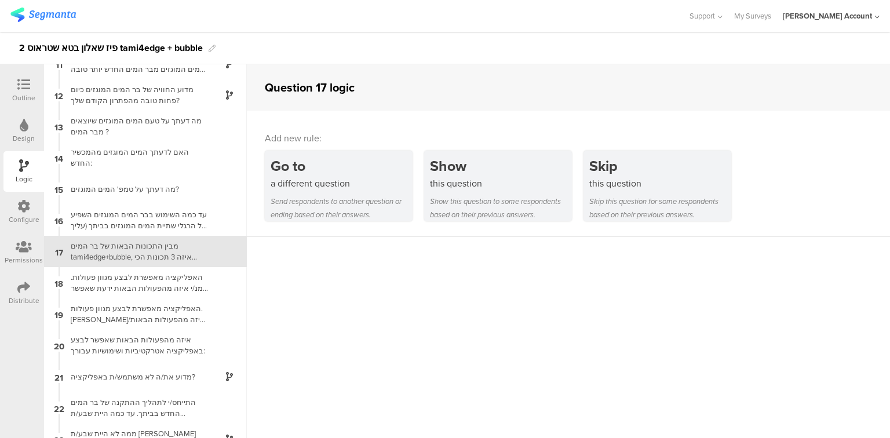
click at [19, 81] on icon at bounding box center [23, 84] width 13 height 13
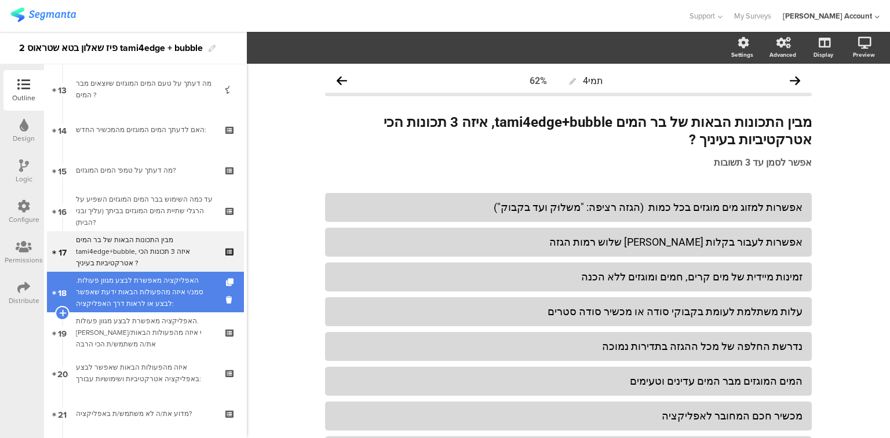
click at [99, 301] on div "האפליקציה מאפשרת לבצע מגוון פעולות. סמנ/י איזה מהפעולות הבאות ידעת שאפשר לבצע א…" at bounding box center [145, 292] width 139 height 35
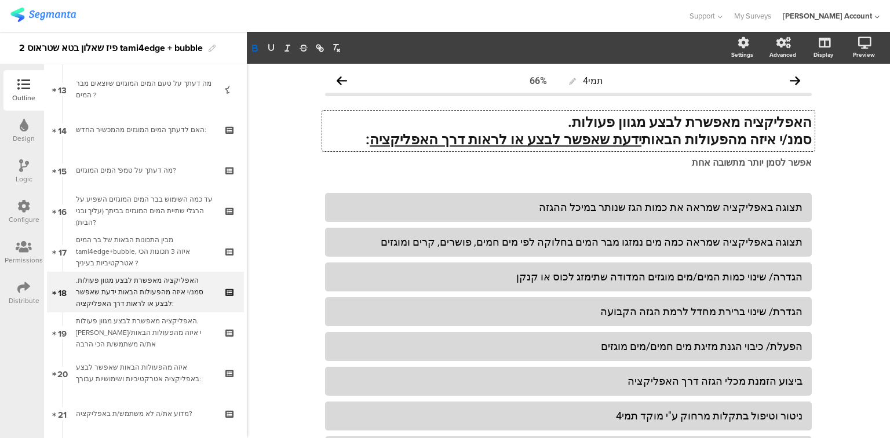
click at [807, 128] on div "האפליקציה מאפשרת לבצע מגוון פעולות. סמנ/י איזה מהפעולות הבאות ידעת שאפשר לבצע א…" at bounding box center [568, 131] width 493 height 41
click at [728, 125] on strong "לבר המים ישנה אפליקציה שמאפשרת לבצע מגוון פעולות." at bounding box center [643, 122] width 338 height 16
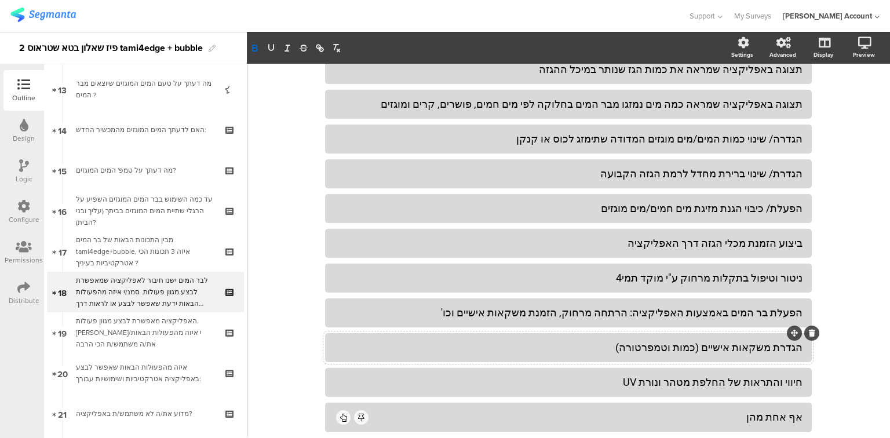
scroll to position [139, 0]
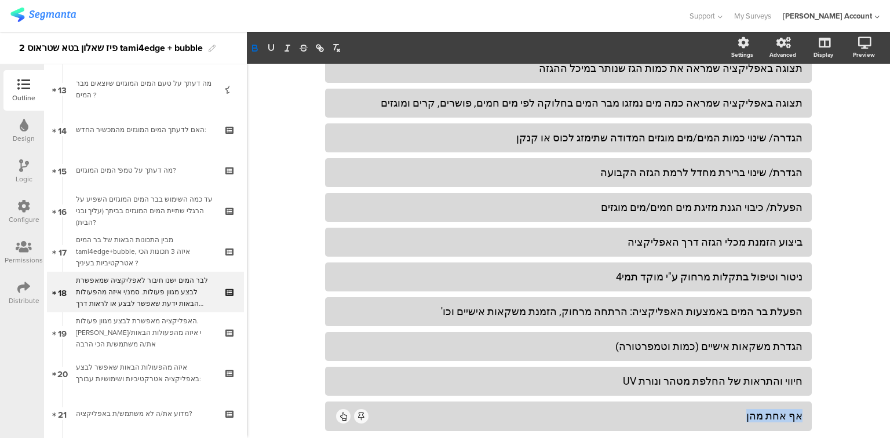
drag, startPoint x: 732, startPoint y: 418, endPoint x: 878, endPoint y: 413, distance: 145.6
click at [877, 417] on div "תמי4 66% לבר המים ישנו חיבור לאפליקציה שמאפשרת לבצע מגוון פעולות. סמנ/י איזה מה…" at bounding box center [569, 219] width 644 height 588
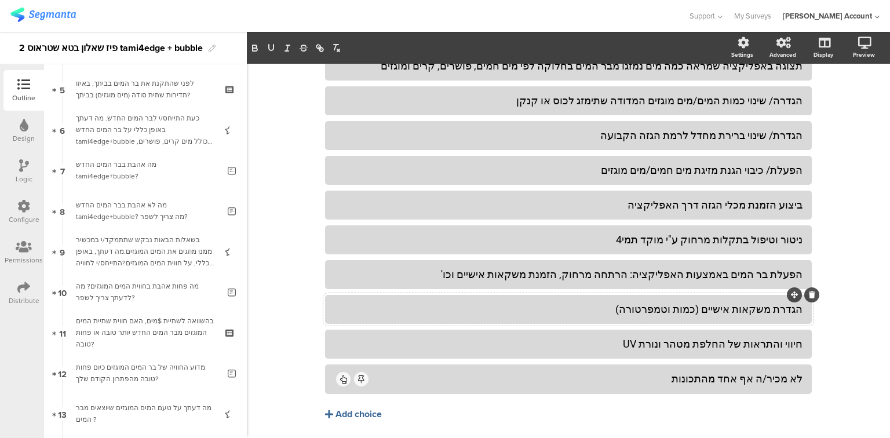
scroll to position [213, 0]
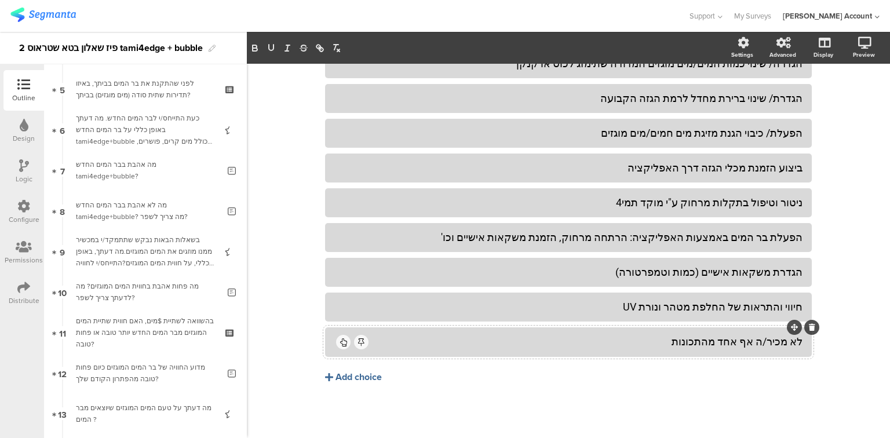
click at [704, 343] on div "לא מכיר/ה אף אחד מהתכונות" at bounding box center [586, 341] width 432 height 13
click at [348, 377] on div "Add choice" at bounding box center [359, 378] width 46 height 12
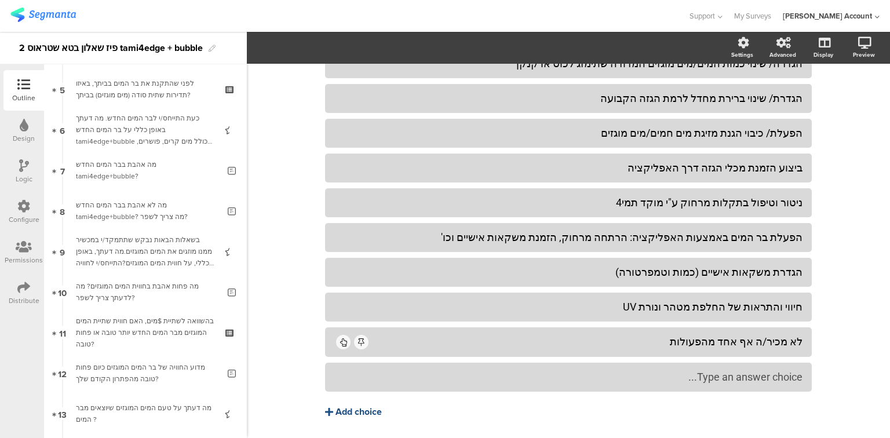
click at [348, 377] on div "Type an answer choice..." at bounding box center [569, 376] width 468 height 13
click at [336, 381] on div "לא ידעתי שיש אפליקציה" at bounding box center [569, 376] width 468 height 13
click at [309, 59] on section "Pin in place Exclusive answer Allow commenting Choice options Settings Advanced…" at bounding box center [569, 48] width 644 height 32
drag, startPoint x: 387, startPoint y: 378, endPoint x: 380, endPoint y: 362, distance: 17.7
click at [386, 378] on div "לא ידעתי שיש אפליקציה" at bounding box center [569, 376] width 468 height 13
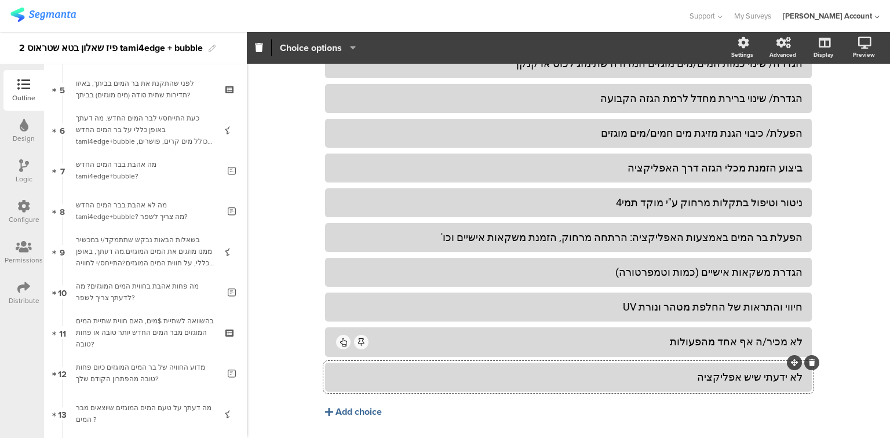
click at [299, 42] on span "Choice options" at bounding box center [311, 47] width 62 height 13
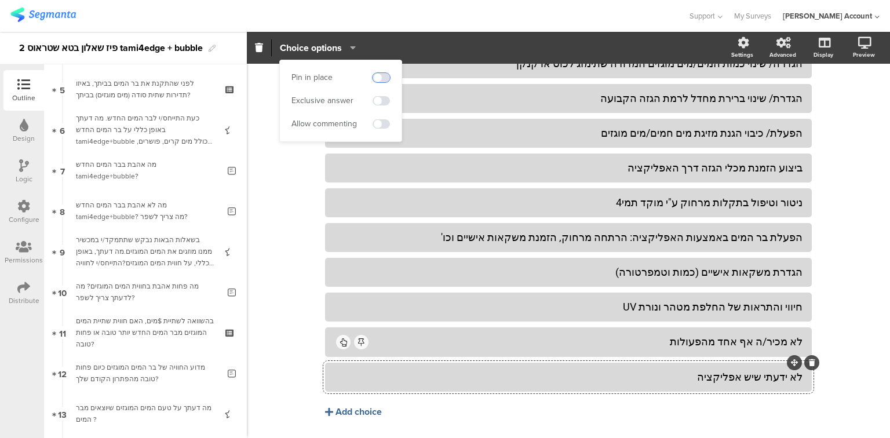
click at [385, 74] on span at bounding box center [381, 77] width 17 height 9
click at [388, 100] on span at bounding box center [381, 100] width 17 height 9
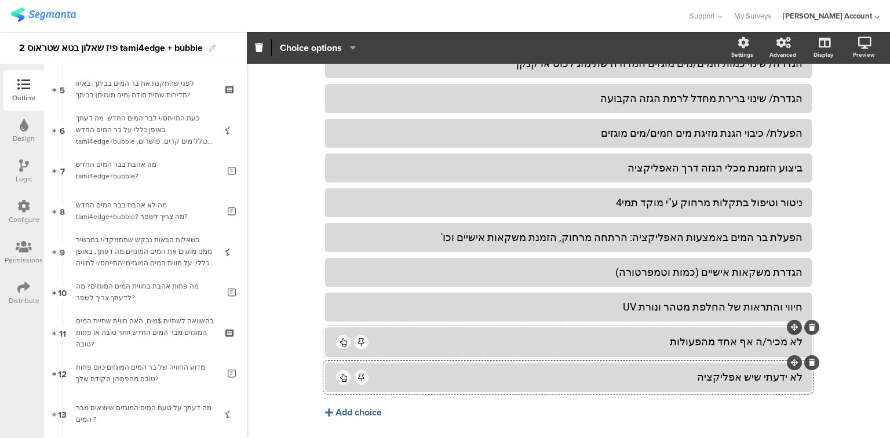
click at [693, 343] on div "לא מכיר/ה אף אחד מהפעולות" at bounding box center [586, 341] width 432 height 13
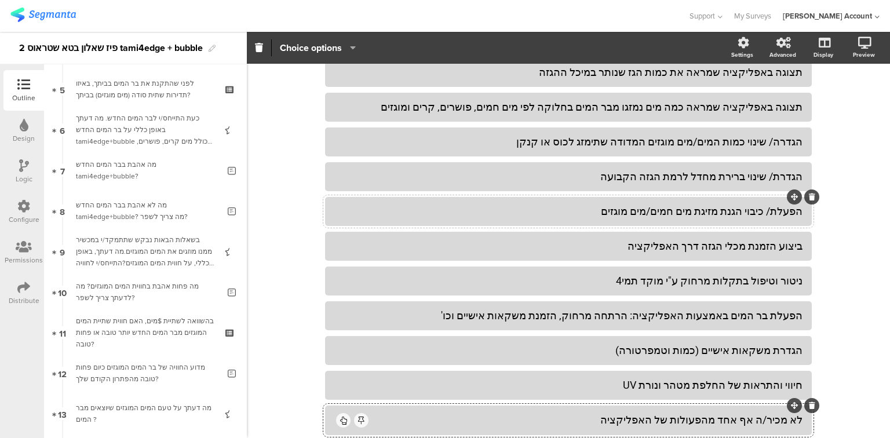
scroll to position [186, 0]
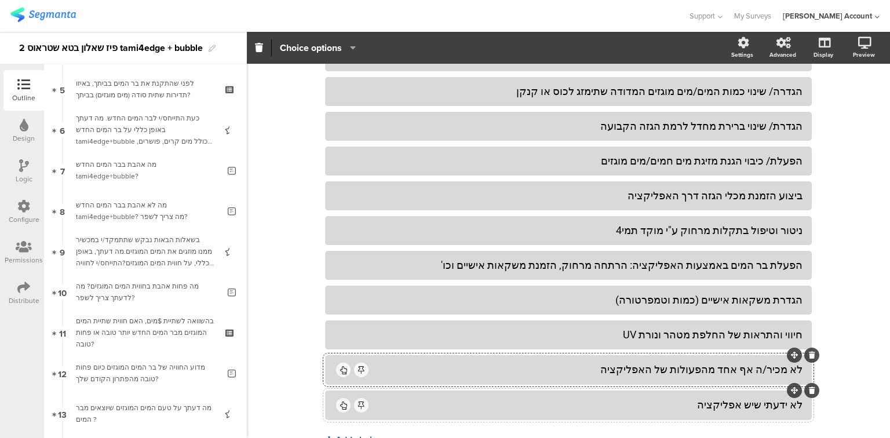
click at [548, 413] on div "לא ידעתי שיש אפליקציה" at bounding box center [569, 405] width 468 height 20
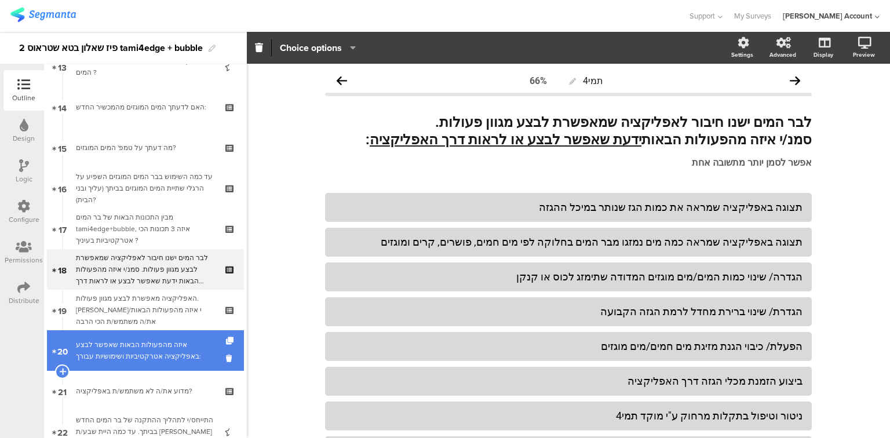
scroll to position [575, 0]
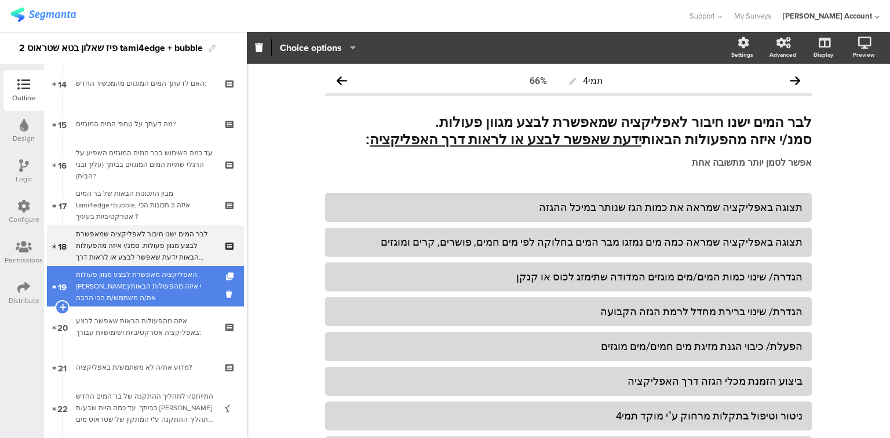
click at [150, 281] on div "האפליקציה מאפשרת לבצע מגוון פעולות. סמן/י איזה מהפעולות הבאות את/ה משתמש/ת הכי …" at bounding box center [145, 286] width 139 height 35
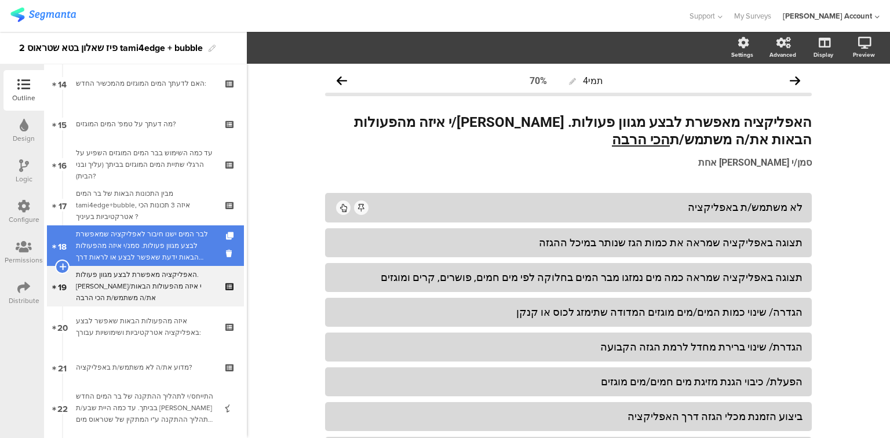
click at [151, 238] on div "לבר המים ישנו חיבור לאפליקציה שמאפשרת לבצע מגוון פעולות. סמנ/י איזה מהפעולות הב…" at bounding box center [145, 245] width 139 height 35
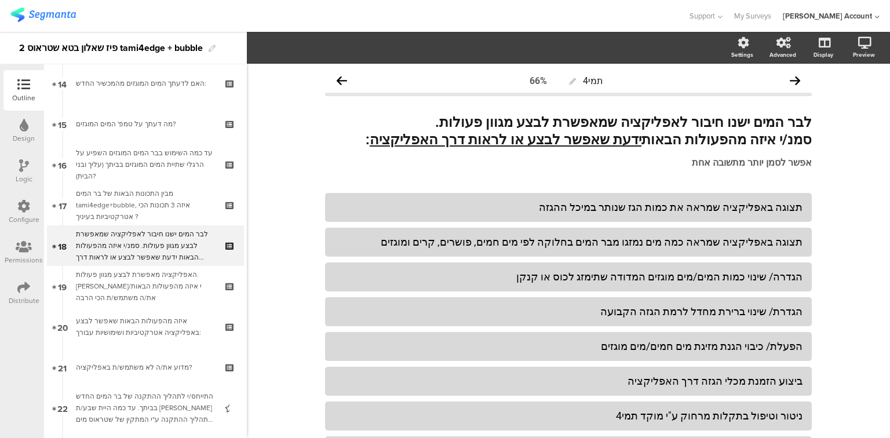
click at [20, 166] on icon at bounding box center [24, 165] width 10 height 13
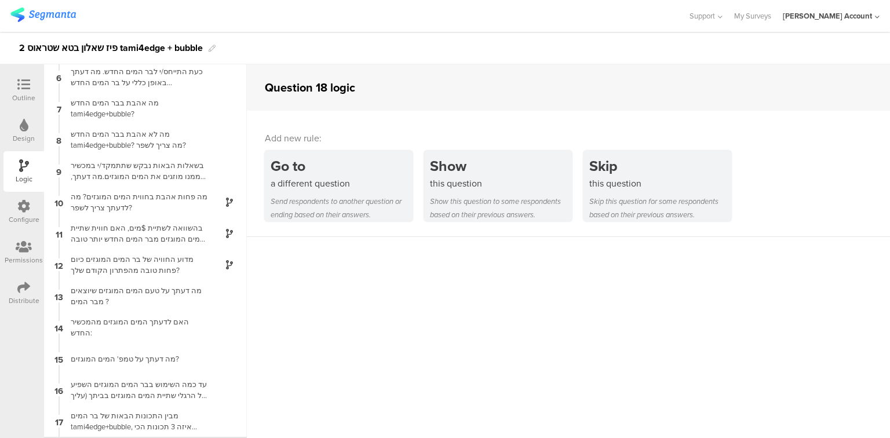
scroll to position [361, 0]
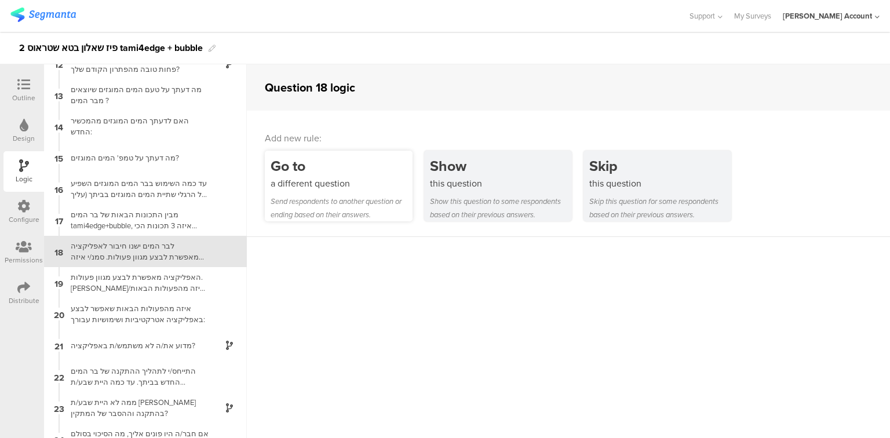
click at [350, 191] on div "Go to a different question Send respondents to another question or ending based…" at bounding box center [339, 186] width 148 height 71
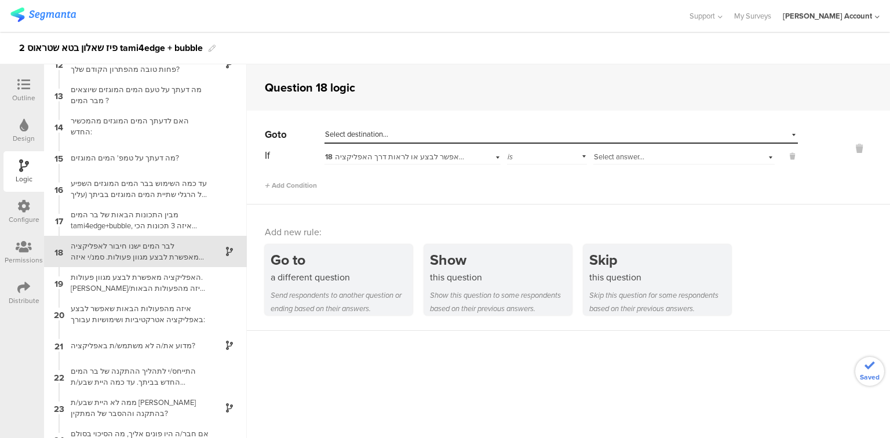
click at [639, 160] on span "Select answer..." at bounding box center [619, 156] width 50 height 11
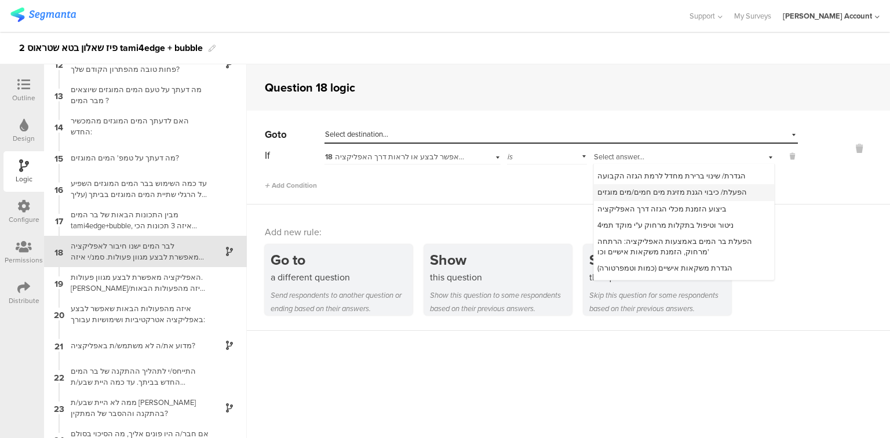
scroll to position [122, 0]
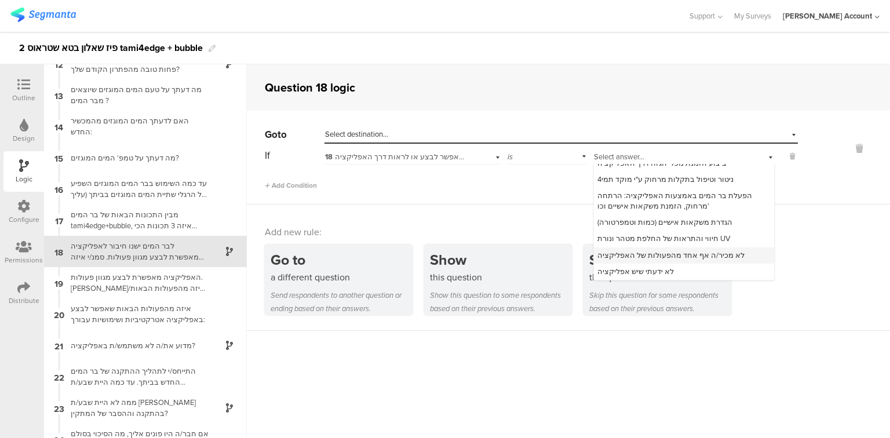
click at [646, 255] on span "לא מכיר/ה אף אחד מהפעולות של האפליקציה" at bounding box center [671, 255] width 147 height 11
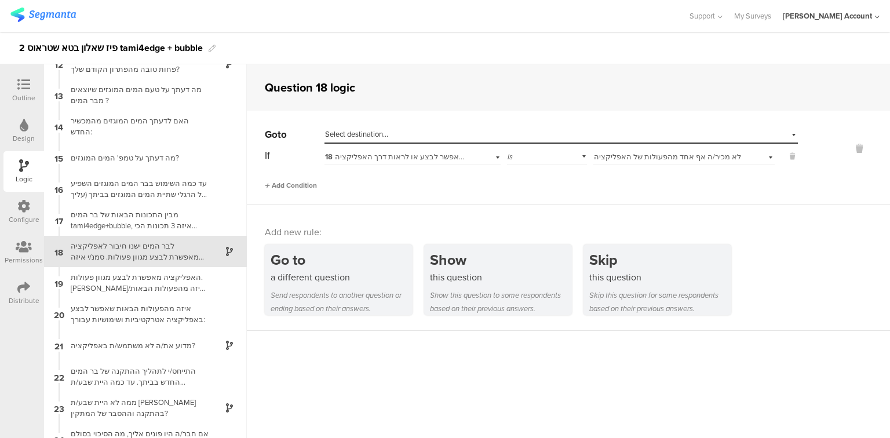
click at [295, 185] on span "Add Condition" at bounding box center [291, 185] width 52 height 10
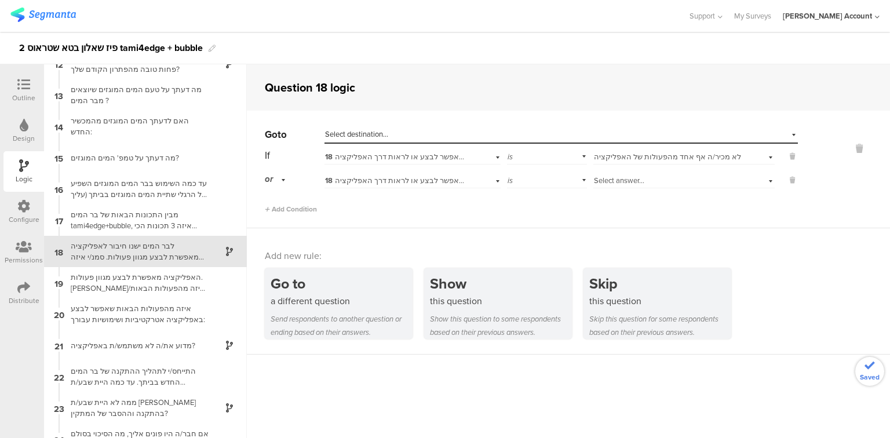
click at [603, 182] on span "Select answer..." at bounding box center [619, 180] width 50 height 11
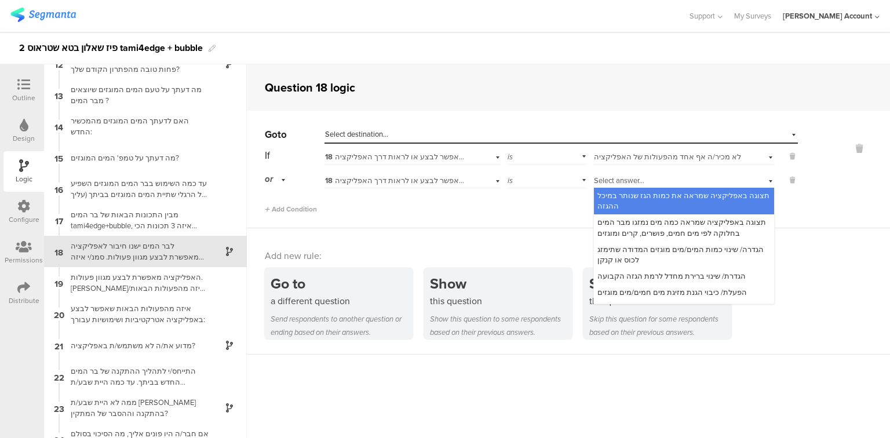
scroll to position [122, 0]
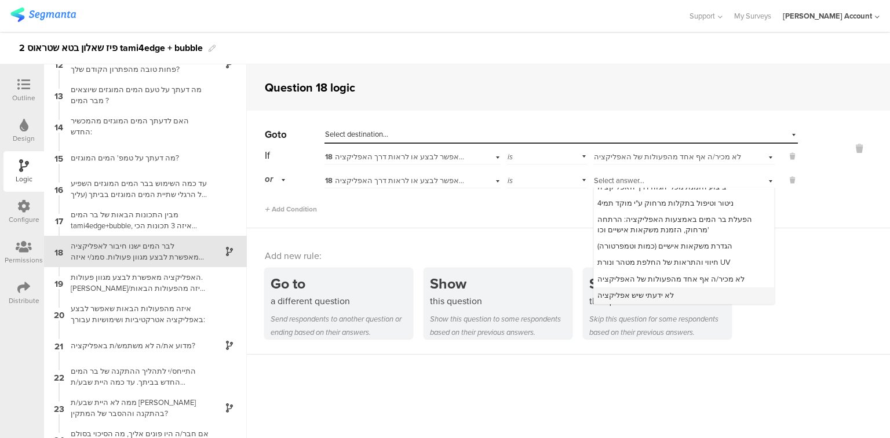
click at [652, 297] on span "לא ידעתי שיש אפליקציה" at bounding box center [636, 295] width 77 height 11
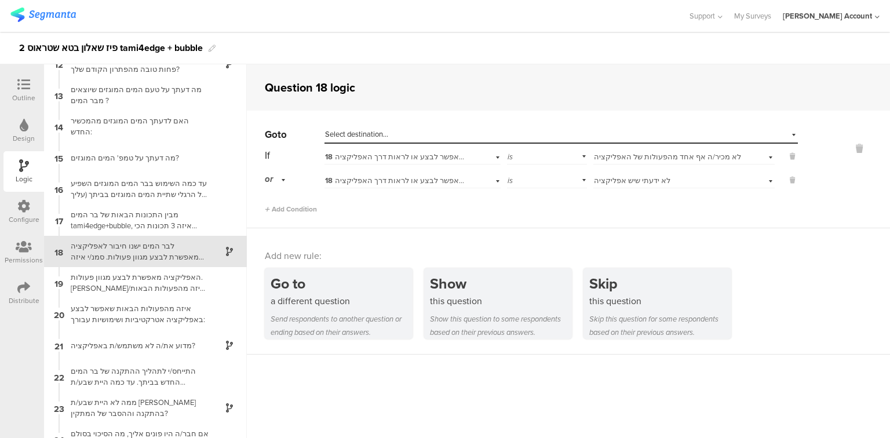
click at [406, 134] on div "Select destination..." at bounding box center [508, 134] width 366 height 10
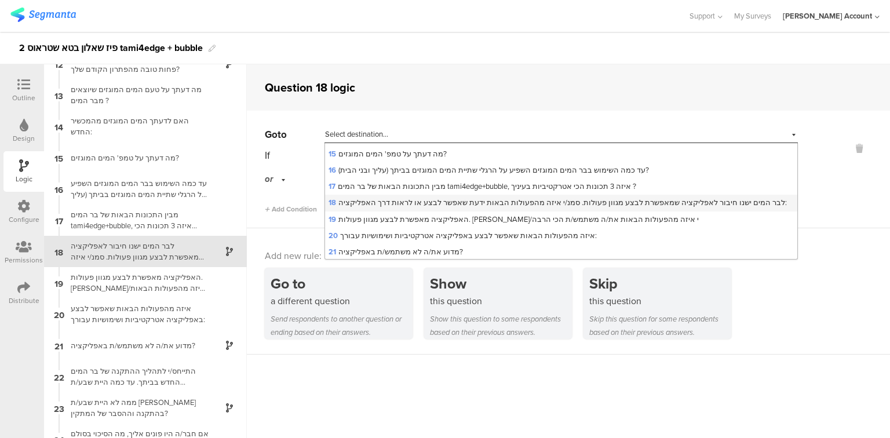
scroll to position [253, 0]
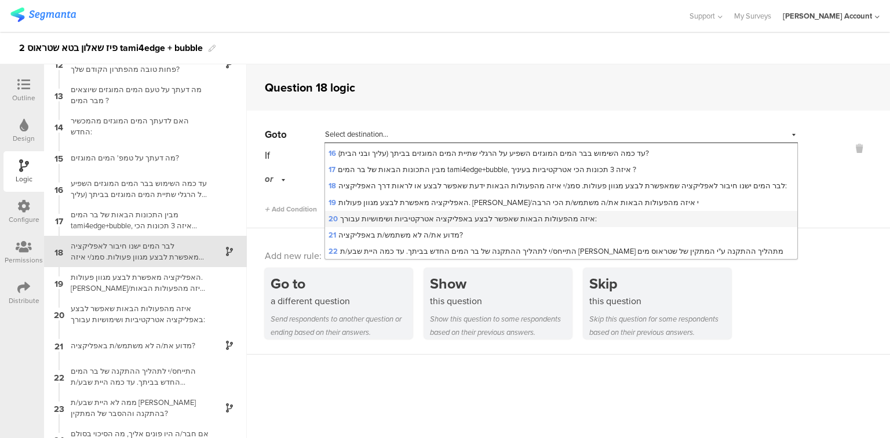
click at [434, 219] on span "20 איזה מהפעולות הבאות שאפשר לבצע באפליקציה אטרקטיביות ושימושיות עבורך:" at bounding box center [463, 218] width 268 height 11
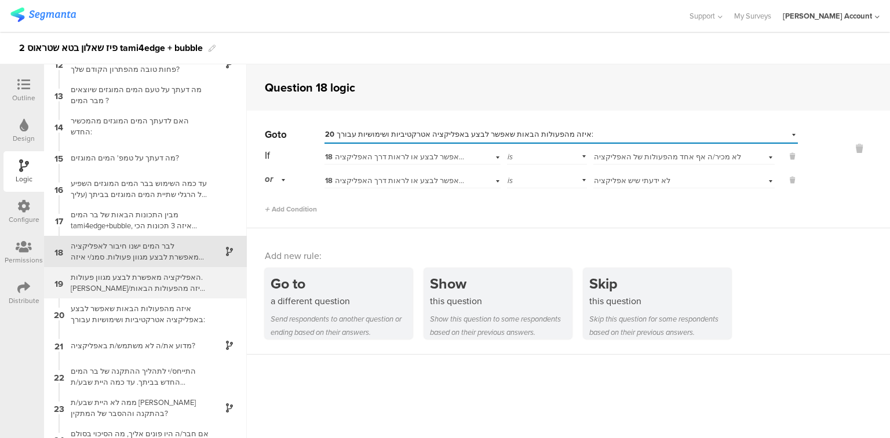
click at [82, 278] on div "האפליקציה מאפשרת לבצע מגוון פעולות. סמן/י איזה מהפעולות הבאות את/ה משתמש/ת הכי …" at bounding box center [136, 283] width 145 height 22
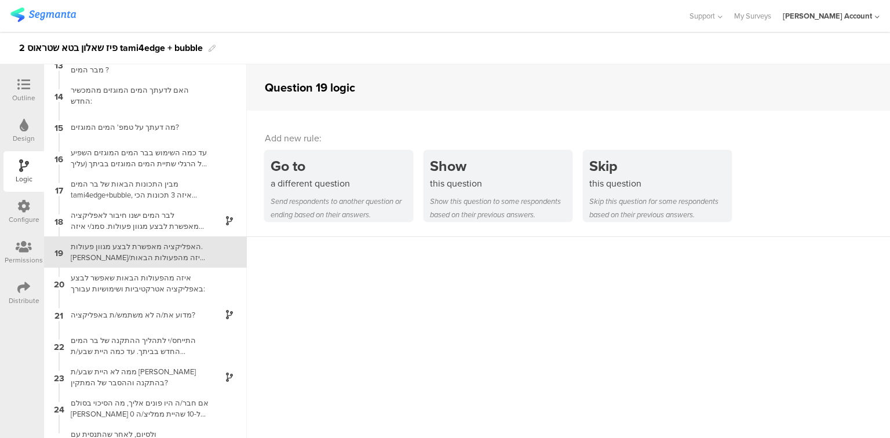
scroll to position [392, 0]
click at [18, 86] on icon at bounding box center [23, 84] width 13 height 13
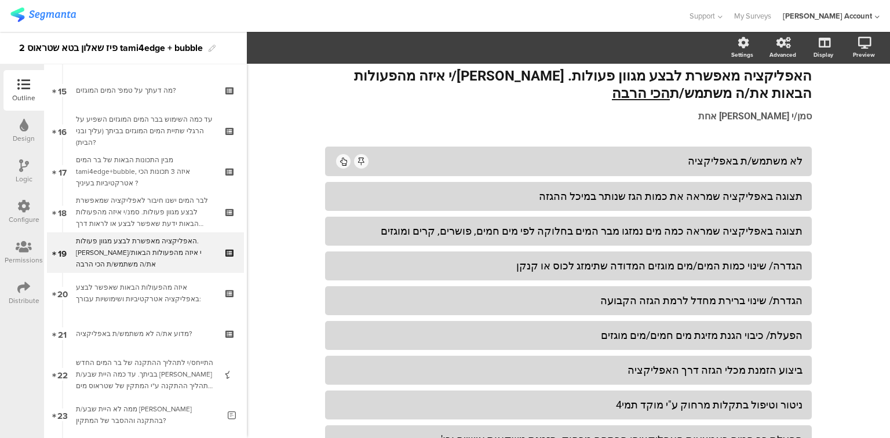
scroll to position [610, 0]
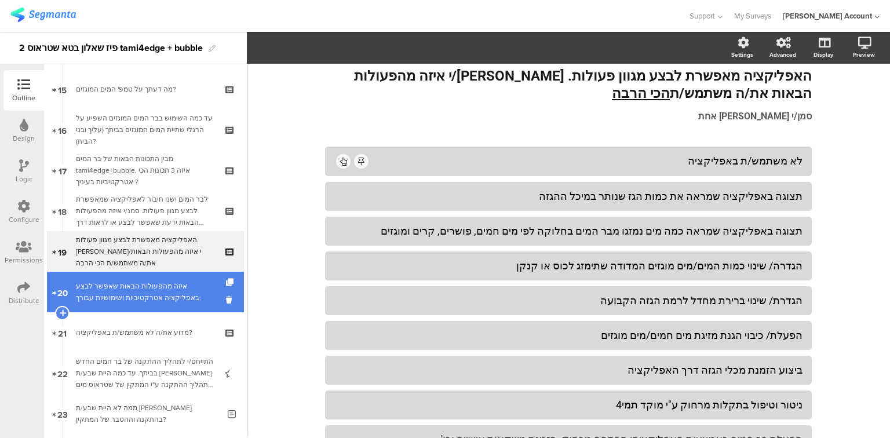
click at [138, 295] on div "איזה מהפעולות הבאות שאפשר לבצע באפליקציה אטרקטיביות ושימושיות עבורך:" at bounding box center [145, 292] width 139 height 23
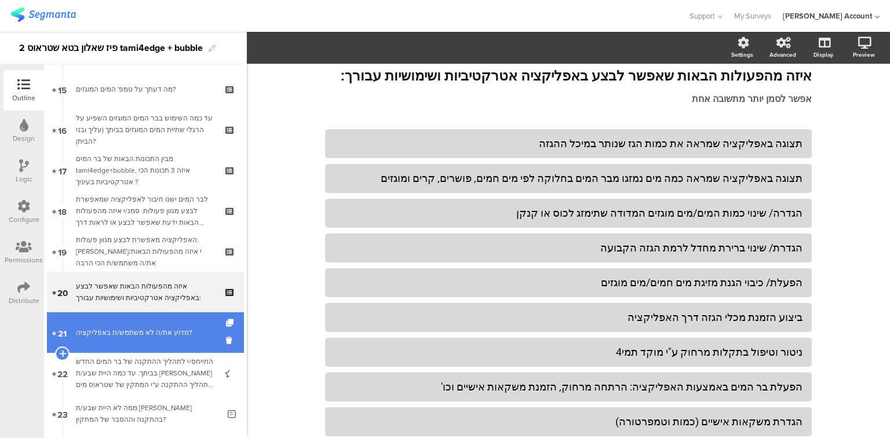
click at [144, 336] on div "מדוע את/ה לא משתמש/ת באפליקציה?" at bounding box center [145, 333] width 139 height 12
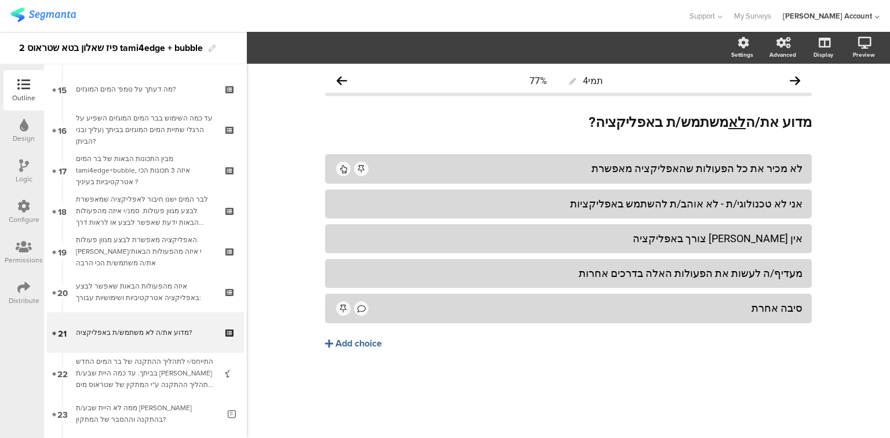
click at [19, 170] on icon at bounding box center [24, 165] width 10 height 13
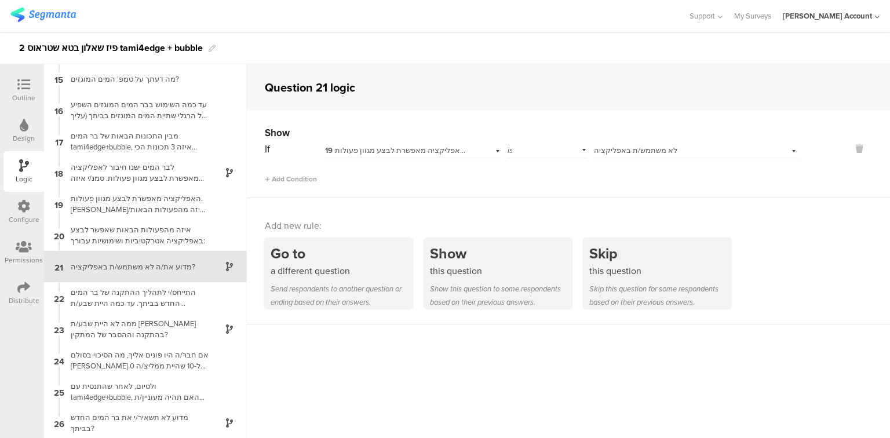
scroll to position [440, 0]
click at [147, 302] on div "התייחס/י לתהליך ההתקנה של בר המים החדש בביתך. עד כמה היית שבע/ת רצון מתהליך ההת…" at bounding box center [136, 297] width 145 height 22
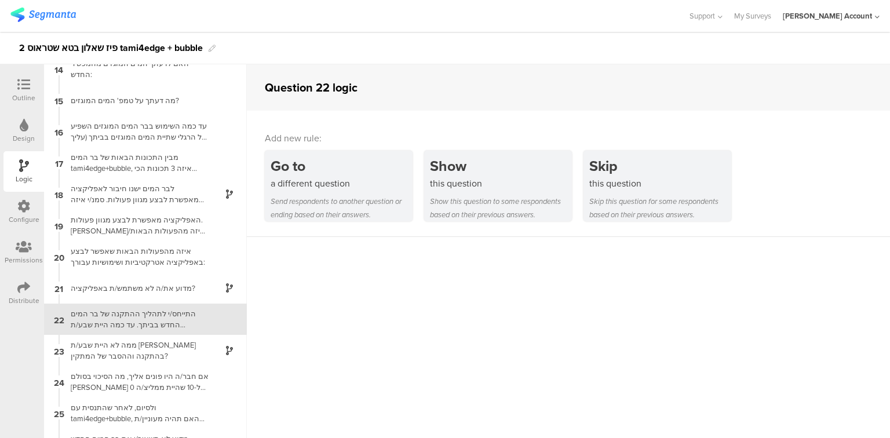
scroll to position [440, 0]
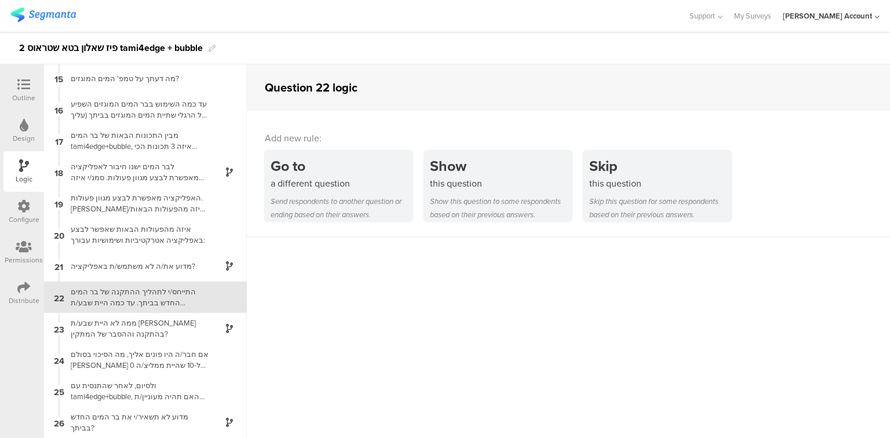
click at [26, 93] on div "Outline" at bounding box center [23, 98] width 23 height 10
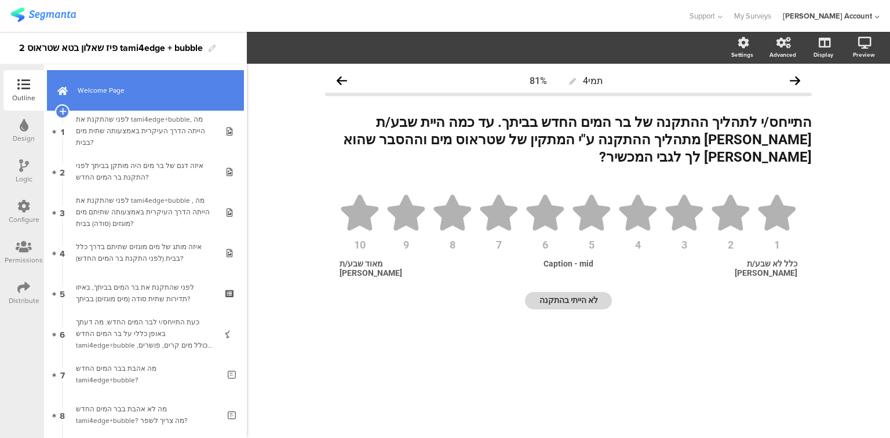
click at [86, 93] on span "Welcome Page" at bounding box center [152, 91] width 148 height 12
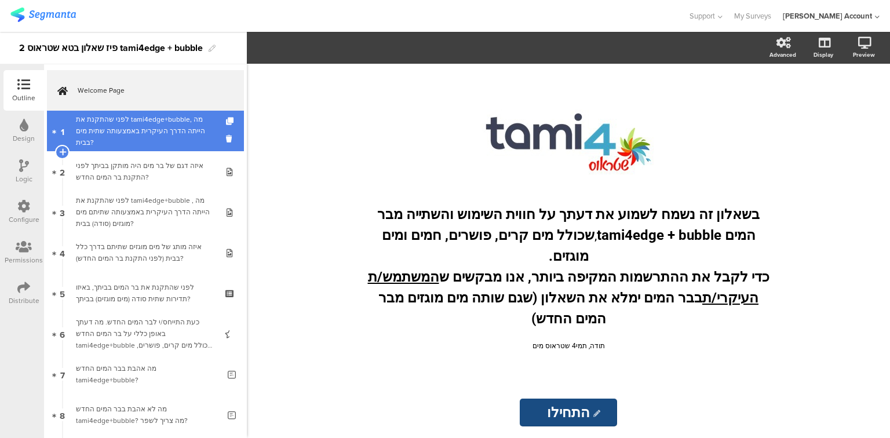
click at [115, 136] on div "לפני שהתקנת את tami4edge+bubble, מה הייתה הדרך העיקרית באמצעותה שתית מים בבית?" at bounding box center [145, 131] width 139 height 35
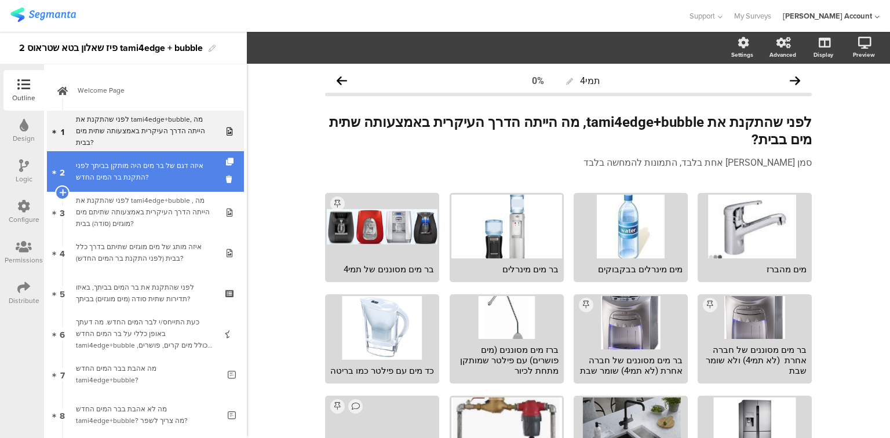
click at [121, 168] on div "איזה דגם של בר מים היה מותקן בביתך לפני התקנת בר המים החדש?" at bounding box center [145, 171] width 139 height 23
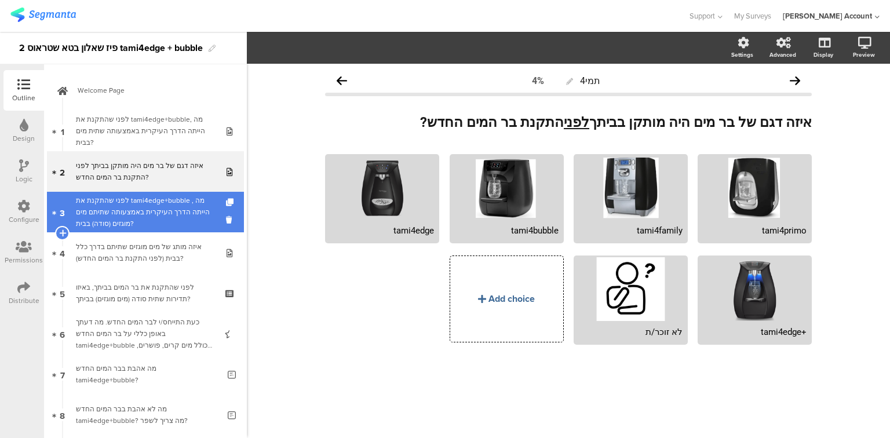
click at [122, 211] on div "לפני שהתקנת את tami4edge+bubble , מה הייתה הדרך העיקרית באמצעותה שתיתם מים מוגז…" at bounding box center [145, 212] width 139 height 35
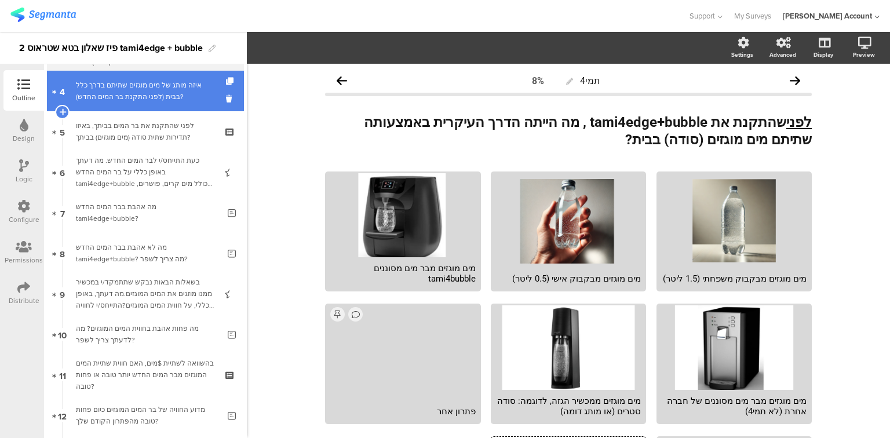
scroll to position [186, 0]
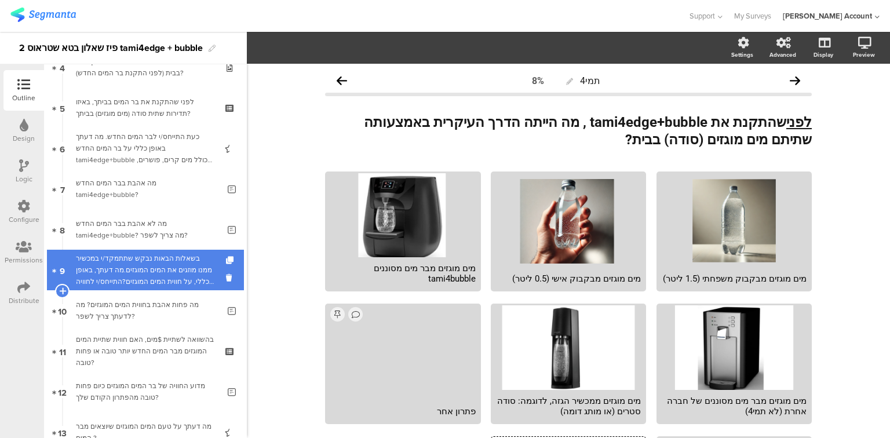
click at [148, 267] on div "בשאלות הבאות נבקש שתתמקד/י במכשיר ממנו מוזגים את המים המוגזים.מה דעתך, באופן כל…" at bounding box center [145, 270] width 139 height 35
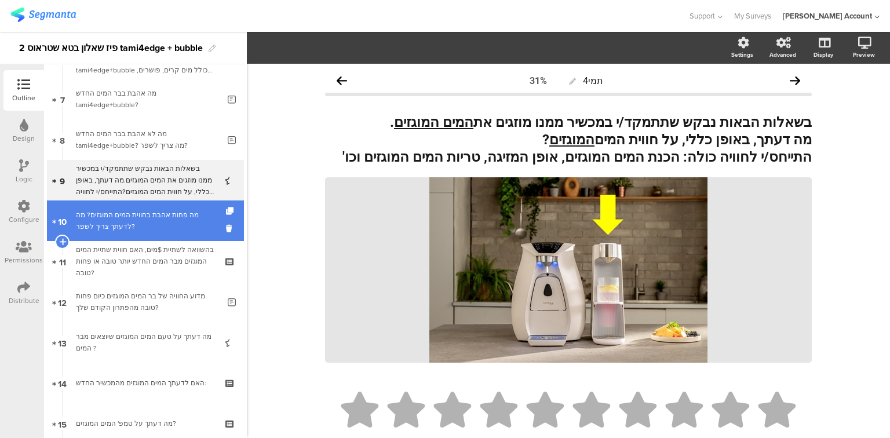
scroll to position [325, 0]
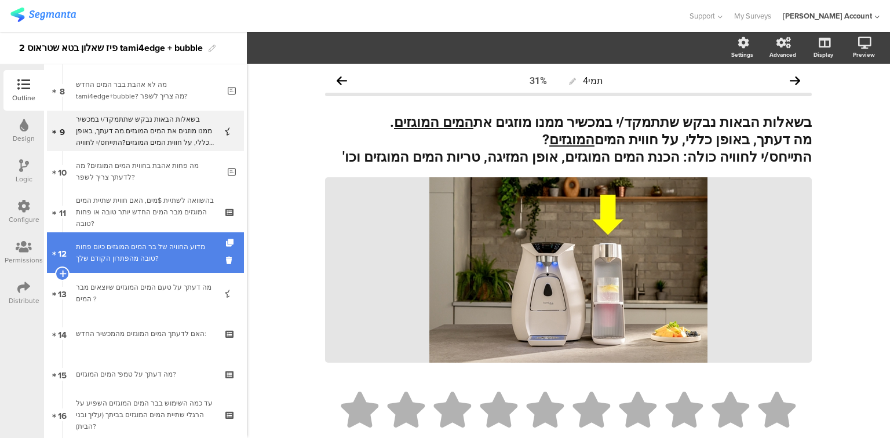
click at [154, 268] on link "12 מדוע החוויה של בר המים המוגזים כיום פחות טובה מהפתרון הקודם שלך?" at bounding box center [145, 252] width 197 height 41
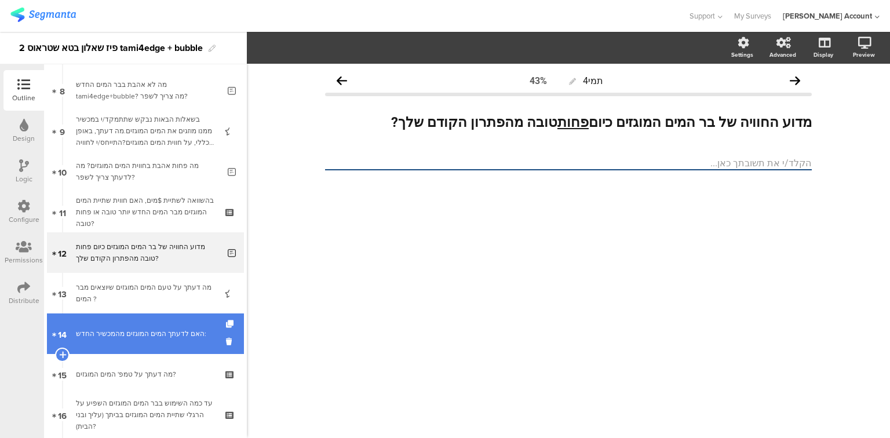
click at [152, 348] on link "14 האם לדעתך המים המוגזים מהמכשיר החדש:" at bounding box center [145, 334] width 197 height 41
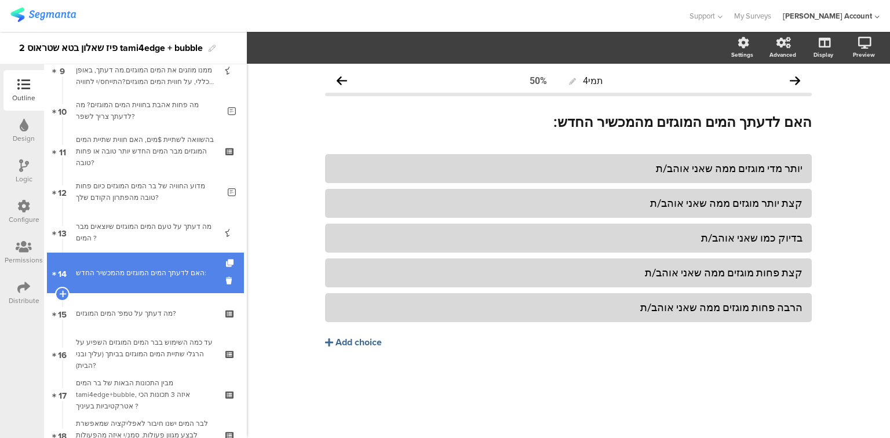
scroll to position [417, 0]
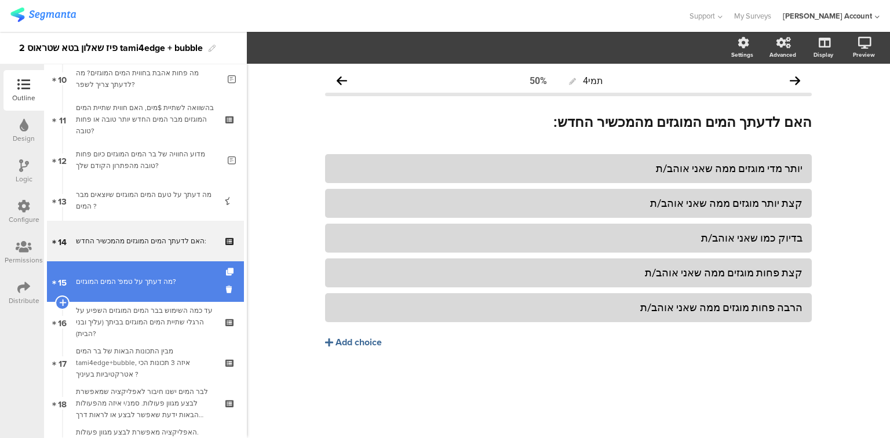
click at [137, 283] on div "מה דעתך על טמפ' המים המוגזים?" at bounding box center [145, 282] width 139 height 12
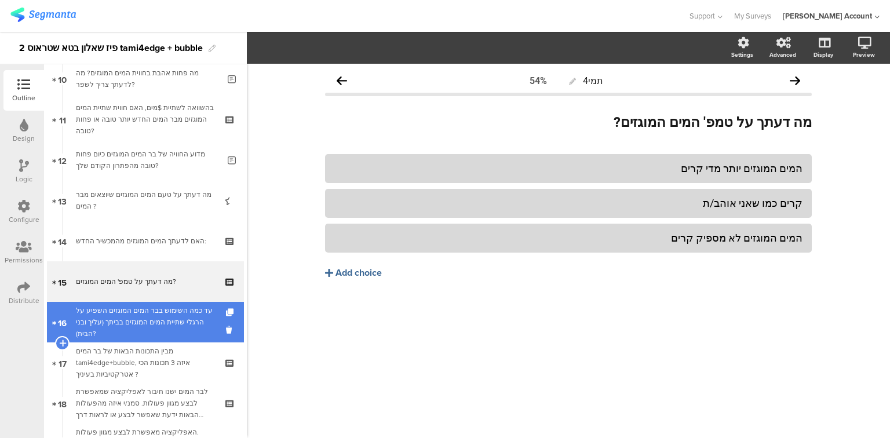
click at [141, 318] on div "עד כמה השימוש בבר המים המוגזים השפיע על הרגלי שתיית המים המוגזים בביתך (עליך וב…" at bounding box center [145, 322] width 139 height 35
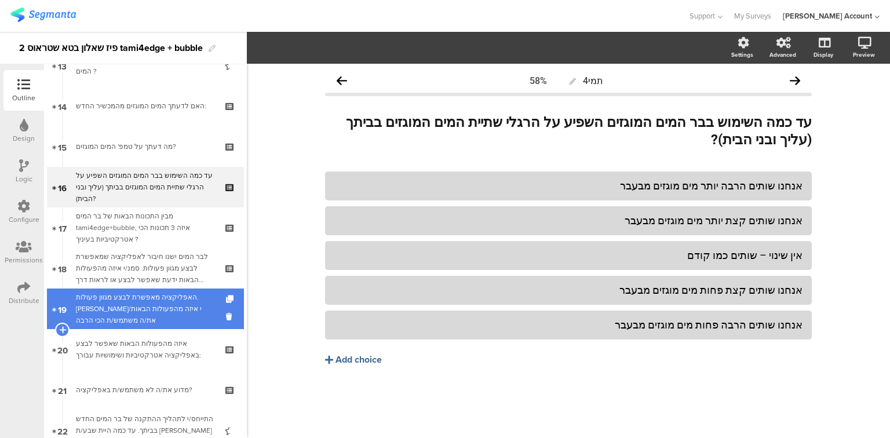
scroll to position [603, 0]
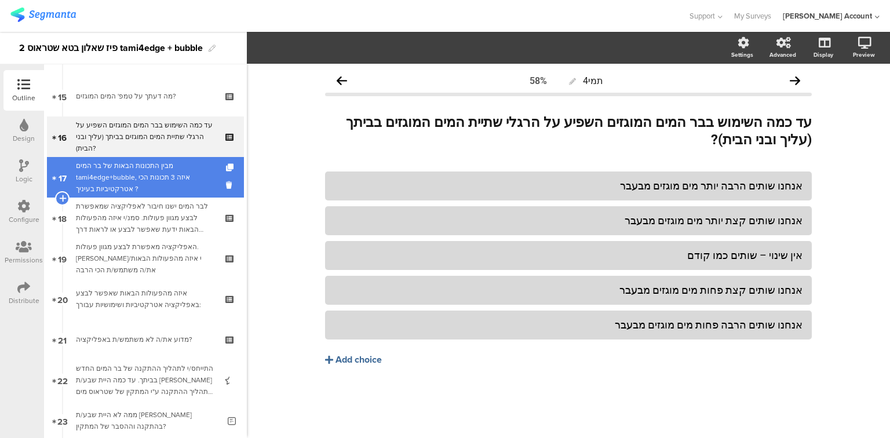
click at [146, 192] on div "מבין התכונות הבאות של בר המים tami4edge+bubble, איזה 3 תכונות הכי אטרקטיביות בע…" at bounding box center [145, 177] width 139 height 35
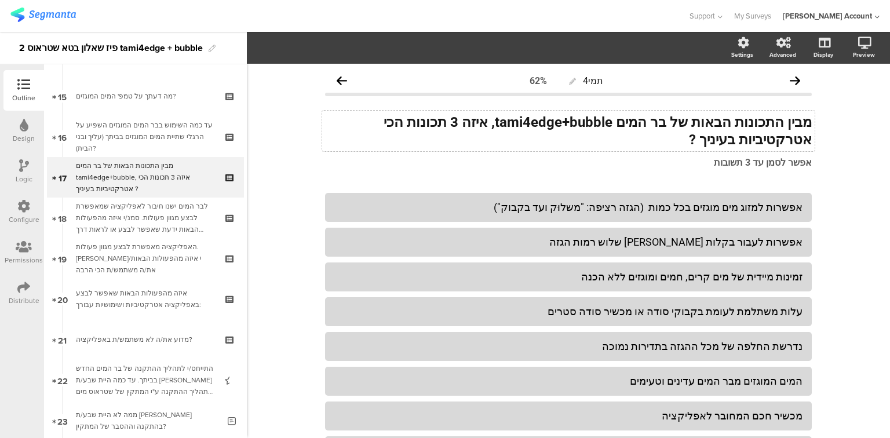
click at [775, 139] on strong "מבין התכונות הבאות של בר המים tami4edge+bubble, איזה 3 תכונות הכי אטרקטיביות בע…" at bounding box center [598, 131] width 428 height 34
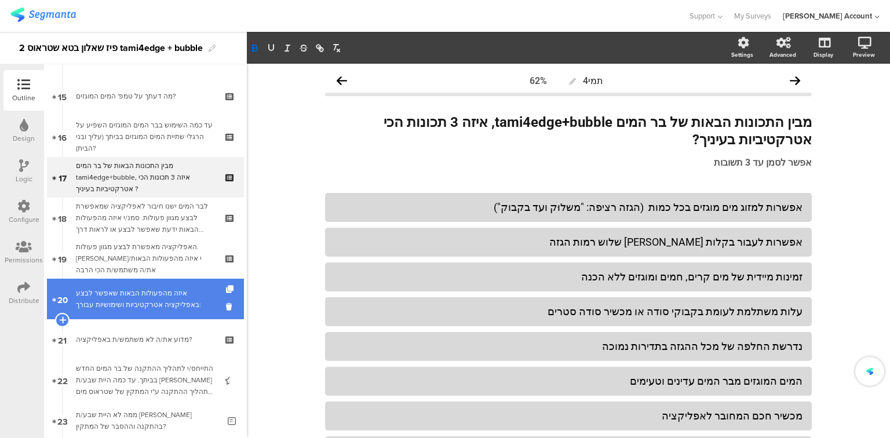
click at [115, 310] on div "איזה מהפעולות הבאות שאפשר לבצע באפליקציה אטרקטיביות ושימושיות עבורך:" at bounding box center [145, 299] width 139 height 23
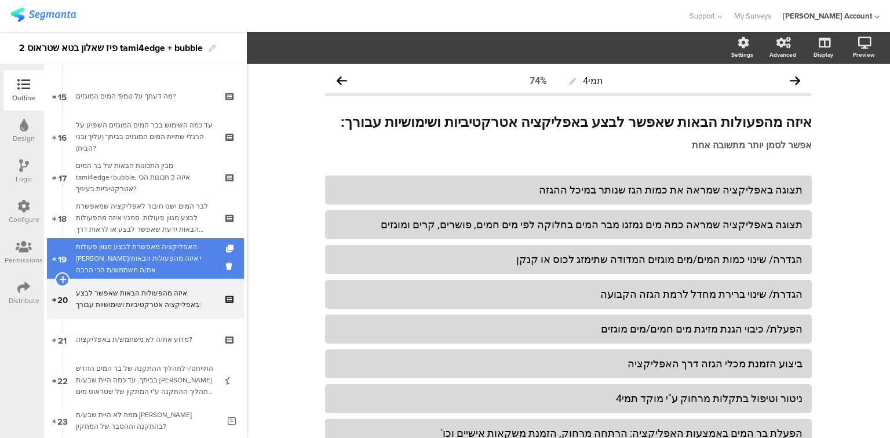
click at [136, 263] on div "האפליקציה מאפשרת לבצע מגוון פעולות. סמן/י איזה מהפעולות הבאות את/ה משתמש/ת הכי …" at bounding box center [145, 258] width 139 height 35
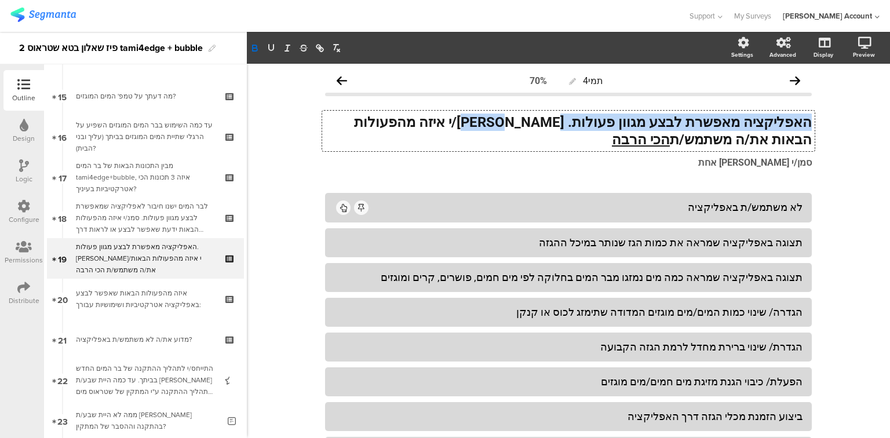
drag, startPoint x: 567, startPoint y: 125, endPoint x: 816, endPoint y: 128, distance: 248.7
click at [816, 128] on div "תמי4 70% האפליקציה מאפשרת לבצע מגוון פעולות. סמן/י איזה מהפעולות הבאות את/ה משת…" at bounding box center [569, 358] width 510 height 588
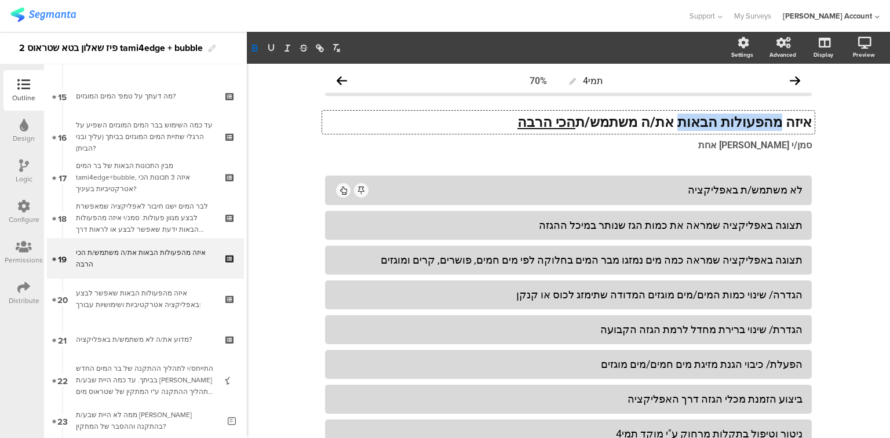
drag, startPoint x: 781, startPoint y: 123, endPoint x: 696, endPoint y: 125, distance: 85.3
click at [696, 125] on strong "איזה מהפעולות הבאות את/ה משתמש/ת הכי הרבה" at bounding box center [665, 122] width 295 height 16
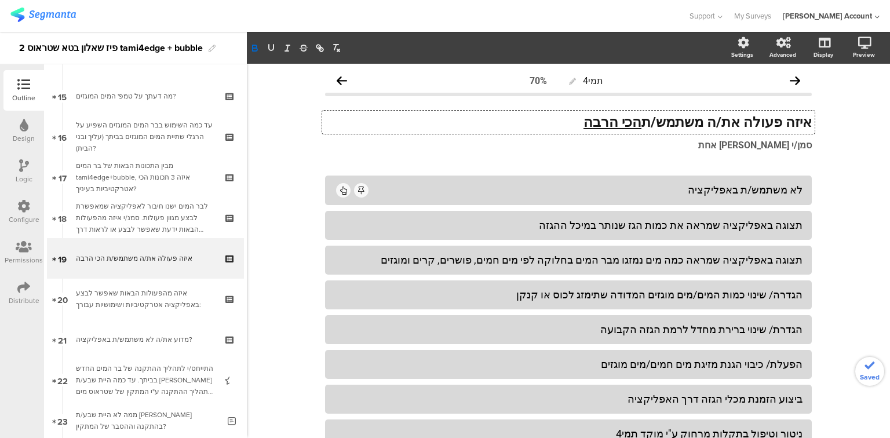
click at [564, 123] on p "איזה פעולה את/ה משתמש/ת הכי הרבה" at bounding box center [568, 122] width 487 height 17
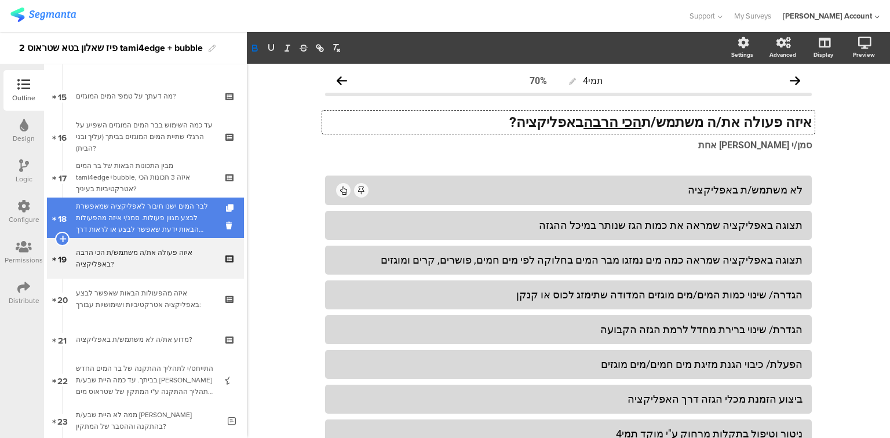
click at [130, 226] on div "לבר המים ישנו חיבור לאפליקציה שמאפשרת לבצע מגוון פעולות. סמנ/י איזה מהפעולות הב…" at bounding box center [145, 218] width 139 height 35
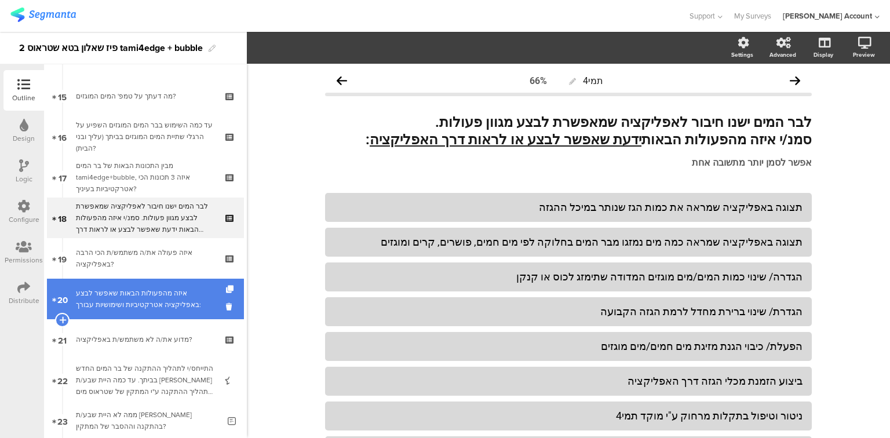
click at [94, 310] on div "איזה מהפעולות הבאות שאפשר לבצע באפליקציה אטרקטיביות ושימושיות עבורך:" at bounding box center [145, 299] width 139 height 23
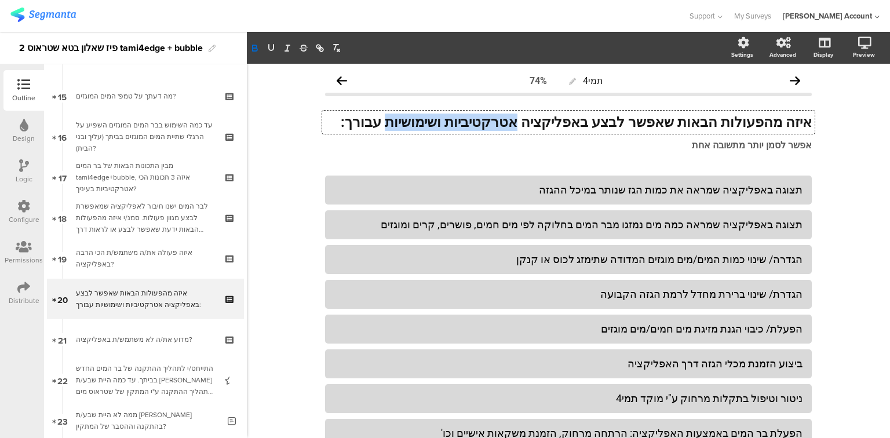
drag, startPoint x: 561, startPoint y: 122, endPoint x: 441, endPoint y: 122, distance: 120.0
click at [441, 122] on div "איזה מהפעולות הבאות שאפשר לבצע באפליקציה אטרקטיביות ושימושיות עבורך: איזה מהפעו…" at bounding box center [568, 122] width 493 height 23
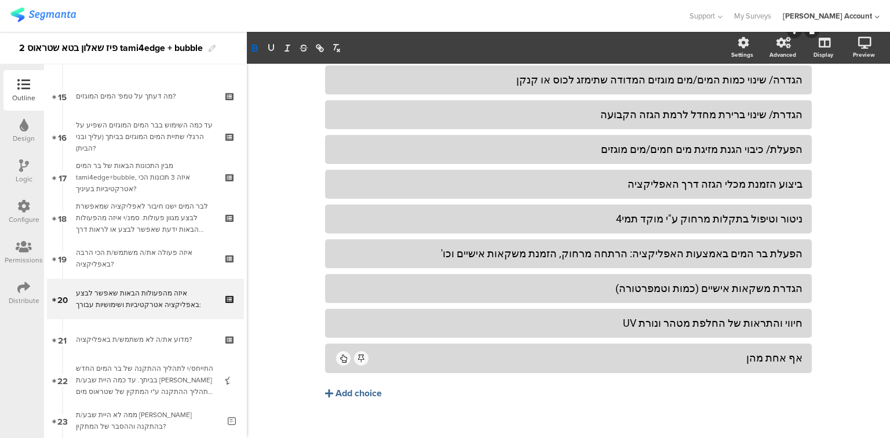
scroll to position [196, 0]
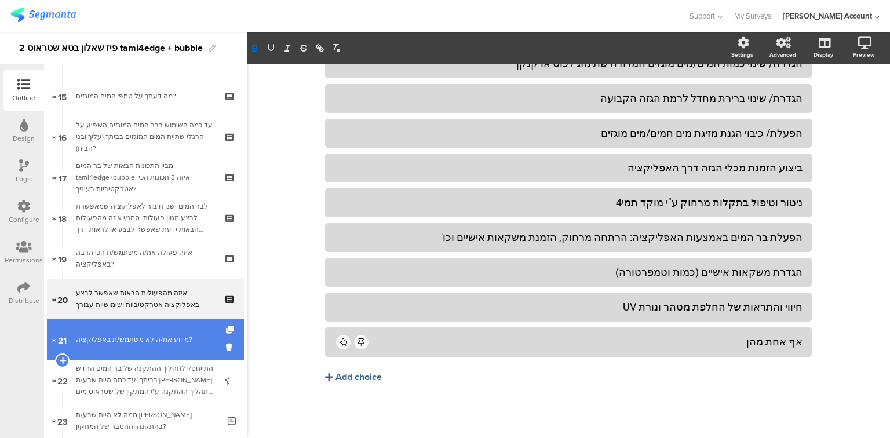
click at [79, 342] on div "מדוע את/ה לא משתמש/ת באפליקציה?" at bounding box center [145, 340] width 139 height 12
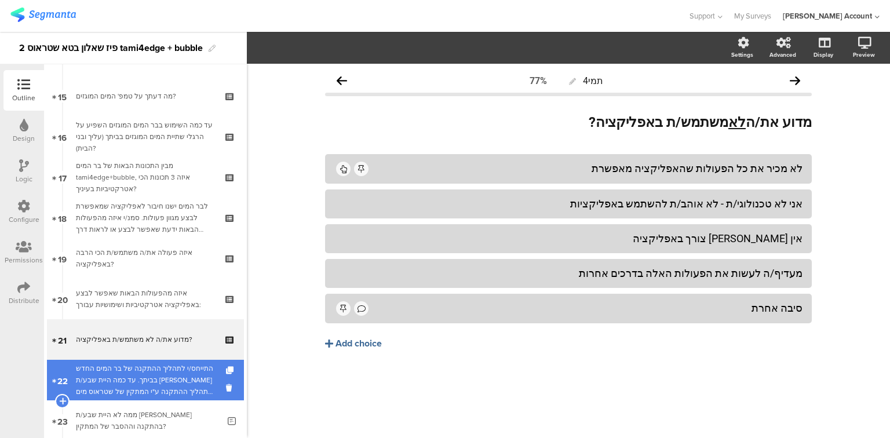
click at [100, 371] on div "התייחס/י לתהליך ההתקנה של בר המים החדש בביתך. עד כמה היית שבע/ת רצון מתהליך ההת…" at bounding box center [145, 380] width 139 height 35
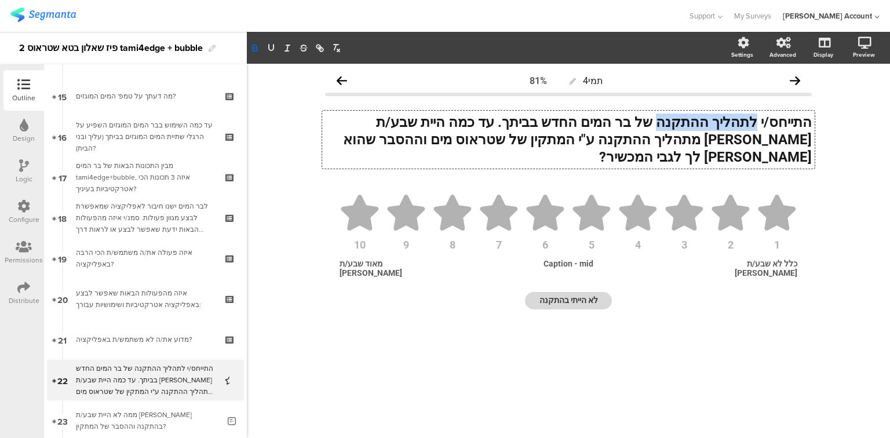
drag, startPoint x: 761, startPoint y: 122, endPoint x: 685, endPoint y: 128, distance: 76.1
click at [685, 128] on div "התייחס/י לתהליך ההתקנה של בר המים החדש בביתך. עד כמה היית שבע/ת רצון מתהליך ההת…" at bounding box center [568, 140] width 493 height 58
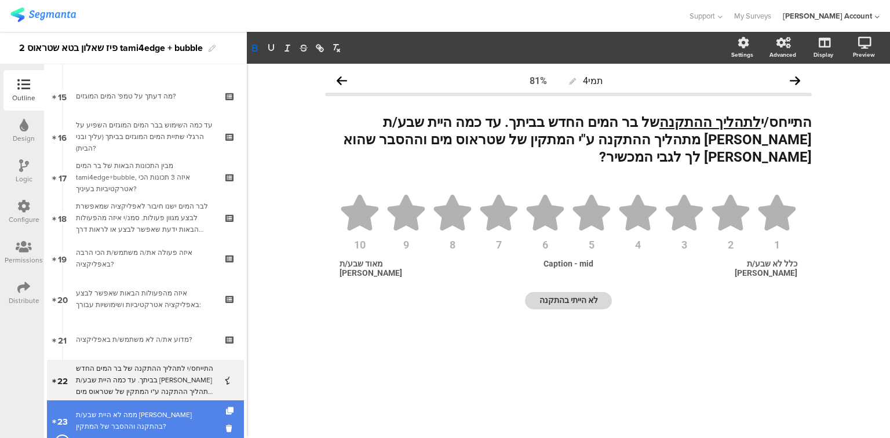
click at [90, 419] on div "ממה לא היית שבע/ת רצון בהתקנה וההסבר של המתקין?" at bounding box center [147, 420] width 143 height 23
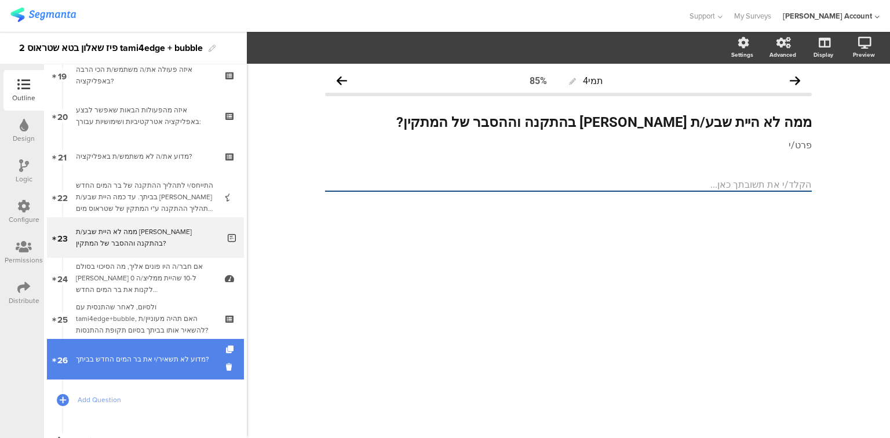
scroll to position [788, 0]
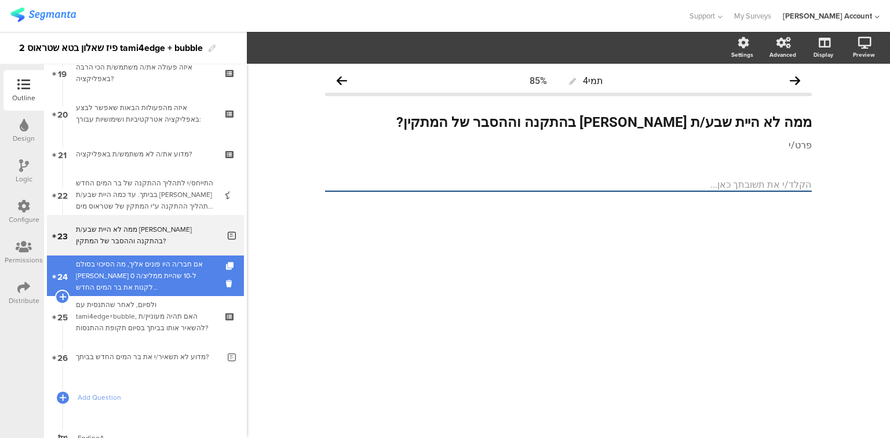
click at [112, 275] on div "אם חבר/ה היו פונים אליך, מה הסיכוי בסולם שבין 0 ל-10 שהיית ממליצ/ה לקנות את בר …" at bounding box center [145, 276] width 139 height 35
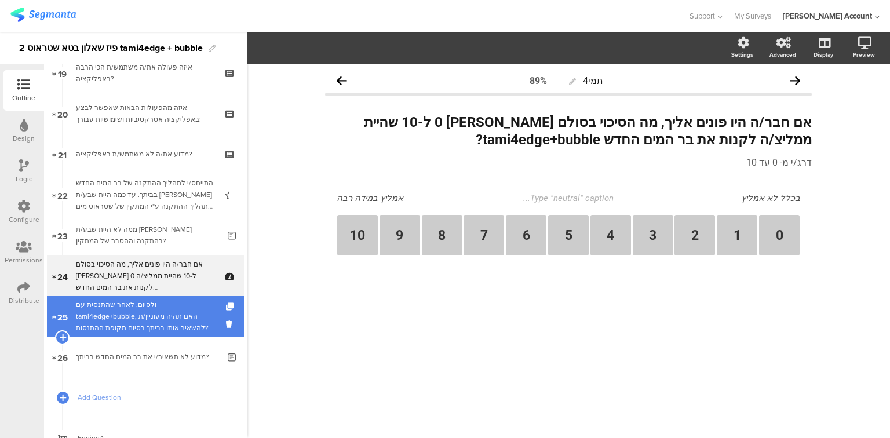
click at [120, 304] on div "ולסיום, לאחר שהתנסית עם tami4edge+bubble, האם תהיה מעוניין/ת להשאיר אותו בביתך …" at bounding box center [145, 316] width 139 height 35
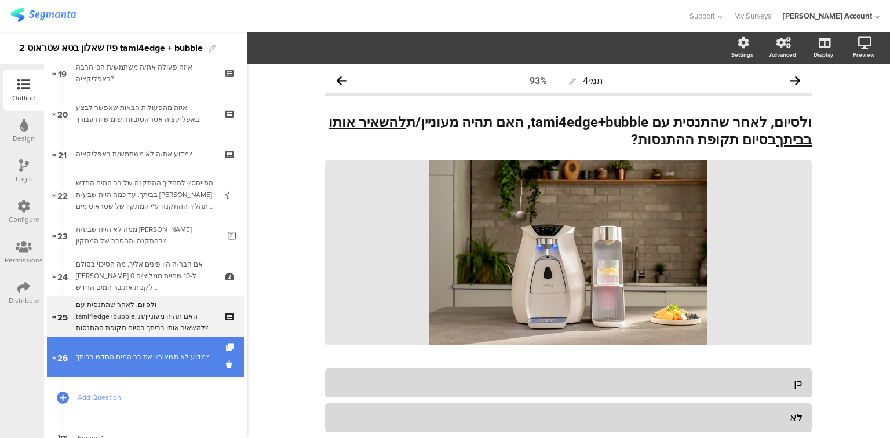
click at [129, 348] on link "26 מדוע לא תשאיר/י את בר המים החדש בביתך?" at bounding box center [145, 357] width 197 height 41
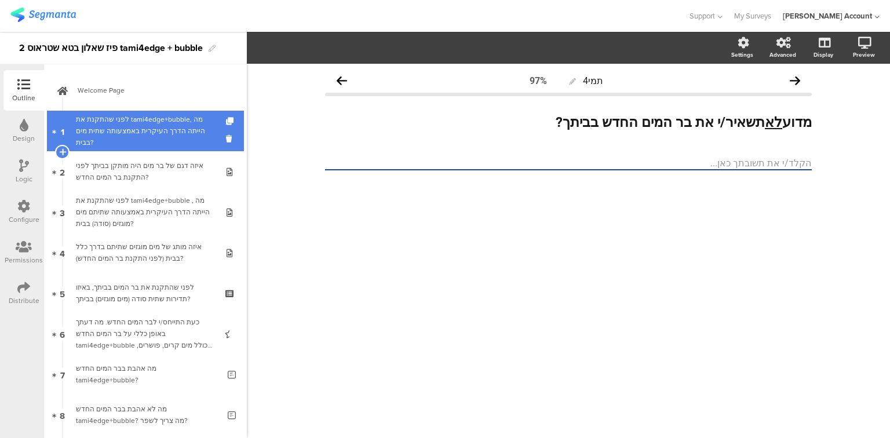
click at [154, 132] on div "לפני שהתקנת את tami4edge+bubble, מה הייתה הדרך העיקרית באמצעותה שתית מים בבית?" at bounding box center [145, 131] width 139 height 35
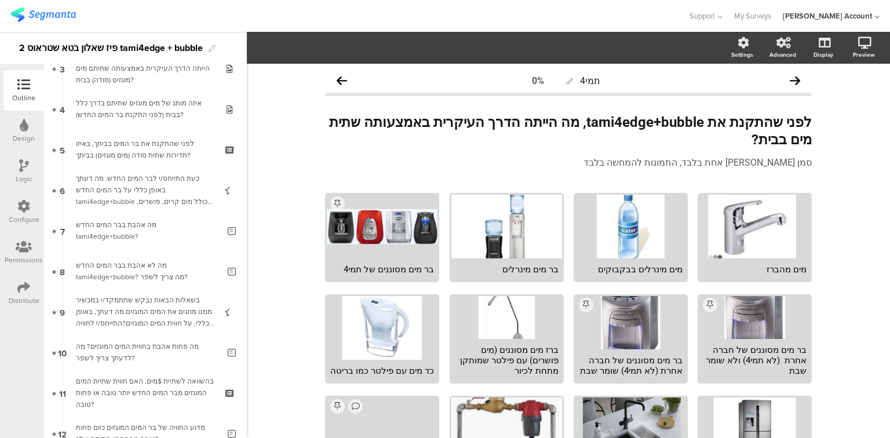
scroll to position [835, 0]
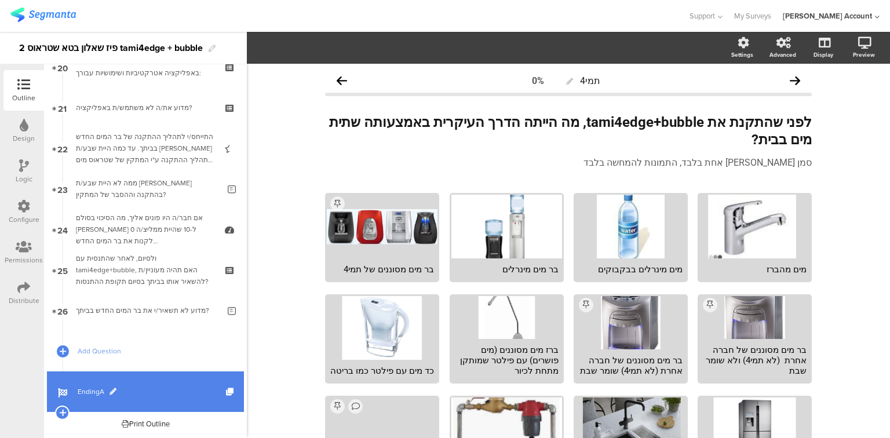
click at [88, 398] on link "EndingA" at bounding box center [145, 392] width 197 height 41
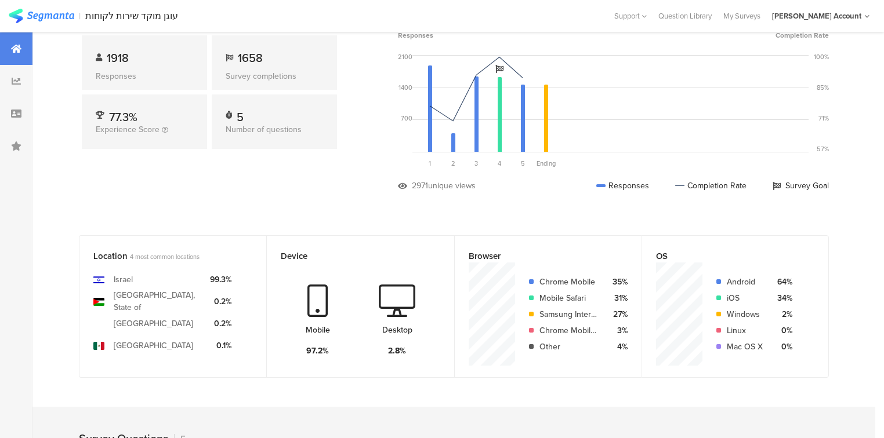
scroll to position [232, 0]
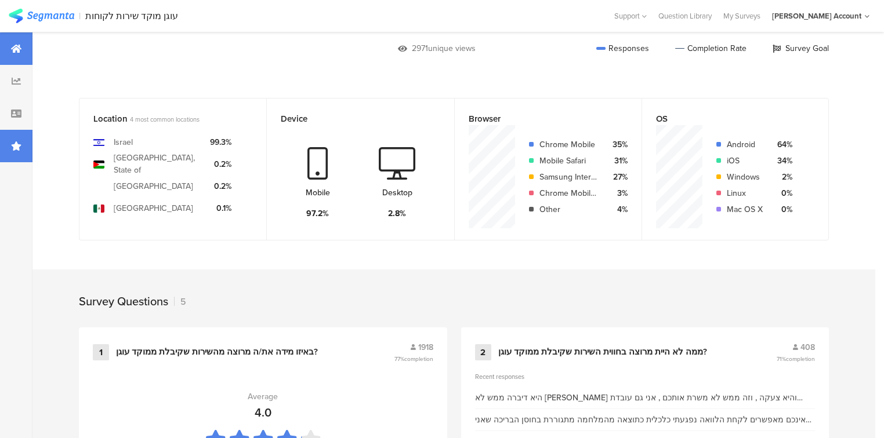
click at [23, 151] on div at bounding box center [16, 146] width 32 height 32
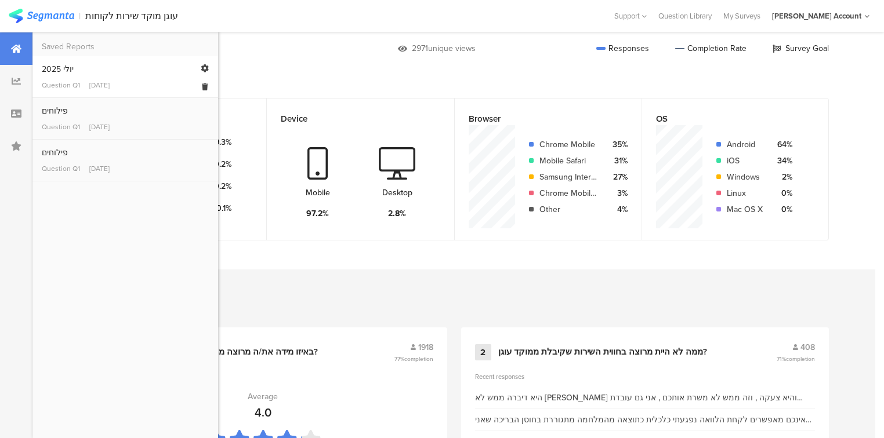
click at [83, 67] on div "יולי 2025" at bounding box center [125, 69] width 167 height 12
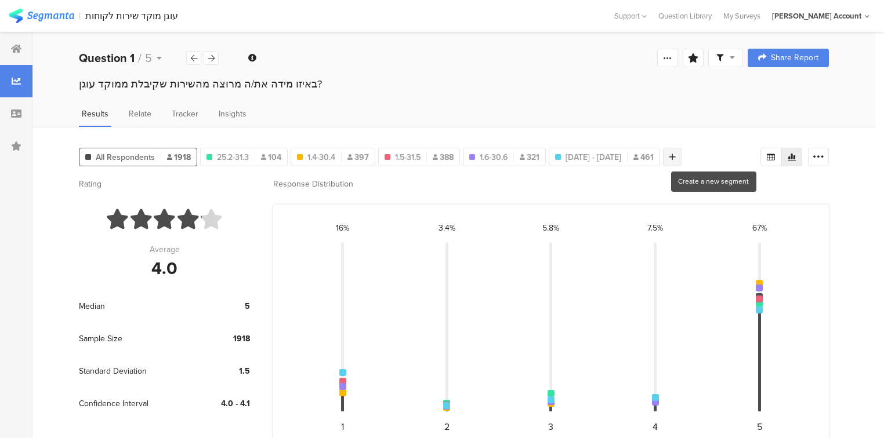
click at [675, 158] on icon at bounding box center [672, 157] width 6 height 8
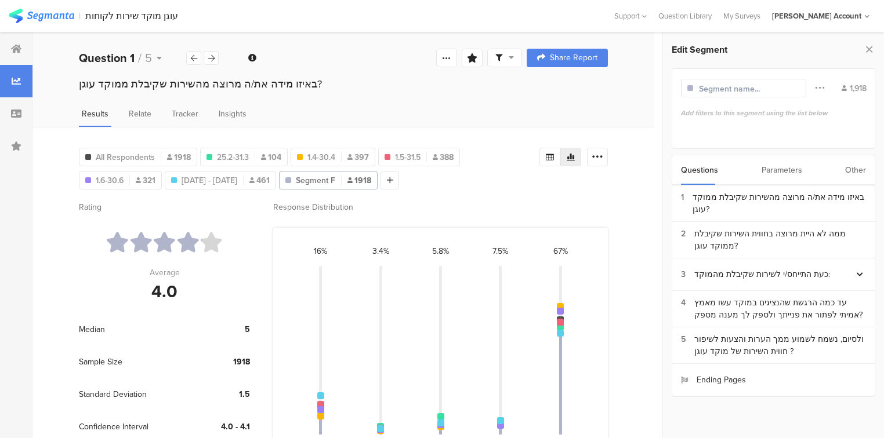
click at [856, 171] on div "Other" at bounding box center [855, 170] width 21 height 30
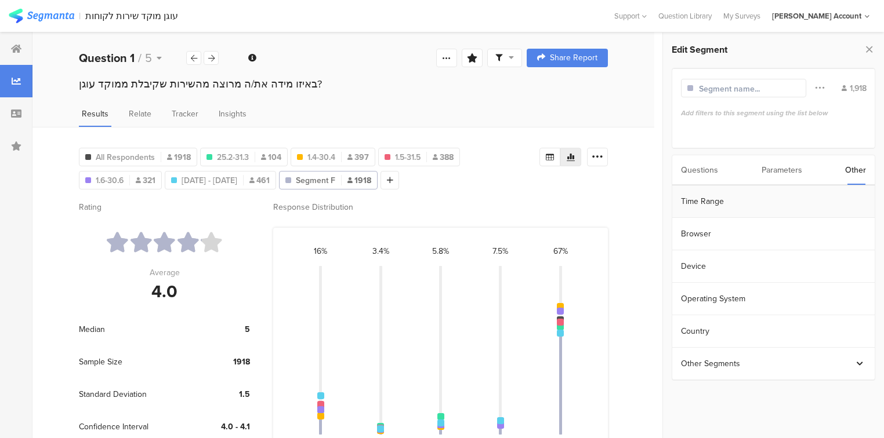
click at [800, 202] on section "Time Range" at bounding box center [773, 202] width 202 height 32
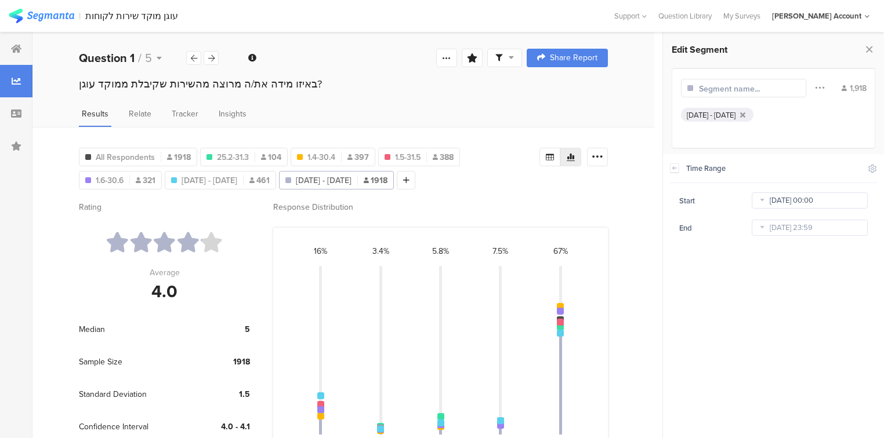
click at [833, 204] on input "[DATE] 00:00" at bounding box center [809, 200] width 116 height 16
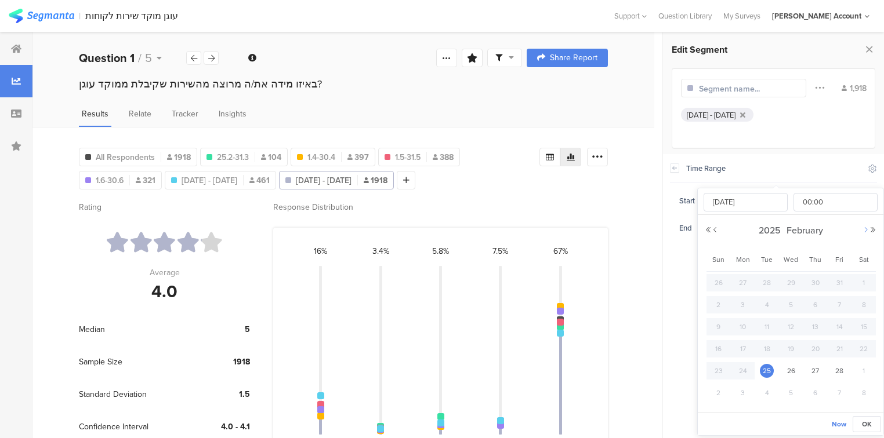
click at [864, 231] on button "Next Month" at bounding box center [865, 230] width 7 height 7
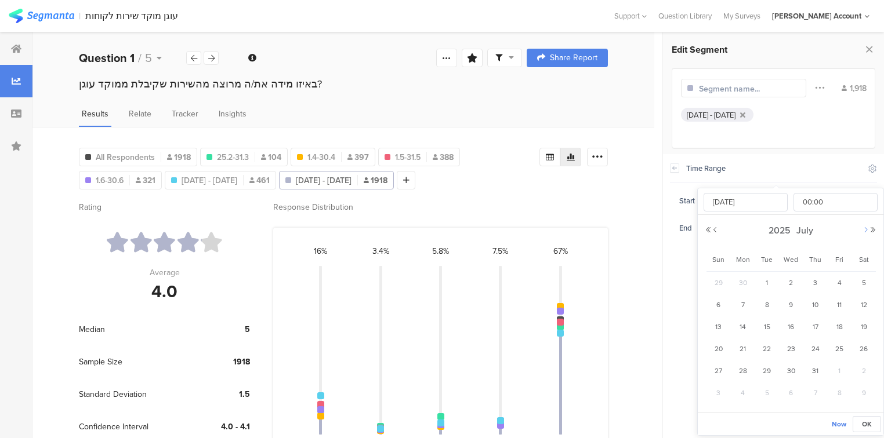
click at [864, 231] on button "Next Month" at bounding box center [865, 230] width 7 height 7
click at [837, 283] on span "1" at bounding box center [839, 283] width 14 height 14
type input "[DATE] 00:00"
type input "[DATE]"
click at [863, 421] on span "OK" at bounding box center [866, 424] width 10 height 10
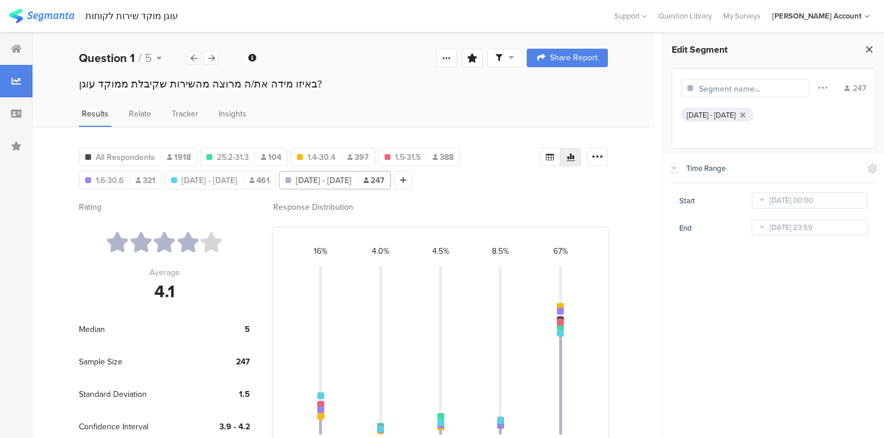
click at [870, 49] on icon at bounding box center [869, 49] width 12 height 16
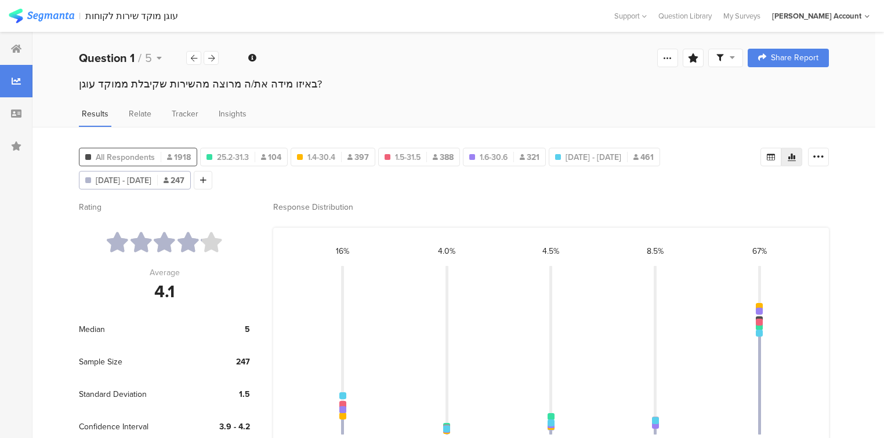
click at [141, 152] on span "All Respondents" at bounding box center [125, 157] width 59 height 12
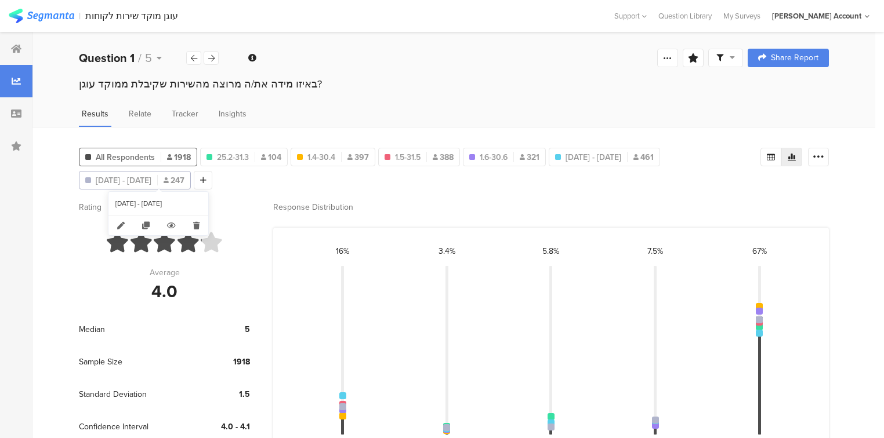
click at [151, 183] on span "[DATE] - [DATE]" at bounding box center [124, 181] width 56 height 12
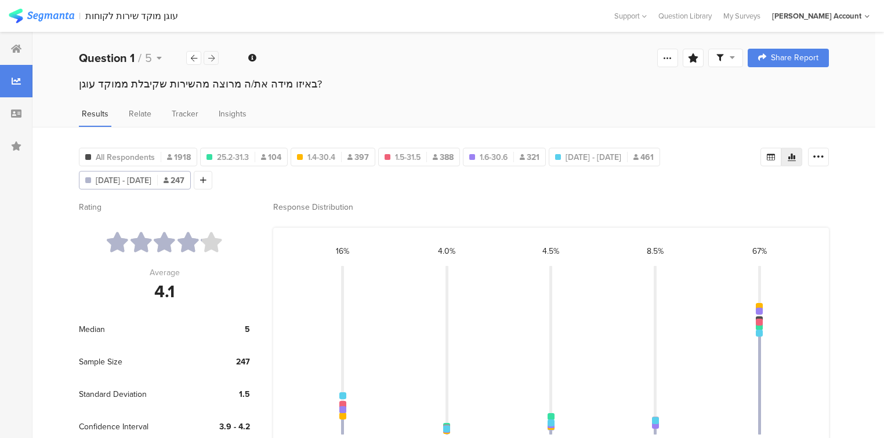
click at [212, 60] on icon at bounding box center [211, 58] width 6 height 8
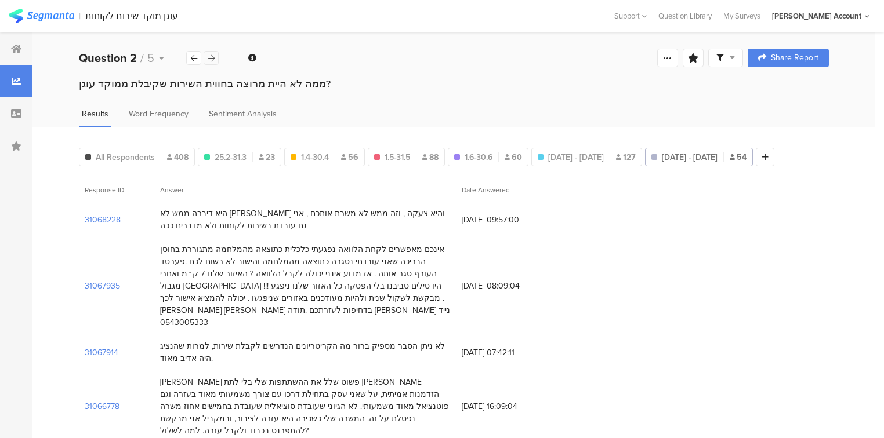
click at [212, 60] on icon at bounding box center [211, 58] width 6 height 8
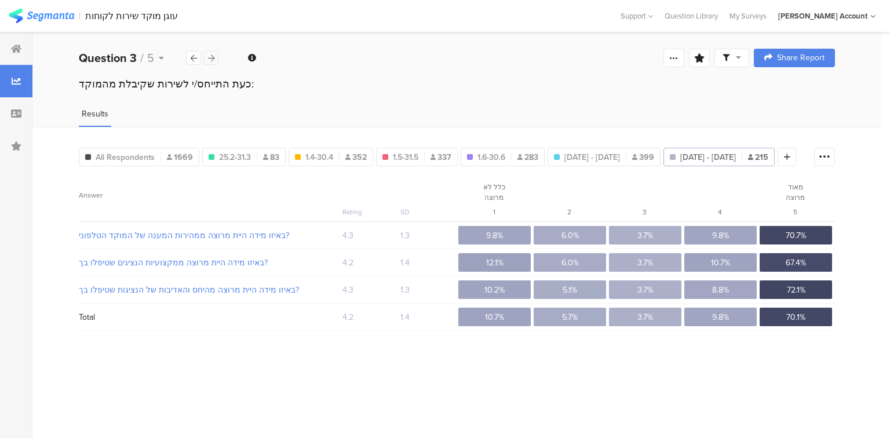
click at [212, 60] on icon at bounding box center [211, 58] width 6 height 8
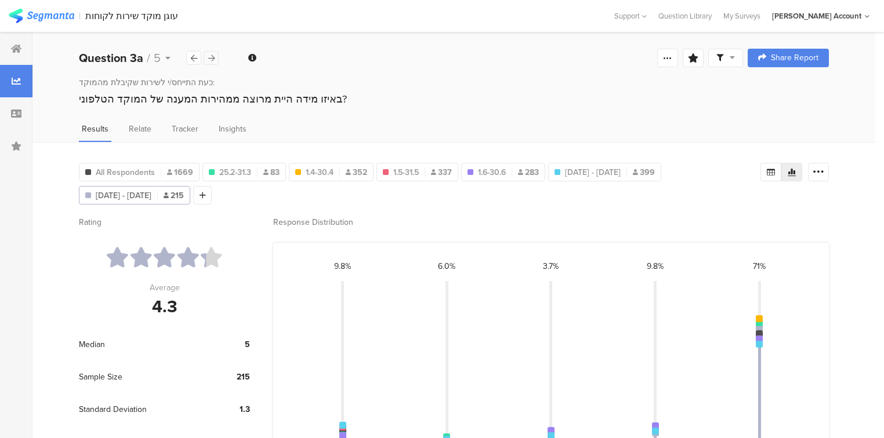
click at [212, 60] on icon at bounding box center [211, 58] width 6 height 8
click at [675, 63] on div at bounding box center [667, 58] width 21 height 19
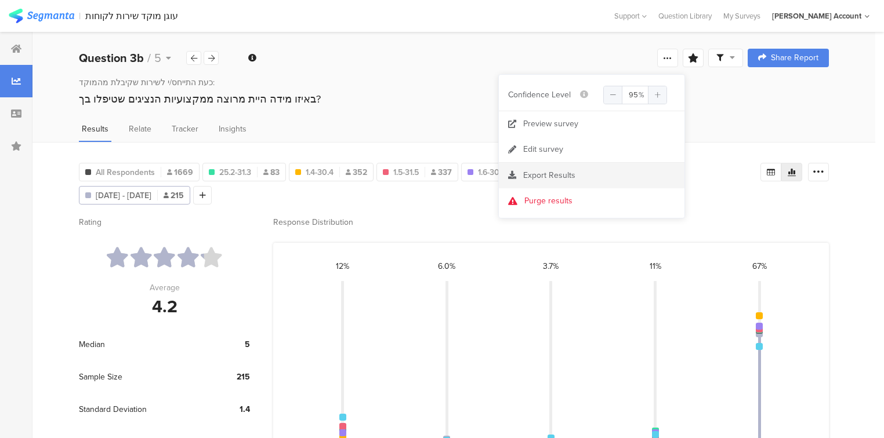
click at [556, 172] on span "Export Results" at bounding box center [549, 175] width 52 height 12
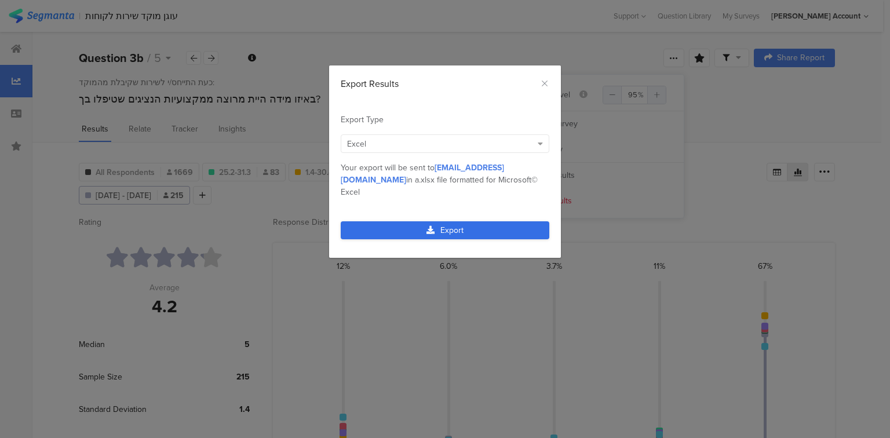
click at [457, 221] on link "Export" at bounding box center [445, 230] width 209 height 18
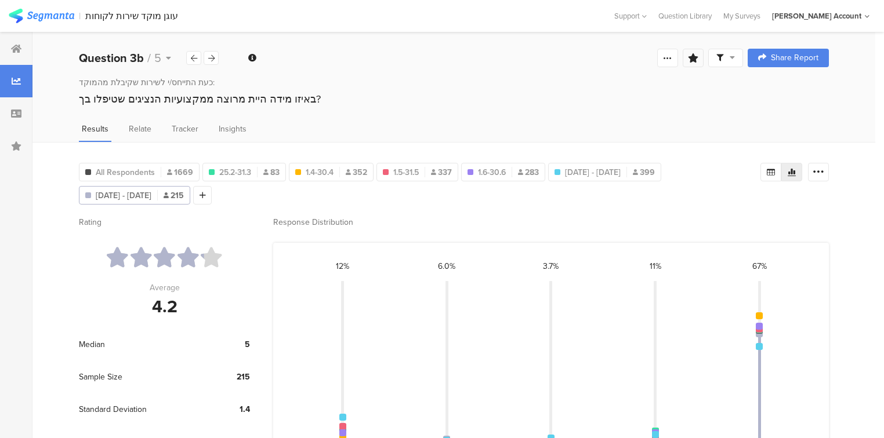
click at [696, 58] on icon at bounding box center [693, 57] width 10 height 9
click at [640, 132] on input "text" at bounding box center [619, 130] width 153 height 19
type input "אוגוסט 2025"
click at [482, 168] on span "Save" at bounding box center [480, 169] width 21 height 13
click at [215, 56] on div at bounding box center [210, 58] width 15 height 14
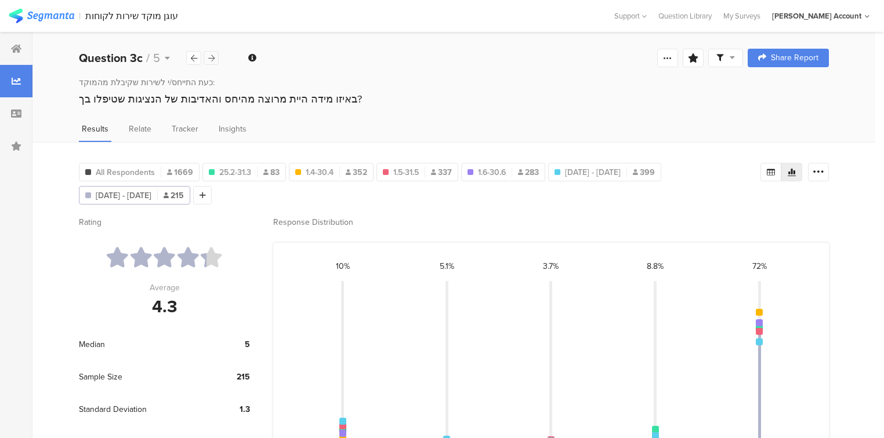
click at [215, 56] on div at bounding box center [210, 58] width 15 height 14
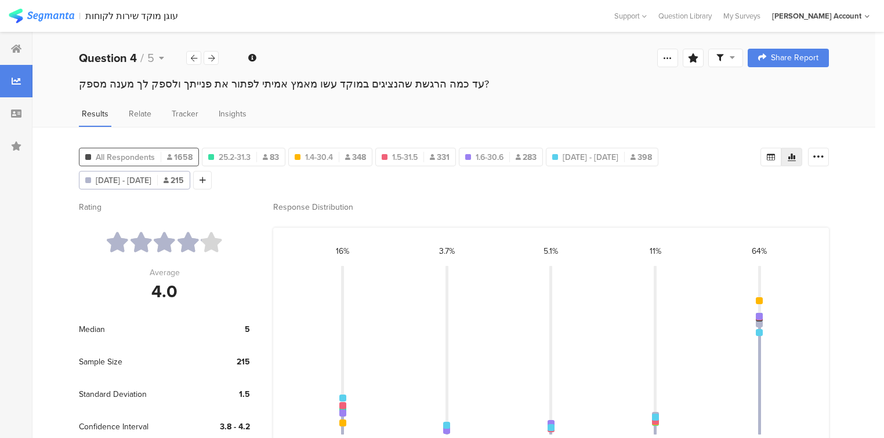
click at [176, 157] on span "1658" at bounding box center [180, 157] width 26 height 12
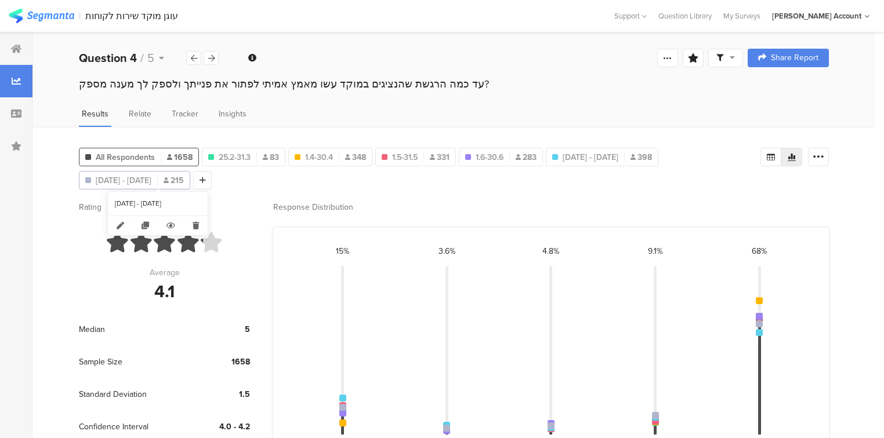
click at [151, 178] on span "[DATE] - [DATE]" at bounding box center [124, 181] width 56 height 12
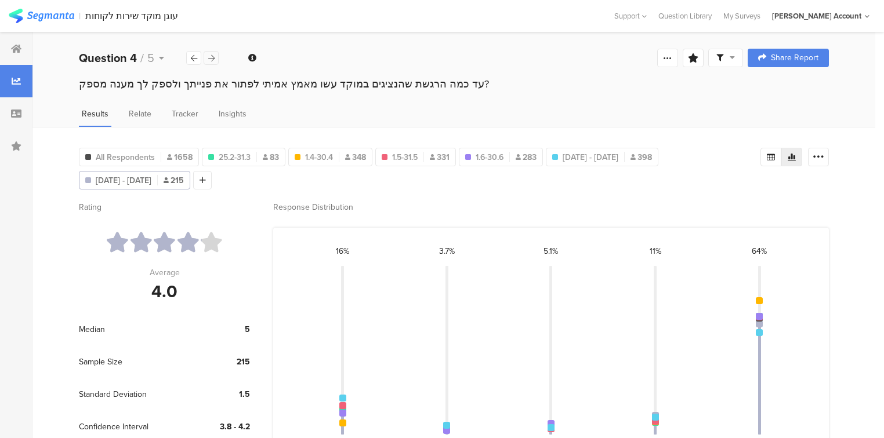
click at [211, 59] on icon at bounding box center [211, 58] width 6 height 8
